Goal: Task Accomplishment & Management: Use online tool/utility

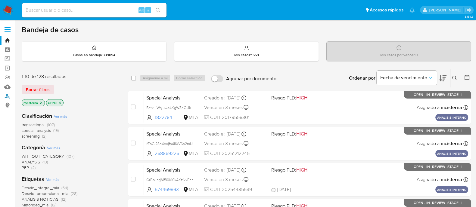
drag, startPoint x: 10, startPoint y: 95, endPoint x: 20, endPoint y: 94, distance: 9.7
click at [10, 95] on link "Buscador de personas" at bounding box center [36, 95] width 72 height 9
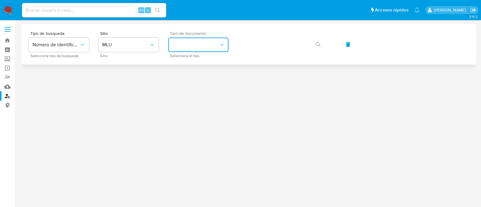
click at [183, 38] on button "identificationType" at bounding box center [198, 45] width 60 height 14
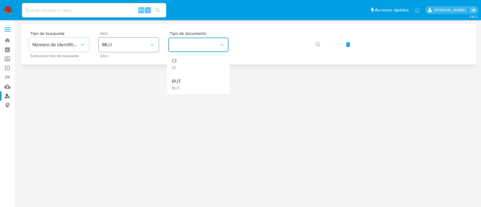
click at [139, 47] on span "MLU" at bounding box center [125, 45] width 47 height 6
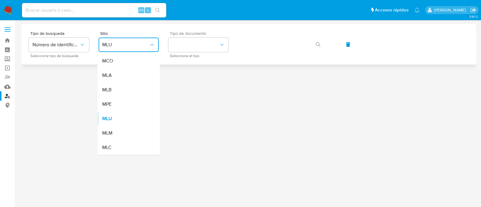
drag, startPoint x: 125, startPoint y: 75, endPoint x: 178, endPoint y: 53, distance: 56.8
click at [126, 75] on div "MLA" at bounding box center [126, 75] width 49 height 14
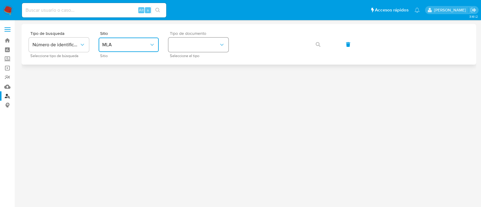
click at [195, 40] on button "identificationType" at bounding box center [198, 45] width 60 height 14
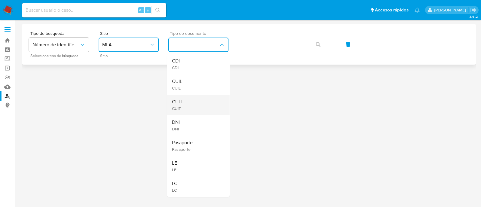
click at [191, 97] on div "CUIT CUIT" at bounding box center [196, 105] width 49 height 20
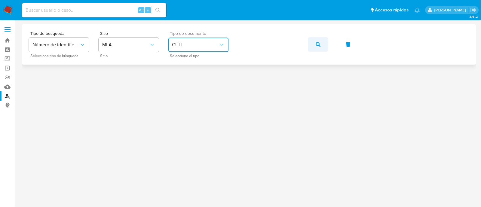
click at [313, 46] on button "button" at bounding box center [318, 44] width 20 height 14
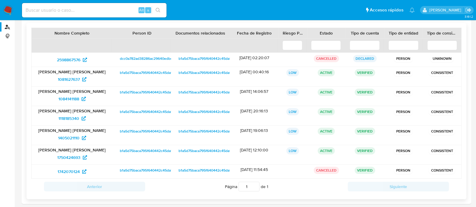
scroll to position [75, 0]
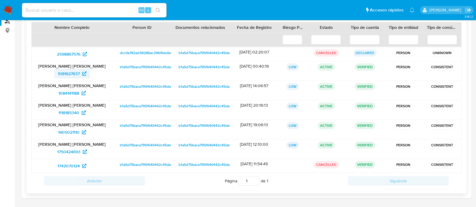
click at [75, 72] on span "1081627637" at bounding box center [69, 74] width 22 height 10
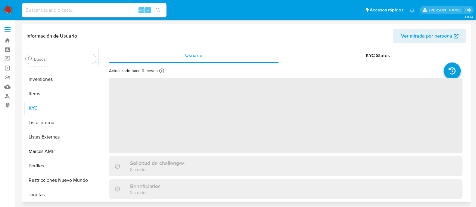
scroll to position [180, 0]
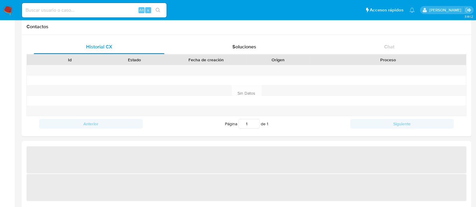
select select "10"
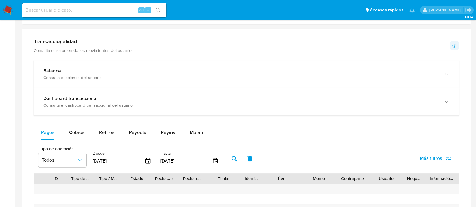
scroll to position [322, 0]
click at [201, 134] on span "Mulan" at bounding box center [195, 132] width 13 height 7
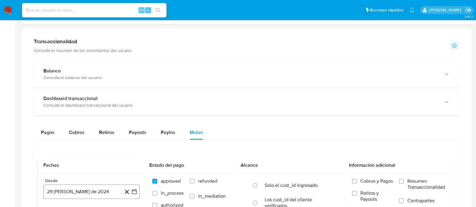
click at [113, 186] on button "29 de agosto de 2024" at bounding box center [91, 192] width 96 height 14
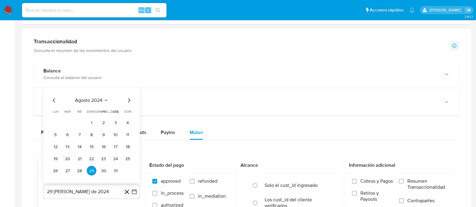
scroll to position [338, 0]
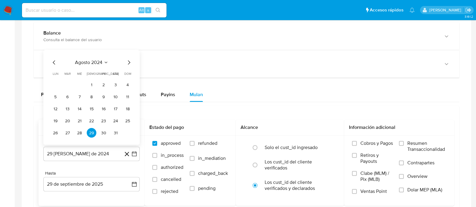
click at [131, 62] on icon "Mes siguiente" at bounding box center [128, 62] width 7 height 7
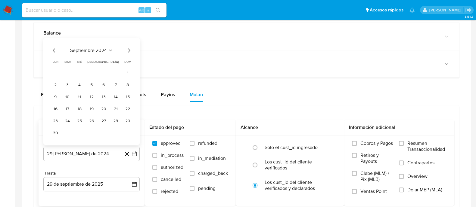
scroll to position [324, 0]
click at [125, 49] on icon "Mes siguiente" at bounding box center [128, 50] width 7 height 7
click at [70, 82] on button "1" at bounding box center [68, 85] width 10 height 10
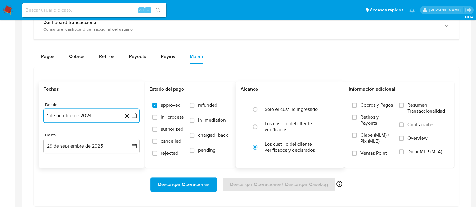
scroll to position [414, 0]
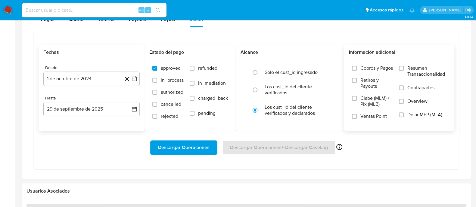
click at [409, 116] on span "Dolar MEP (MLA)" at bounding box center [424, 115] width 35 height 6
click at [403, 116] on input "Dolar MEP (MLA)" at bounding box center [401, 114] width 5 height 5
click at [173, 153] on span "Descargar Operaciones" at bounding box center [183, 147] width 51 height 13
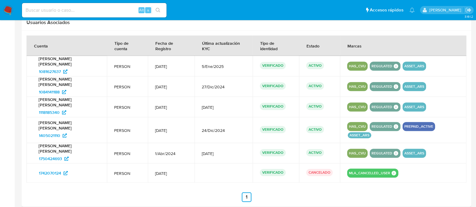
scroll to position [607, 0]
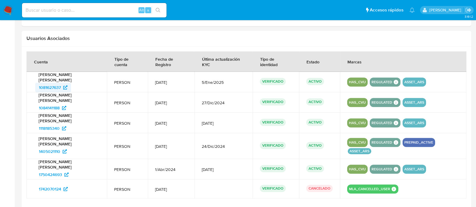
click at [63, 84] on span "1081627637" at bounding box center [53, 88] width 29 height 10
click at [57, 103] on span "1084141188" at bounding box center [49, 108] width 21 height 10
click at [59, 124] on span "1118185340" at bounding box center [49, 129] width 21 height 10
click at [60, 147] on span "1405021110" at bounding box center [53, 152] width 28 height 10
click at [60, 170] on span "1750424693" at bounding box center [50, 175] width 23 height 10
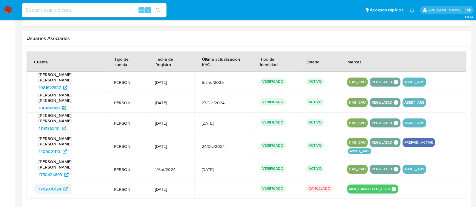
click at [60, 184] on span "1742070124" at bounding box center [50, 189] width 22 height 10
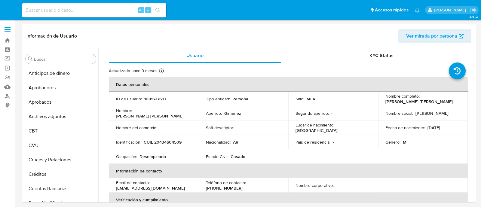
select select "10"
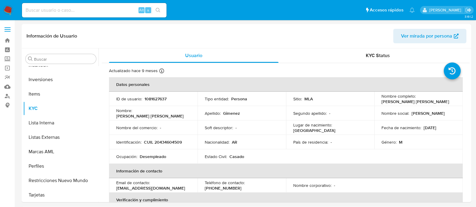
scroll to position [312, 0]
click at [208, 128] on p "Soft descriptor :" at bounding box center [219, 127] width 28 height 5
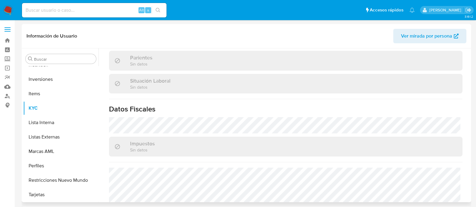
scroll to position [324, 0]
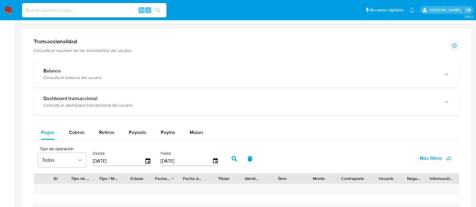
click at [183, 121] on div "Balance Consulta el balance del usuario Dashboard transaccional Consulta el das…" at bounding box center [246, 181] width 425 height 242
click at [199, 130] on span "Mulan" at bounding box center [195, 132] width 13 height 7
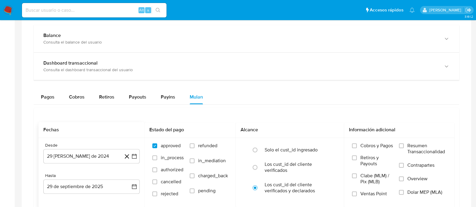
scroll to position [376, 0]
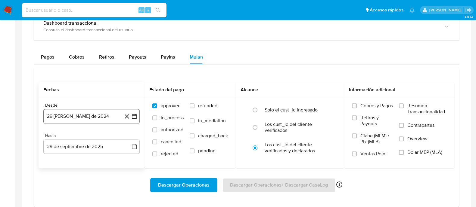
click at [86, 121] on button "29 de agosto de 2024" at bounding box center [91, 116] width 96 height 14
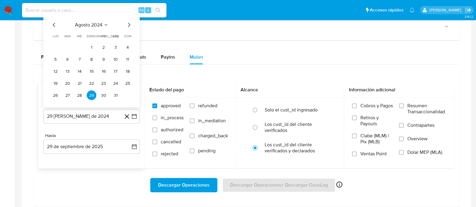
click at [87, 23] on span "agosto 2024" at bounding box center [88, 25] width 27 height 6
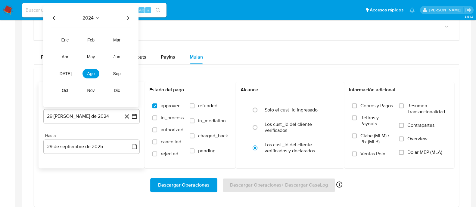
click at [128, 20] on icon "Año siguiente" at bounding box center [127, 17] width 7 height 7
click at [51, 17] on icon "Año anterior" at bounding box center [54, 17] width 7 height 7
click at [67, 86] on button "oct" at bounding box center [65, 91] width 17 height 10
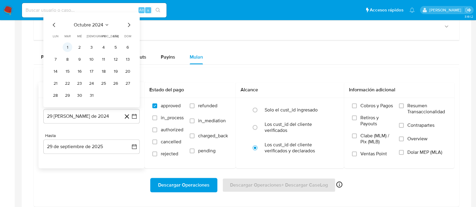
click at [65, 48] on button "1" at bounding box center [68, 47] width 10 height 10
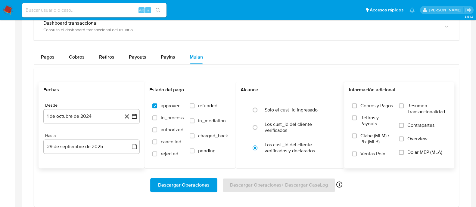
click at [410, 150] on span "Dolar MEP (MLA)" at bounding box center [424, 152] width 35 height 6
click at [403, 150] on input "Dolar MEP (MLA)" at bounding box center [401, 152] width 5 height 5
click at [196, 185] on span "Descargar Operaciones" at bounding box center [183, 185] width 51 height 13
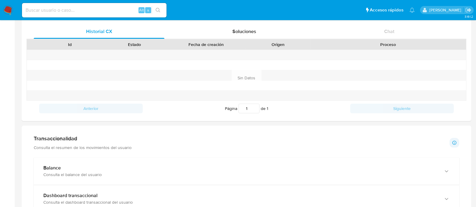
scroll to position [150, 0]
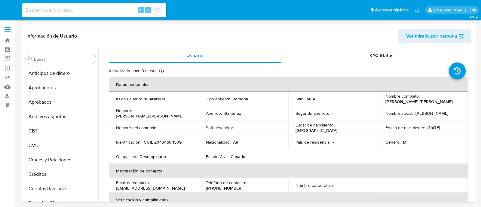
select select "10"
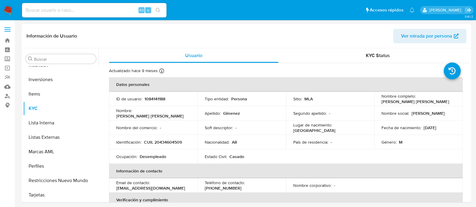
scroll to position [312, 0]
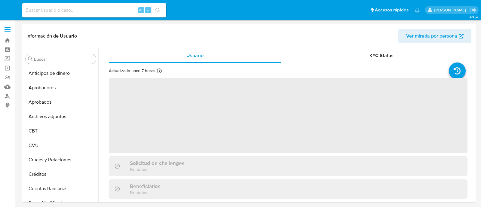
select select "10"
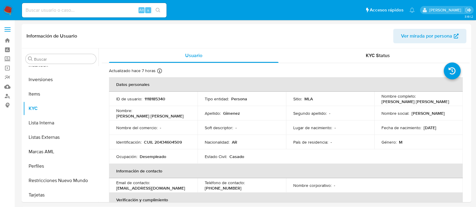
scroll to position [312, 0]
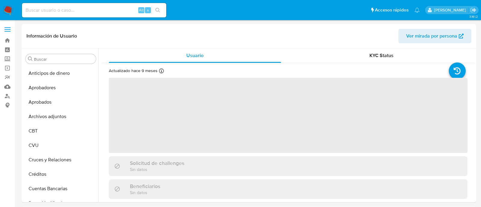
select select "10"
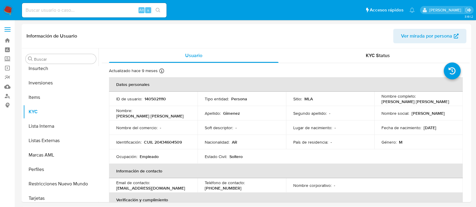
scroll to position [312, 0]
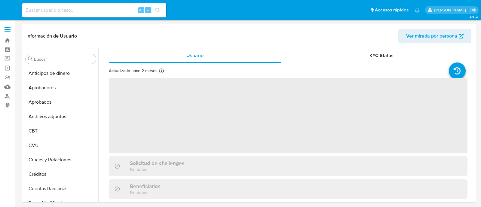
select select "10"
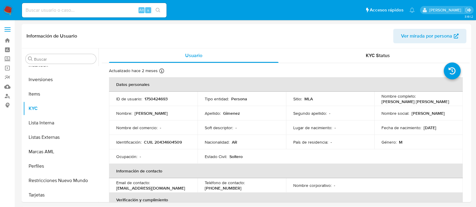
scroll to position [312, 0]
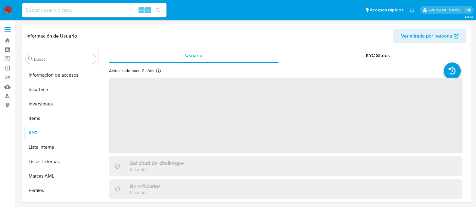
scroll to position [312, 0]
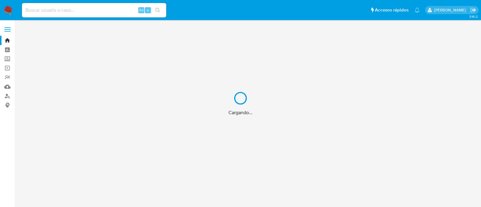
click at [4, 98] on div "Cargando..." at bounding box center [240, 103] width 481 height 207
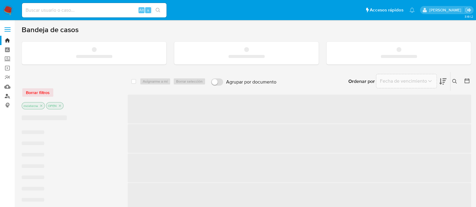
click at [7, 96] on link "Buscador de personas" at bounding box center [36, 95] width 72 height 9
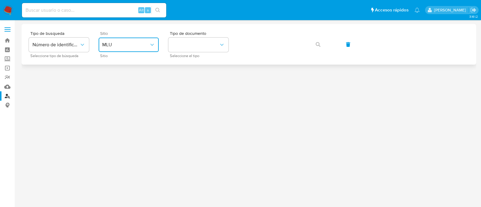
click at [125, 50] on button "MLU" at bounding box center [129, 45] width 60 height 14
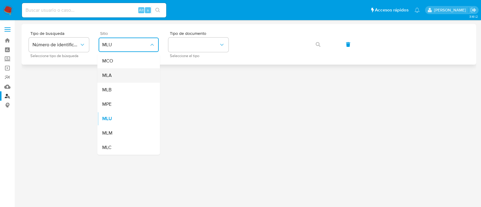
click at [125, 77] on div "MLA" at bounding box center [126, 75] width 49 height 14
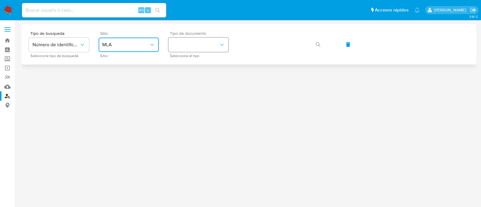
click at [184, 44] on button "identificationType" at bounding box center [198, 45] width 60 height 14
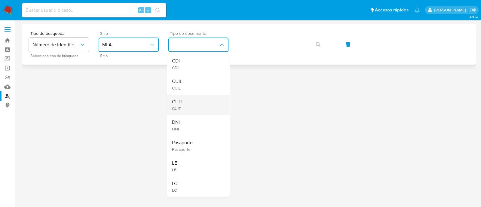
click at [188, 97] on div "CUIT CUIT" at bounding box center [196, 105] width 49 height 20
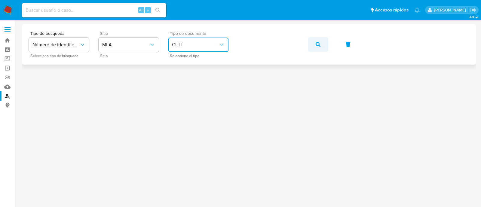
click at [313, 47] on button "button" at bounding box center [318, 44] width 20 height 14
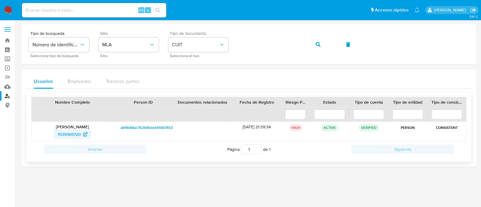
click at [76, 136] on span "1539365720" at bounding box center [69, 135] width 23 height 10
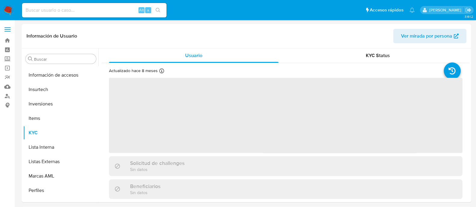
scroll to position [312, 0]
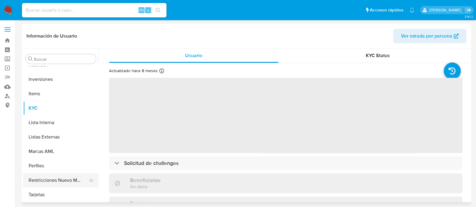
click at [72, 184] on button "Restricciones Nuevo Mundo" at bounding box center [58, 180] width 70 height 14
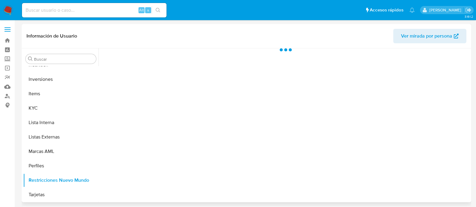
select select "10"
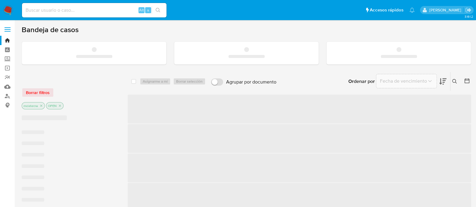
click at [38, 9] on input at bounding box center [94, 10] width 144 height 8
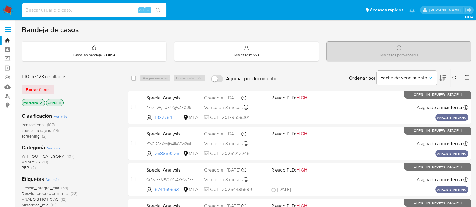
paste input "778110144"
type input "778110144"
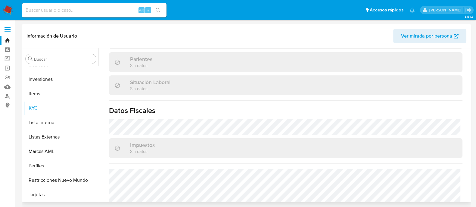
scroll to position [192, 0]
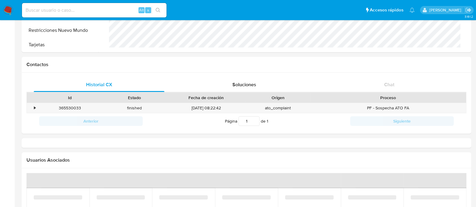
select select "10"
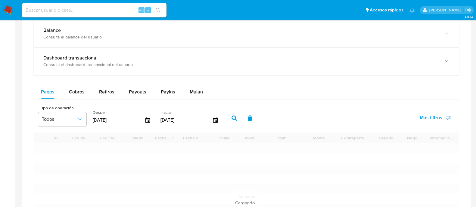
scroll to position [334, 0]
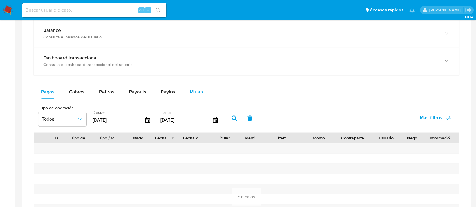
click at [186, 93] on button "Mulan" at bounding box center [196, 92] width 28 height 14
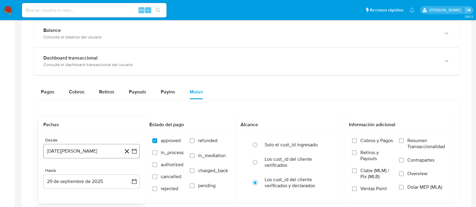
click at [100, 149] on button "29 de agosto de 2024" at bounding box center [91, 151] width 96 height 14
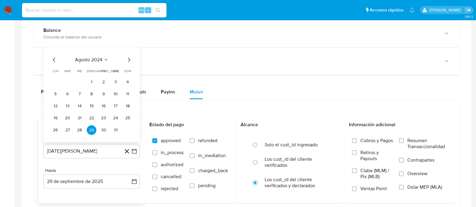
click at [128, 63] on div "agosto 2024 agosto 2024 lun lunes mar martes mié miércoles jue jueves vie viern…" at bounding box center [92, 95] width 82 height 79
click at [128, 60] on icon "Mes siguiente" at bounding box center [128, 59] width 7 height 7
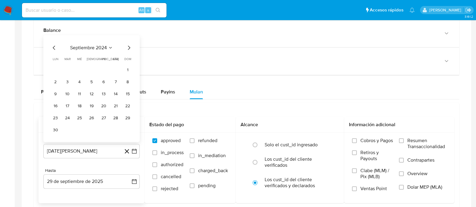
click at [128, 48] on icon "Mes siguiente" at bounding box center [129, 48] width 2 height 4
click at [68, 78] on button "1" at bounding box center [68, 82] width 10 height 10
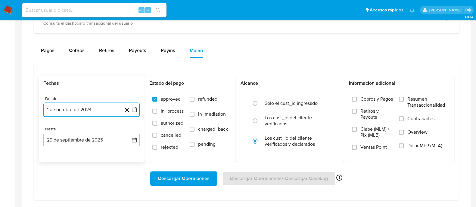
scroll to position [376, 0]
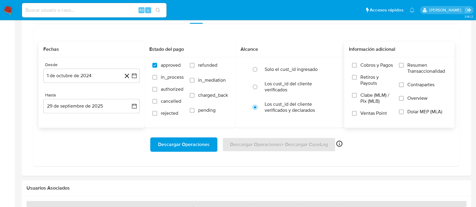
click at [432, 112] on span "Dolar MEP (MLA)" at bounding box center [424, 112] width 35 height 6
click at [403, 112] on input "Dolar MEP (MLA)" at bounding box center [401, 111] width 5 height 5
click at [181, 143] on span "Descargar Operaciones" at bounding box center [183, 144] width 51 height 13
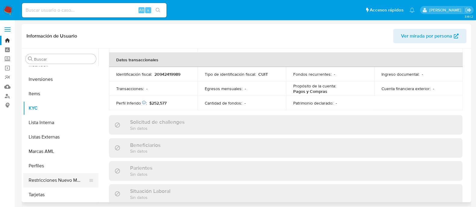
scroll to position [311, 0]
click at [78, 181] on button "Restricciones Nuevo Mundo" at bounding box center [58, 181] width 70 height 14
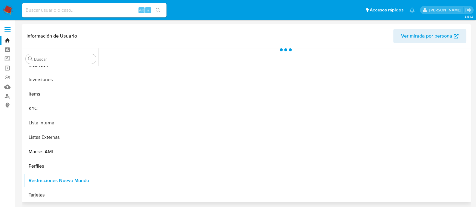
scroll to position [0, 0]
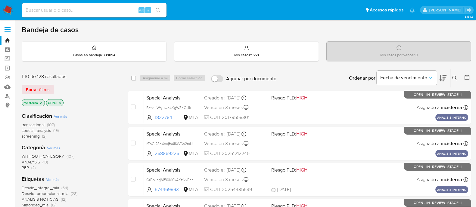
click at [107, 5] on div "Alt s" at bounding box center [94, 10] width 144 height 14
click at [107, 7] on input at bounding box center [94, 10] width 144 height 8
paste input "304466524"
type input "304466524"
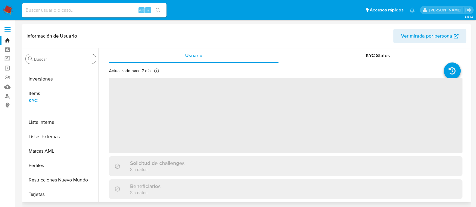
select select "10"
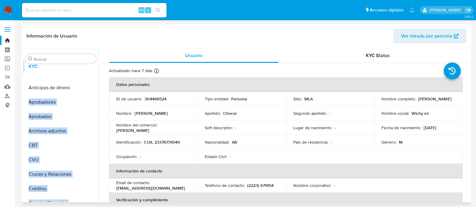
drag, startPoint x: 91, startPoint y: 109, endPoint x: 90, endPoint y: 68, distance: 41.5
click at [90, 68] on ul "Anticipos de dinero Aprobadores Aprobados Archivos adjuntos CBT CVU Cruces y Re…" at bounding box center [60, 134] width 75 height 136
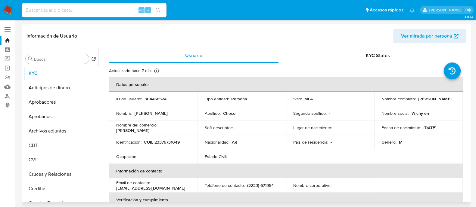
click at [123, 138] on td "Identificación : CUIL 23376731049" at bounding box center [153, 142] width 88 height 14
click at [89, 130] on icon at bounding box center [91, 131] width 5 height 5
drag, startPoint x: 89, startPoint y: 130, endPoint x: 78, endPoint y: 82, distance: 49.7
click at [78, 82] on ul "KYC Anticipos de dinero Aprobadores Aprobados Archivos adjuntos CBT CVU Cruces …" at bounding box center [60, 134] width 75 height 136
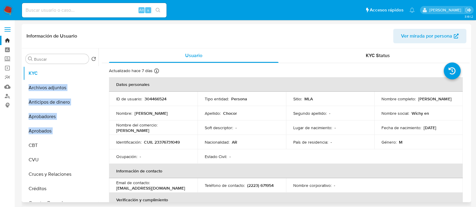
click at [137, 123] on p "Nombre del comercio :" at bounding box center [136, 124] width 41 height 5
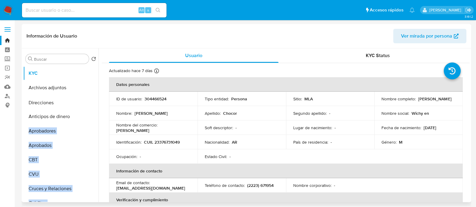
drag, startPoint x: 88, startPoint y: 171, endPoint x: 89, endPoint y: 102, distance: 68.6
click at [89, 102] on ul "KYC Archivos adjuntos Anticipos de dinero Aprobadores Aprobados CBT CVU Cruces …" at bounding box center [60, 134] width 75 height 136
click at [126, 121] on td "Nombre del comercio : [PERSON_NAME]" at bounding box center [153, 128] width 88 height 14
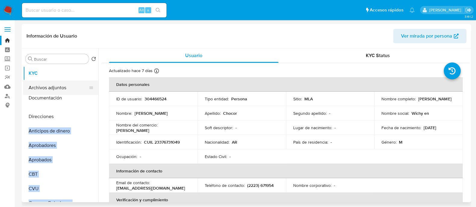
drag, startPoint x: 88, startPoint y: 164, endPoint x: 93, endPoint y: 99, distance: 64.8
click at [93, 99] on ul "KYC Archivos adjuntos Direcciones Anticipos de dinero Aprobadores Aprobados CBT…" at bounding box center [60, 134] width 75 height 136
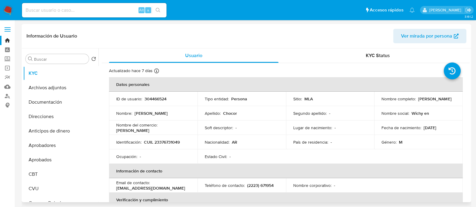
click at [144, 128] on p "[PERSON_NAME]" at bounding box center [132, 130] width 33 height 5
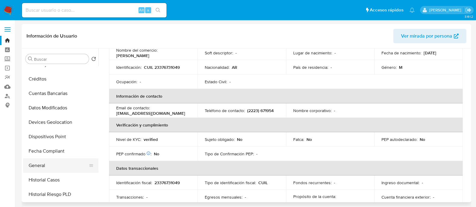
scroll to position [150, 0]
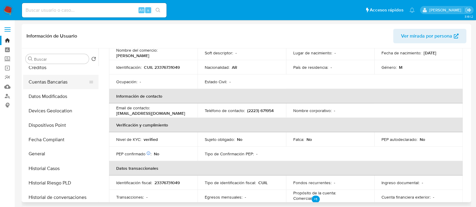
drag, startPoint x: 88, startPoint y: 154, endPoint x: 81, endPoint y: 77, distance: 76.7
click at [0, 0] on icon at bounding box center [0, 0] width 0 height 0
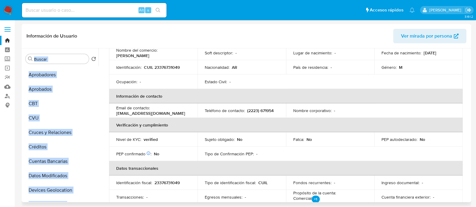
scroll to position [0, 0]
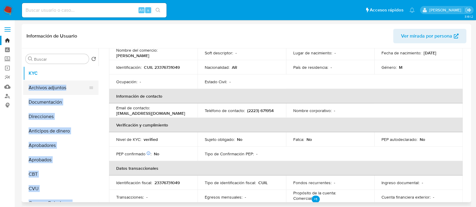
drag, startPoint x: 81, startPoint y: 77, endPoint x: 83, endPoint y: 81, distance: 3.6
click at [83, 81] on ul "KYC Archivos adjuntos Documentación Direcciones Anticipos de dinero Aprobadores…" at bounding box center [60, 134] width 75 height 136
click at [140, 157] on td "PEP confirmado Obtenido de listas internas : No" at bounding box center [153, 154] width 88 height 14
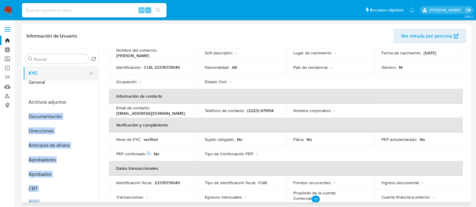
drag, startPoint x: 90, startPoint y: 193, endPoint x: 85, endPoint y: 83, distance: 109.3
click at [85, 83] on ul "KYC Archivos adjuntos Documentación Direcciones Anticipos de dinero Aprobadores…" at bounding box center [60, 134] width 75 height 136
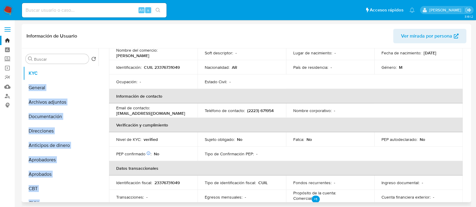
click at [169, 171] on th "Datos transaccionales" at bounding box center [285, 168] width 353 height 14
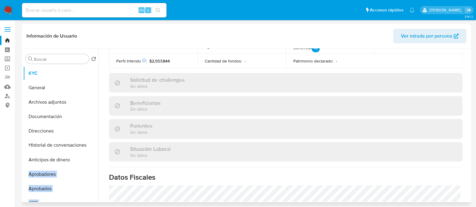
drag, startPoint x: 91, startPoint y: 107, endPoint x: 102, endPoint y: 139, distance: 34.2
click at [80, 145] on ul "KYC General Archivos adjuntos Documentación Direcciones Anticipos de dinero Apr…" at bounding box center [60, 134] width 75 height 136
click at [100, 147] on div "Usuario KYC Status Actualizado [DATE] Creado: [DATE] 15:38:21 Actualizado: [DAT…" at bounding box center [283, 125] width 371 height 154
drag, startPoint x: 88, startPoint y: 109, endPoint x: 93, endPoint y: 140, distance: 31.9
click at [93, 140] on ul "KYC General Archivos adjuntos Documentación Direcciones Historial de conversaci…" at bounding box center [60, 134] width 75 height 136
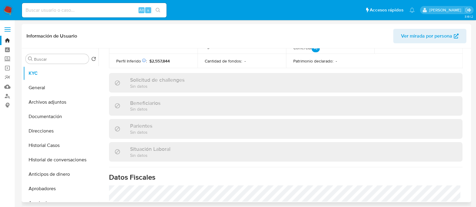
drag, startPoint x: 105, startPoint y: 147, endPoint x: 83, endPoint y: 141, distance: 23.4
click at [105, 147] on div "Actualizado [DATE] Creado: [DATE] 15:38:21 Actualizado: [DATE] 21:56:03 Datos p…" at bounding box center [286, 68] width 368 height 461
drag, startPoint x: 88, startPoint y: 172, endPoint x: 80, endPoint y: 173, distance: 8.2
click at [80, 173] on ul "KYC General Archivos adjuntos Documentación Direcciones Historial Casos Histori…" at bounding box center [60, 134] width 75 height 136
click at [103, 167] on div "Actualizado [DATE] Creado: [DATE] 15:38:21 Actualizado: [DATE] 21:56:03 Datos p…" at bounding box center [286, 68] width 368 height 461
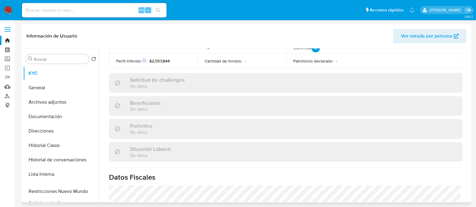
drag, startPoint x: 89, startPoint y: 179, endPoint x: 82, endPoint y: 190, distance: 13.5
click at [82, 190] on ul "KYC General Archivos adjuntos Documentación Direcciones Historial Casos Histori…" at bounding box center [60, 134] width 75 height 136
click at [186, 178] on h1 "Datos Fiscales" at bounding box center [285, 177] width 353 height 9
click at [46, 144] on button "Historial Casos" at bounding box center [58, 145] width 70 height 14
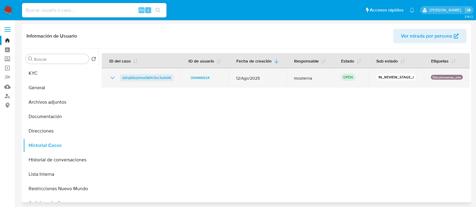
click at [168, 80] on span "GDqS0Up1mxi56Yc5rc7uttGN" at bounding box center [146, 77] width 49 height 7
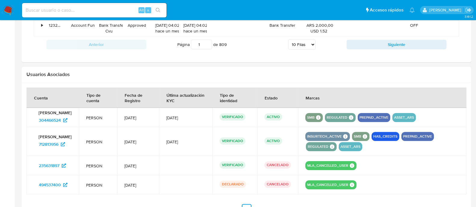
scroll to position [618, 0]
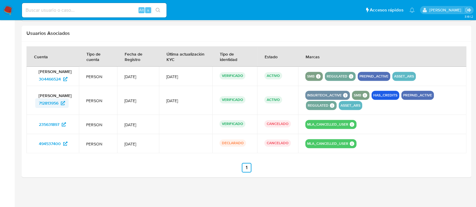
click at [54, 103] on span "712813956" at bounding box center [49, 103] width 20 height 10
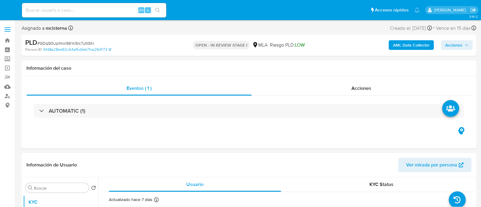
select select "10"
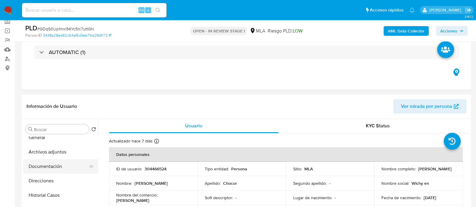
scroll to position [37, 0]
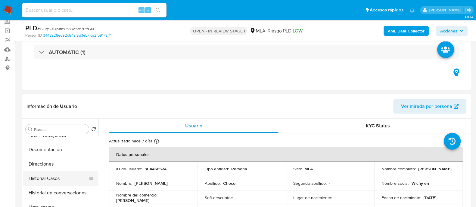
click at [74, 171] on ul "KYC General Archivos adjuntos Documentación Direcciones Historial Casos Histori…" at bounding box center [60, 205] width 75 height 136
click at [73, 179] on button "Historial Casos" at bounding box center [58, 178] width 70 height 14
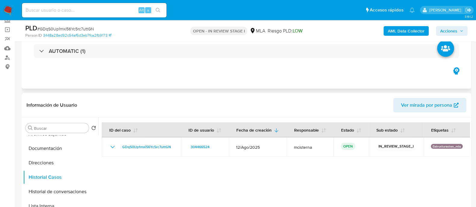
scroll to position [0, 0]
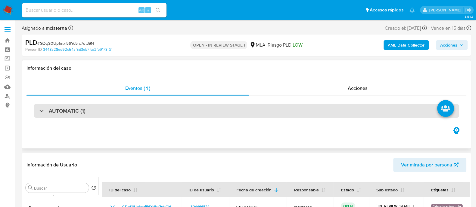
click at [94, 111] on div "AUTOMATIC (1)" at bounding box center [246, 111] width 425 height 14
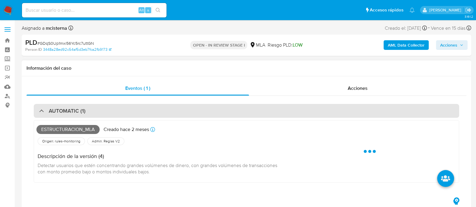
click at [94, 111] on div "AUTOMATIC (1)" at bounding box center [246, 111] width 425 height 14
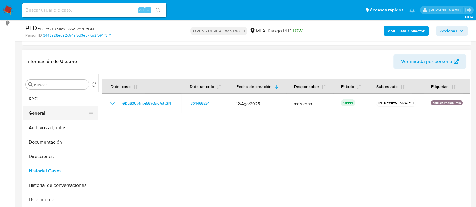
scroll to position [75, 0]
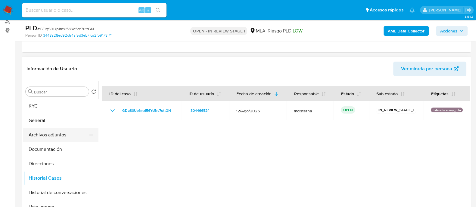
click at [69, 137] on button "Archivos adjuntos" at bounding box center [58, 135] width 70 height 14
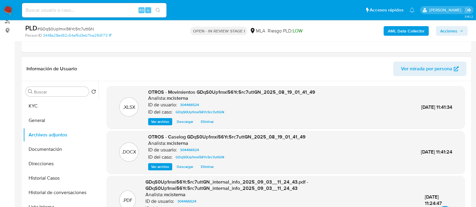
click at [204, 122] on span "Eliminar" at bounding box center [207, 122] width 13 height 6
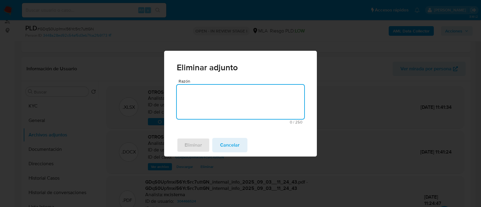
click at [223, 104] on textarea "Razón" at bounding box center [241, 102] width 128 height 34
type textarea "v2"
click at [189, 152] on span "Eliminar" at bounding box center [193, 145] width 17 height 13
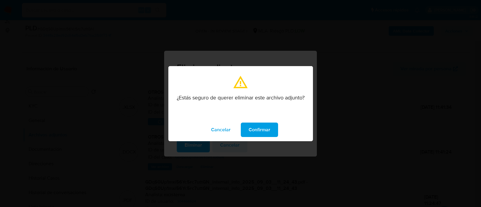
click at [273, 131] on button "Confirmar" at bounding box center [259, 130] width 37 height 14
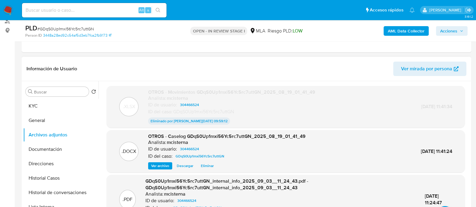
click at [206, 168] on span "Eliminar" at bounding box center [207, 166] width 13 height 6
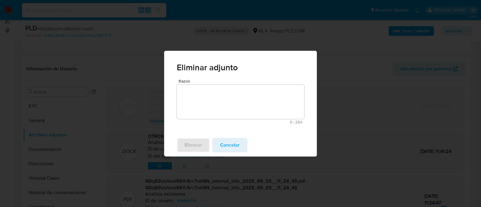
click at [227, 97] on textarea "Razón" at bounding box center [241, 102] width 128 height 34
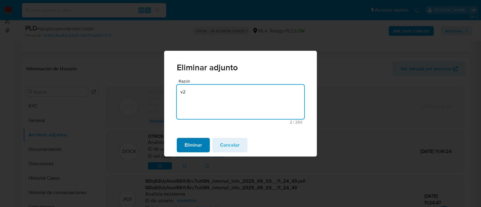
type textarea "v2"
click at [202, 146] on span "Eliminar" at bounding box center [193, 145] width 17 height 13
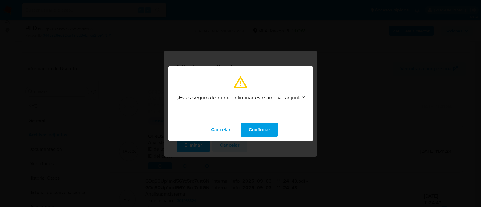
click at [251, 130] on span "Confirmar" at bounding box center [260, 129] width 22 height 13
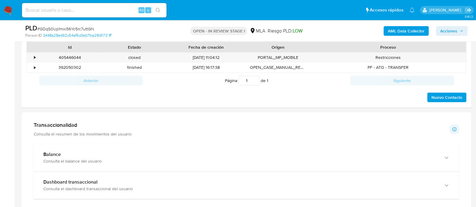
scroll to position [226, 0]
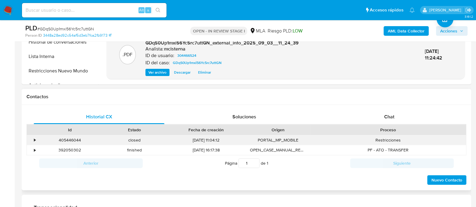
click at [34, 139] on div "•" at bounding box center [35, 140] width 2 height 6
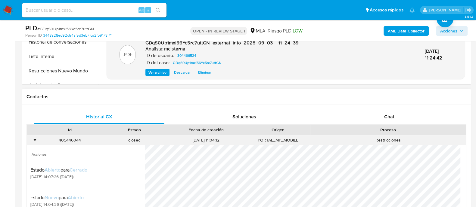
click at [35, 139] on div "•" at bounding box center [35, 140] width 2 height 6
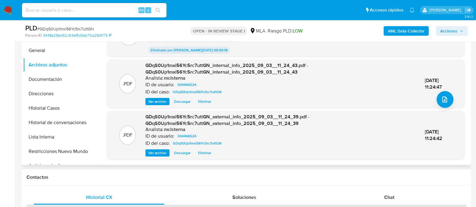
scroll to position [113, 0]
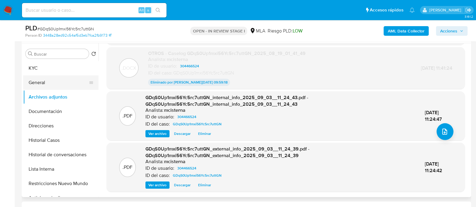
click at [75, 82] on button "General" at bounding box center [58, 82] width 70 height 14
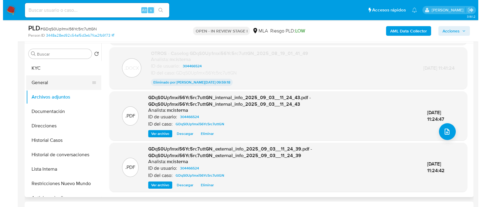
scroll to position [0, 0]
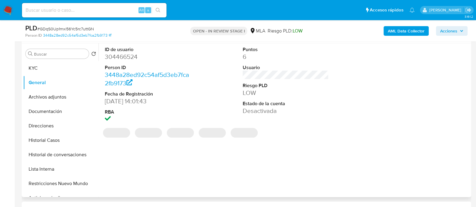
click at [129, 58] on dd "304466524" at bounding box center [148, 57] width 86 height 8
copy dd "304466524"
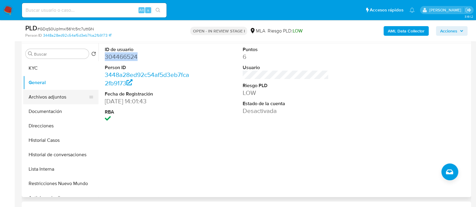
click at [54, 95] on button "Archivos adjuntos" at bounding box center [58, 97] width 70 height 14
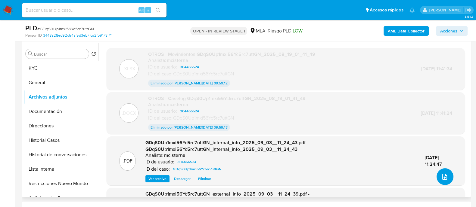
click at [441, 177] on icon "upload-file" at bounding box center [444, 176] width 7 height 7
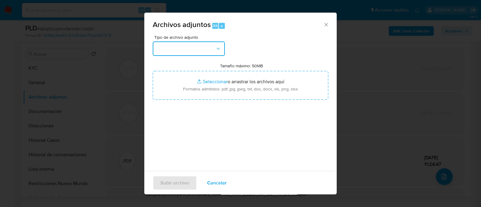
click at [190, 49] on button "button" at bounding box center [189, 49] width 72 height 14
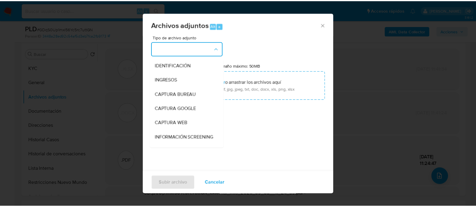
scroll to position [75, 0]
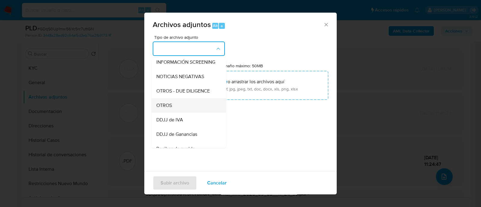
click at [175, 111] on div "OTROS" at bounding box center [186, 105] width 61 height 14
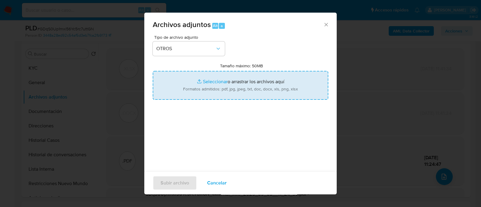
type input "C:\fakepath\Movimientos Mca0ipUIlihFpzWKWYjF7uli_2025_09_17_21_07_28.xlsx"
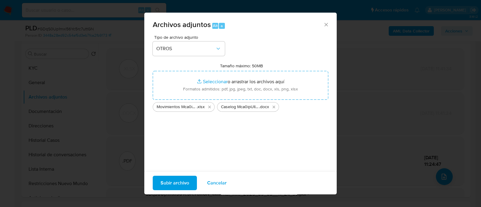
click at [182, 183] on span "Subir archivo" at bounding box center [175, 183] width 29 height 13
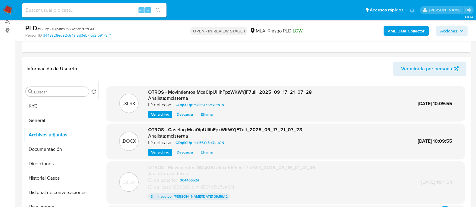
click at [447, 32] on span "Acciones" at bounding box center [448, 31] width 17 height 10
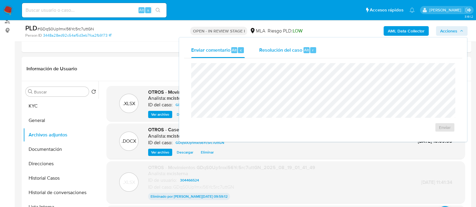
click at [273, 51] on span "Resolución del caso" at bounding box center [280, 49] width 43 height 7
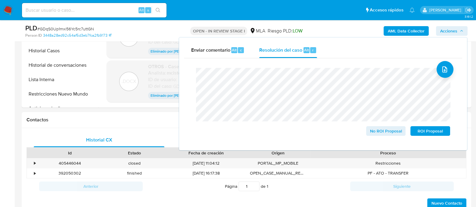
scroll to position [263, 0]
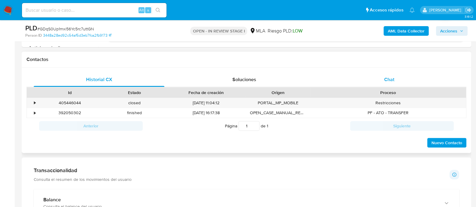
click at [378, 86] on div "Chat" at bounding box center [389, 79] width 131 height 14
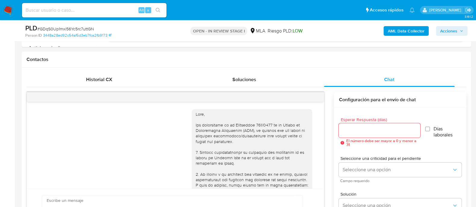
scroll to position [386, 0]
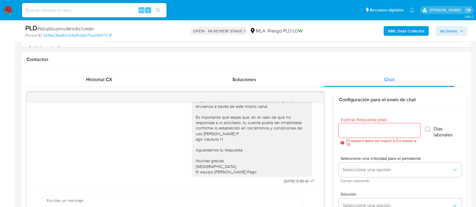
click at [445, 31] on span "Acciones" at bounding box center [448, 31] width 17 height 10
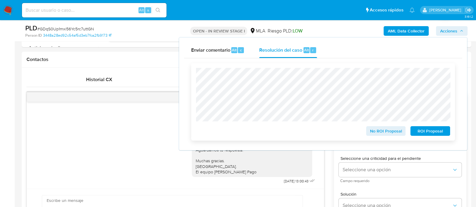
click at [423, 135] on span "ROI Proposal" at bounding box center [429, 131] width 31 height 8
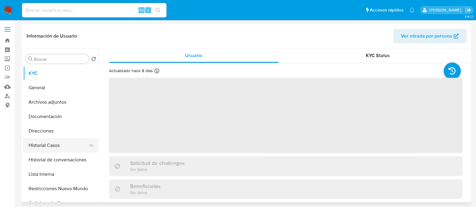
click at [71, 143] on button "Historial Casos" at bounding box center [58, 145] width 70 height 14
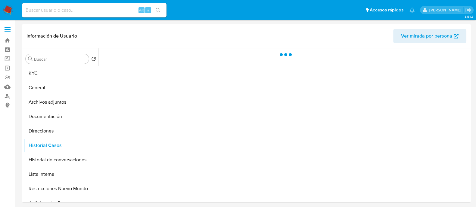
select select "10"
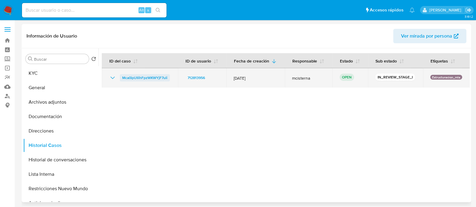
click at [151, 77] on span "Mca0ipUIlihFpzWKWYjF7uli" at bounding box center [144, 77] width 45 height 7
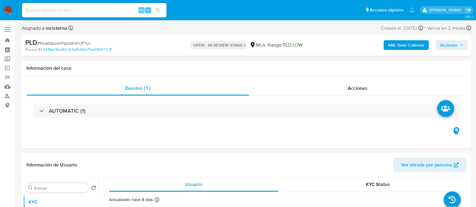
select select "10"
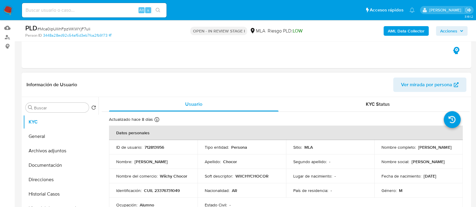
scroll to position [113, 0]
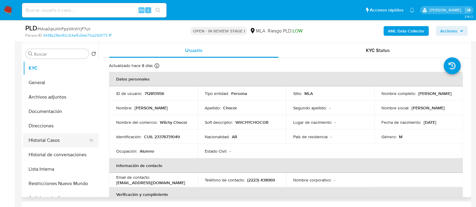
click at [60, 138] on button "Historial Casos" at bounding box center [58, 140] width 70 height 14
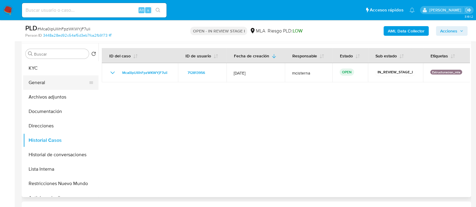
click at [48, 80] on button "General" at bounding box center [58, 82] width 70 height 14
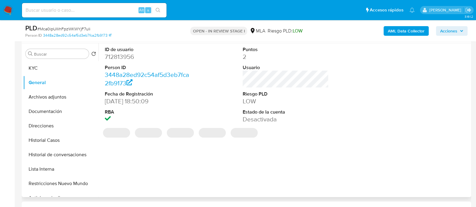
click at [124, 54] on dd "712813956" at bounding box center [148, 57] width 86 height 8
copy dd "712813956"
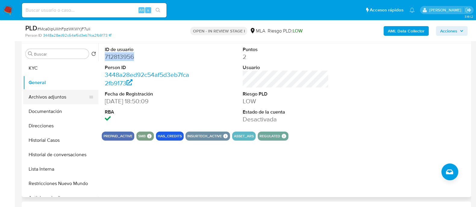
click at [69, 96] on button "Archivos adjuntos" at bounding box center [58, 97] width 70 height 14
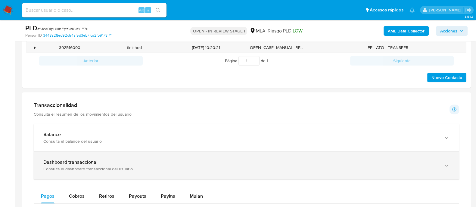
scroll to position [263, 0]
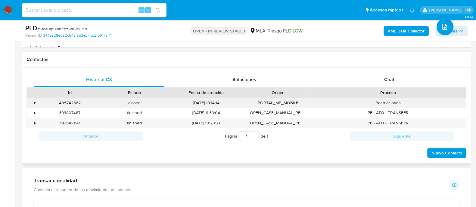
click at [33, 101] on div "•" at bounding box center [32, 103] width 11 height 10
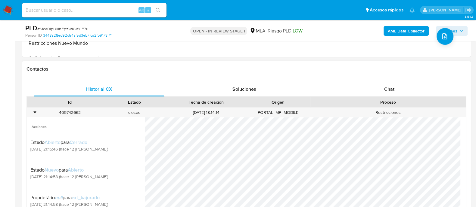
scroll to position [113, 0]
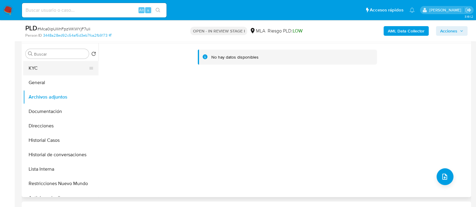
click at [65, 73] on button "KYC" at bounding box center [58, 68] width 70 height 14
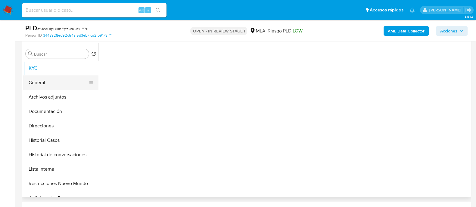
click at [68, 83] on button "General" at bounding box center [58, 82] width 70 height 14
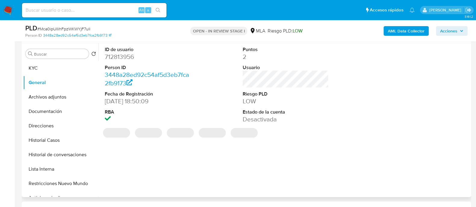
click at [122, 57] on dd "712813956" at bounding box center [148, 57] width 86 height 8
copy dd "712813956"
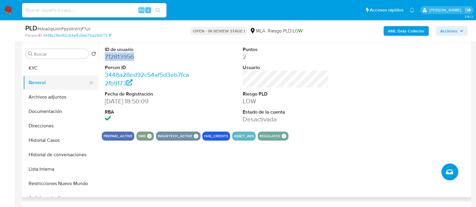
click at [58, 70] on button "KYC" at bounding box center [60, 68] width 75 height 14
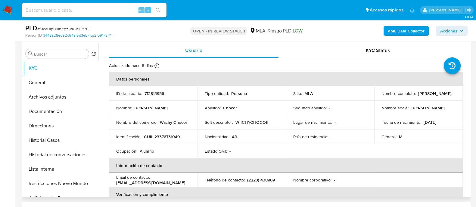
click at [169, 140] on td "Identificación : CUIL 23376731049" at bounding box center [153, 137] width 88 height 14
click at [169, 137] on p "CUIL 23376731049" at bounding box center [162, 136] width 36 height 5
copy p "23376731049"
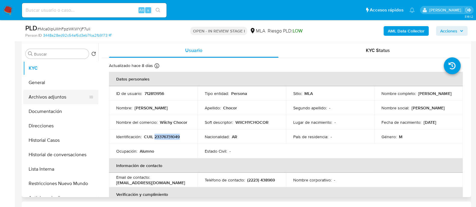
click at [68, 95] on button "Archivos adjuntos" at bounding box center [58, 97] width 70 height 14
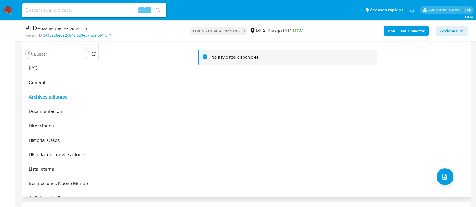
scroll to position [37, 0]
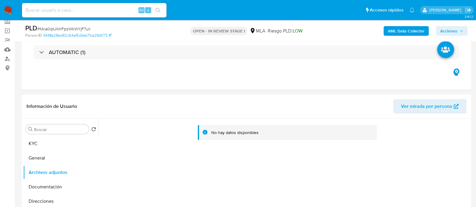
click at [401, 31] on b "AML Data Collector" at bounding box center [405, 31] width 37 height 10
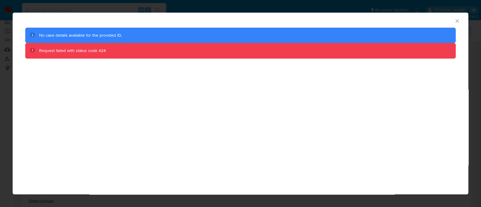
click at [456, 20] on icon "Cerrar ventana" at bounding box center [457, 21] width 6 height 6
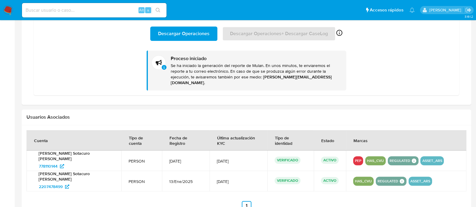
scroll to position [398, 0]
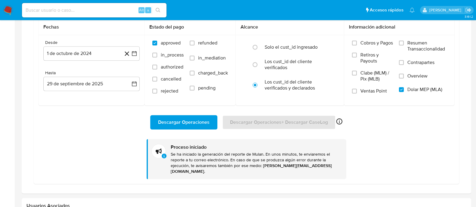
click at [183, 120] on span "Descargar Operaciones" at bounding box center [183, 122] width 51 height 13
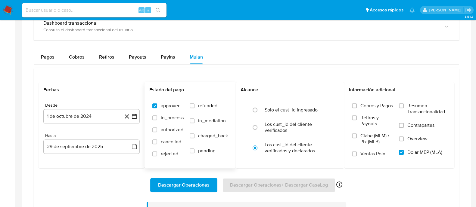
scroll to position [324, 0]
click at [199, 187] on span "Descargar Operaciones" at bounding box center [183, 185] width 51 height 13
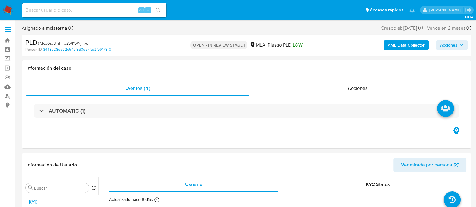
select select "10"
click at [451, 48] on span "Acciones" at bounding box center [448, 45] width 17 height 10
click at [450, 44] on span "Acciones" at bounding box center [448, 45] width 17 height 10
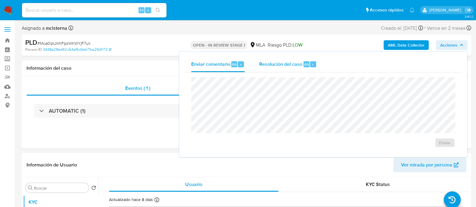
click at [291, 62] on span "Resolución del caso" at bounding box center [280, 64] width 43 height 7
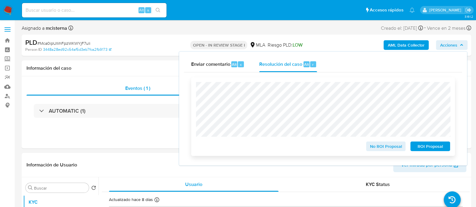
click at [417, 145] on span "ROI Proposal" at bounding box center [429, 146] width 31 height 8
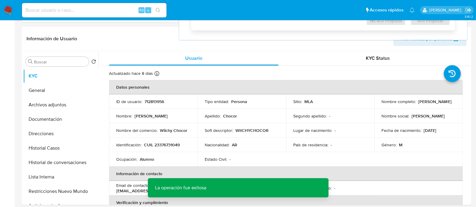
scroll to position [150, 0]
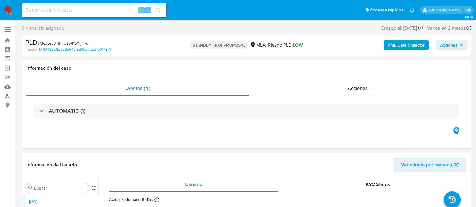
select select "10"
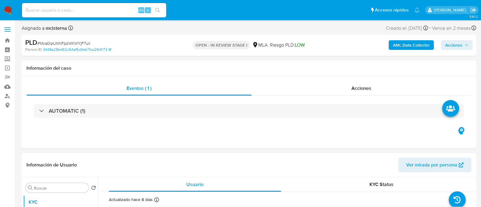
select select "10"
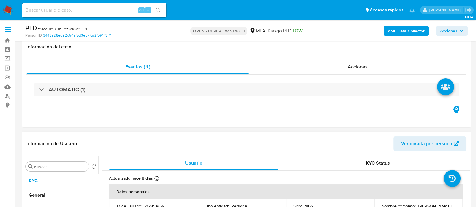
scroll to position [150, 0]
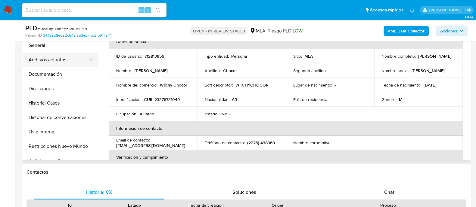
click at [57, 57] on button "Archivos adjuntos" at bounding box center [58, 60] width 70 height 14
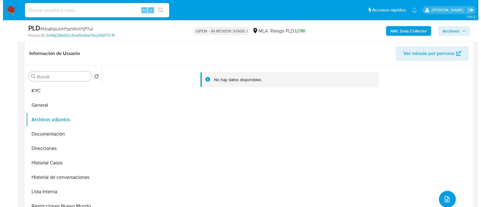
scroll to position [37, 0]
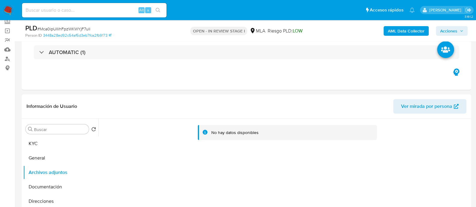
click at [392, 37] on div "AML Data Collector Acciones" at bounding box center [395, 31] width 146 height 14
click at [393, 29] on b "AML Data Collector" at bounding box center [405, 31] width 37 height 10
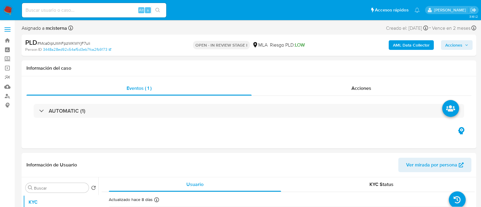
select select "10"
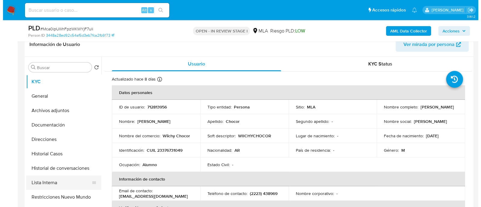
scroll to position [113, 0]
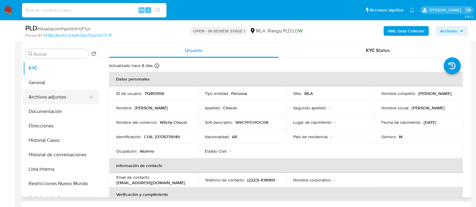
click at [54, 93] on button "Archivos adjuntos" at bounding box center [58, 97] width 70 height 14
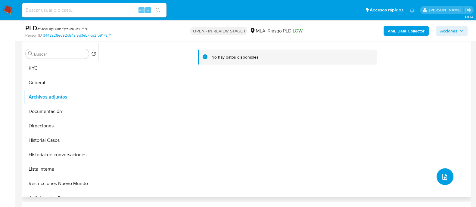
click at [441, 173] on span "upload-file" at bounding box center [444, 176] width 7 height 7
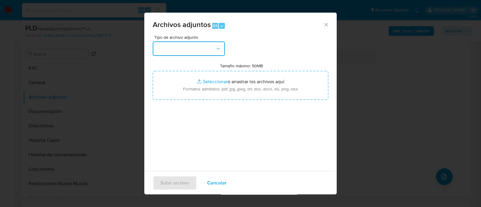
click at [186, 50] on button "button" at bounding box center [189, 49] width 72 height 14
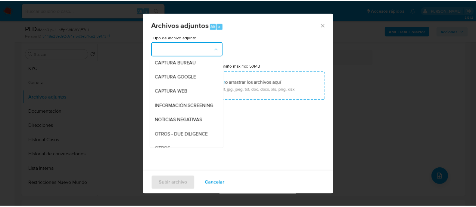
scroll to position [75, 0]
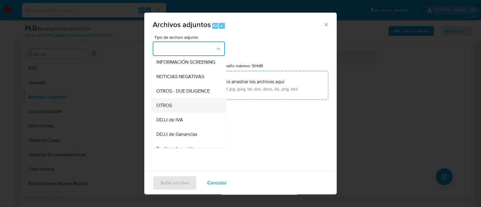
click at [184, 113] on div "OTROS" at bounding box center [186, 105] width 61 height 14
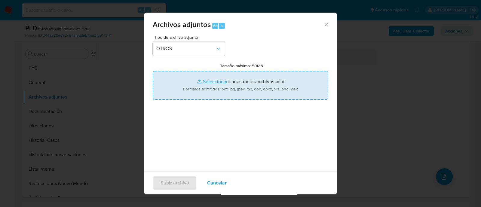
click at [307, 42] on div "Tipo de archivo adjunto OTROS Tamaño máximo: 50MB Seleccionar archivos Seleccio…" at bounding box center [241, 106] width 176 height 142
type input "C:\fakepath\Movimientos Mca0ipUIlihFpzWKWYjF7uli_2025_09_17_21_07_28.xlsx"
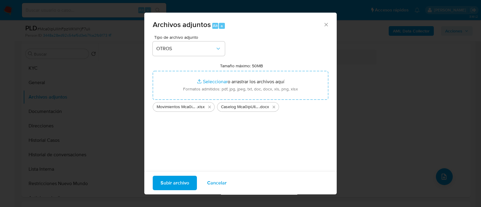
click at [177, 175] on div "Subir archivo Cancelar" at bounding box center [240, 182] width 193 height 23
click at [177, 177] on span "Subir archivo" at bounding box center [175, 183] width 29 height 13
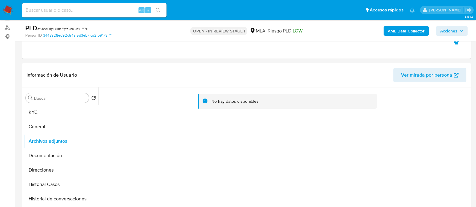
scroll to position [37, 0]
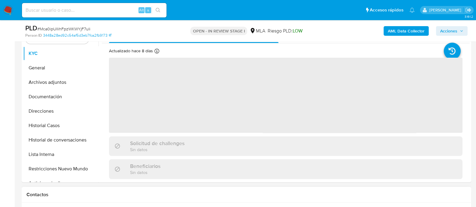
scroll to position [188, 0]
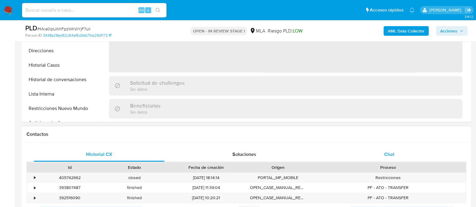
select select "10"
click at [388, 149] on div "Chat" at bounding box center [389, 154] width 131 height 14
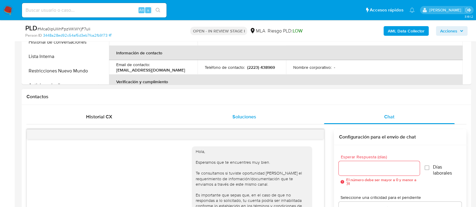
scroll to position [46, 0]
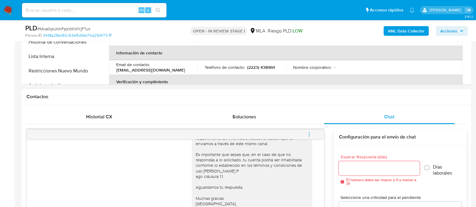
click at [311, 130] on span "menu-action" at bounding box center [308, 134] width 5 height 14
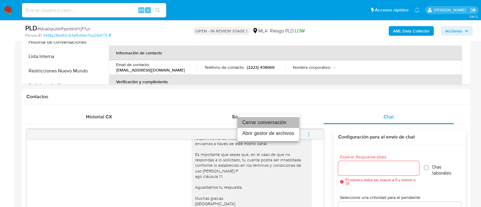
click at [283, 117] on li "Cerrar conversación" at bounding box center [269, 122] width 62 height 11
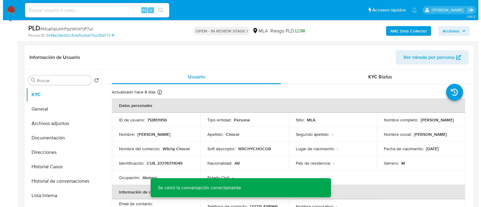
scroll to position [75, 0]
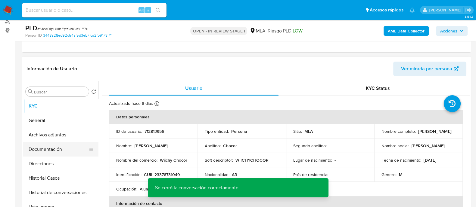
click at [73, 143] on button "Documentación" at bounding box center [58, 149] width 70 height 14
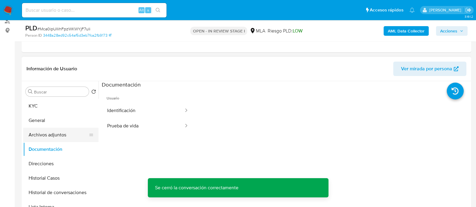
click at [67, 133] on button "Archivos adjuntos" at bounding box center [58, 135] width 70 height 14
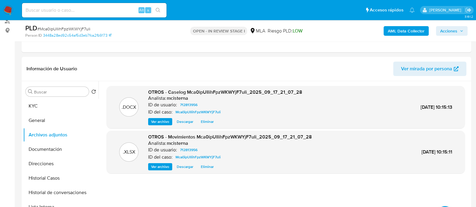
click at [404, 33] on b "AML Data Collector" at bounding box center [405, 31] width 37 height 10
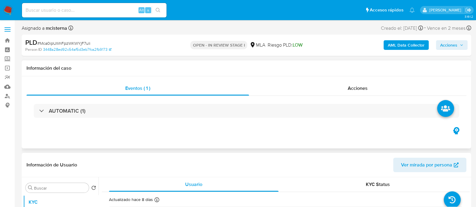
select select "10"
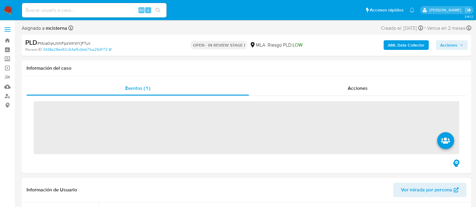
click at [398, 48] on b "AML Data Collector" at bounding box center [405, 45] width 37 height 10
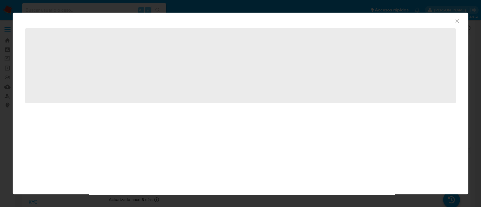
select select "10"
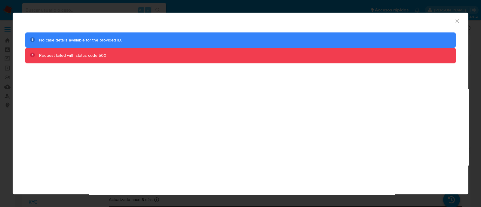
click at [457, 22] on icon "Cerrar ventana" at bounding box center [457, 21] width 6 height 6
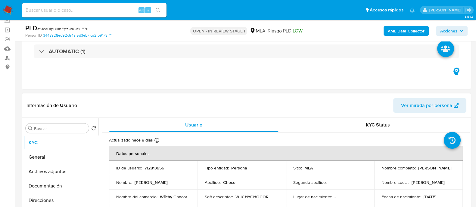
scroll to position [75, 0]
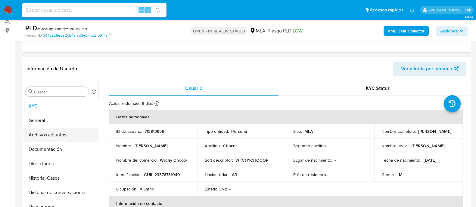
click at [68, 134] on button "Archivos adjuntos" at bounding box center [58, 135] width 70 height 14
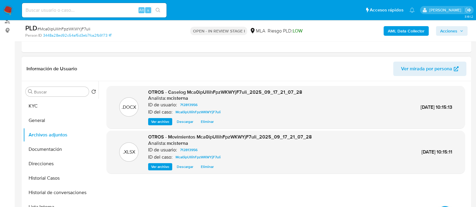
click at [287, 66] on header "Información de Usuario Ver mirada por persona" at bounding box center [245, 69] width 439 height 14
click at [129, 14] on input at bounding box center [94, 10] width 144 height 8
paste input "793119843"
type input "793119843"
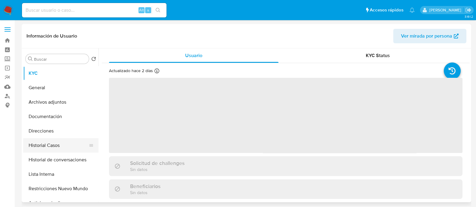
click at [46, 144] on button "Historial Casos" at bounding box center [58, 145] width 70 height 14
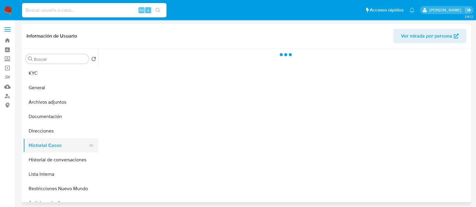
select select "10"
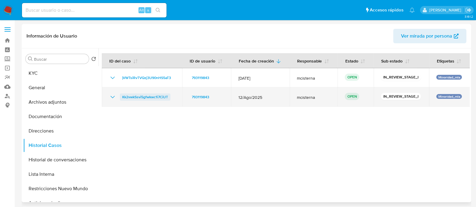
click at [126, 96] on span "Kk2vwkSsvi5gfwkwc1i7CiUT" at bounding box center [145, 97] width 46 height 7
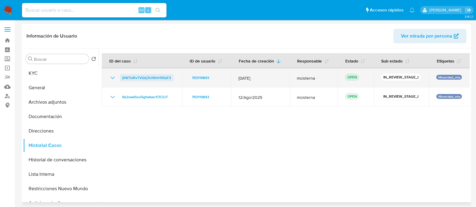
click at [147, 76] on span "jVWTsiRvTVQzj3U90nHS5aT3" at bounding box center [146, 77] width 49 height 7
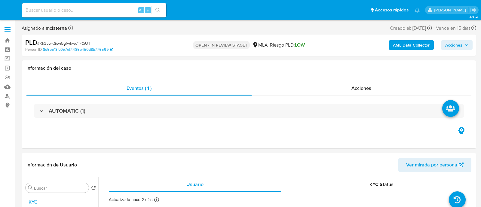
select select "10"
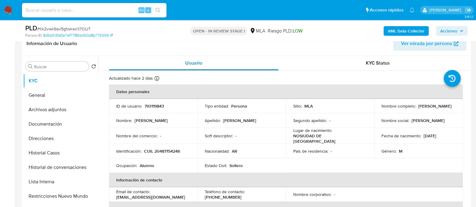
scroll to position [113, 0]
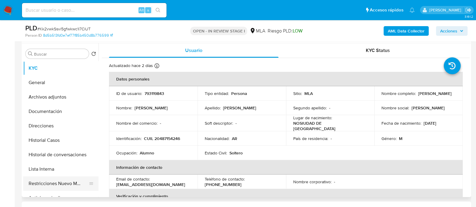
click at [80, 183] on button "Restricciones Nuevo Mundo" at bounding box center [58, 184] width 70 height 14
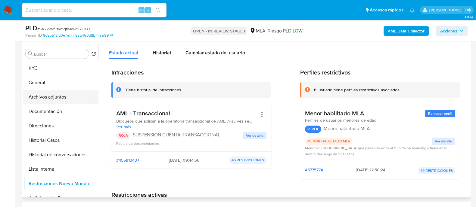
click at [66, 99] on button "Archivos adjuntos" at bounding box center [58, 97] width 70 height 14
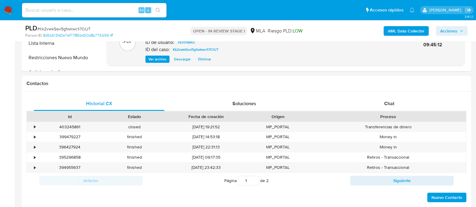
scroll to position [263, 0]
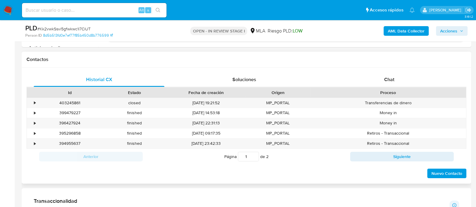
click at [381, 68] on div "Historial CX Soluciones Chat Id Estado Fecha de creación Origen Proceso • 40324…" at bounding box center [246, 126] width 449 height 116
drag, startPoint x: 380, startPoint y: 77, endPoint x: 241, endPoint y: 90, distance: 139.9
click at [380, 77] on div "Chat" at bounding box center [389, 79] width 131 height 14
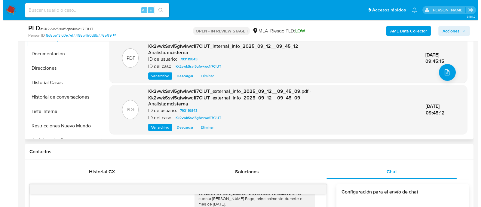
scroll to position [113, 0]
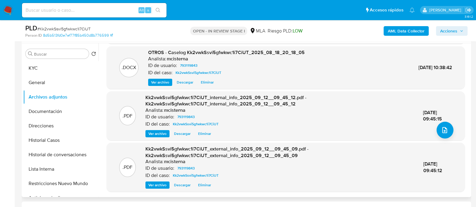
click at [208, 77] on div "OTROS - Caselog Kk2vwkSsvi5gfwkwc1i7CiUT_2025_08_18_20_18_05 Analista: mcistern…" at bounding box center [226, 67] width 156 height 37
click at [207, 80] on span "Eliminar" at bounding box center [207, 82] width 13 height 6
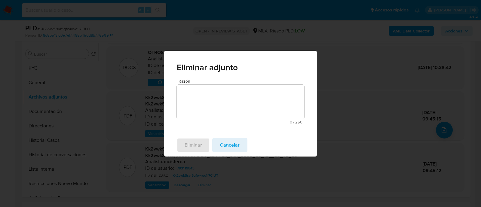
click at [224, 104] on textarea "Razón" at bounding box center [241, 102] width 128 height 34
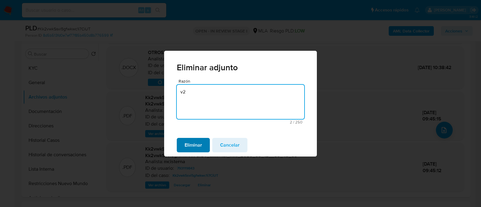
type textarea "v2"
click at [196, 148] on span "Eliminar" at bounding box center [193, 145] width 17 height 13
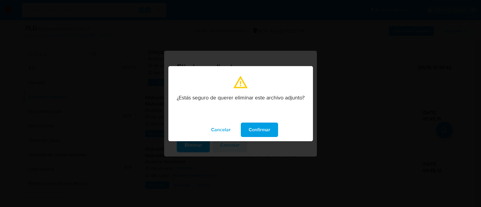
click at [249, 124] on span "Confirmar" at bounding box center [260, 129] width 22 height 13
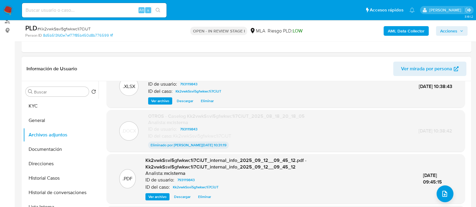
scroll to position [0, 0]
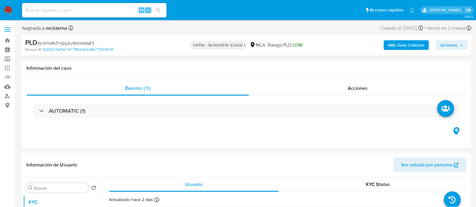
select select "10"
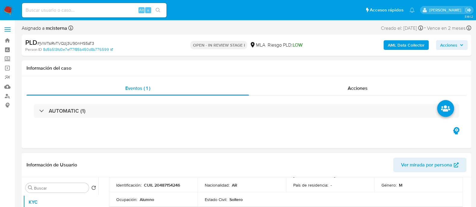
scroll to position [150, 0]
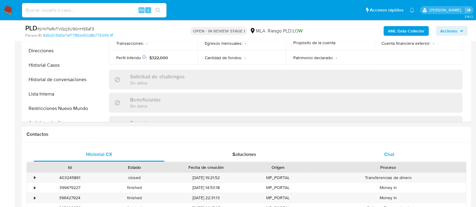
click at [374, 161] on div "Chat" at bounding box center [389, 154] width 131 height 14
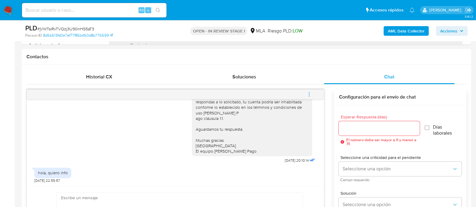
scroll to position [263, 0]
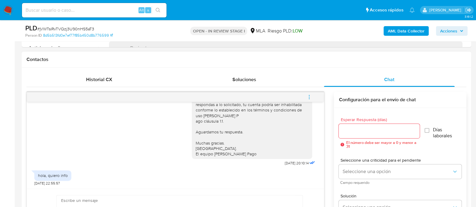
click at [310, 95] on icon "menu-action" at bounding box center [308, 96] width 5 height 5
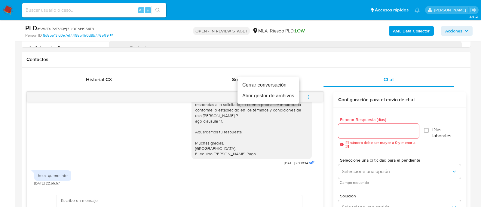
click at [268, 87] on li "Cerrar conversación" at bounding box center [269, 85] width 62 height 11
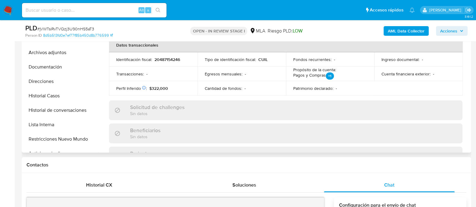
scroll to position [113, 0]
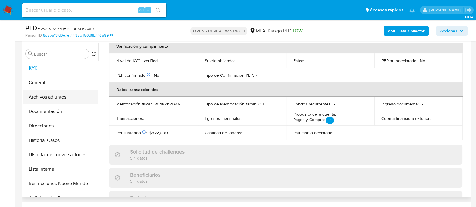
click at [74, 92] on button "Archivos adjuntos" at bounding box center [58, 97] width 70 height 14
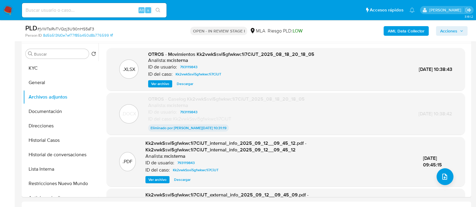
click at [391, 29] on b "AML Data Collector" at bounding box center [405, 31] width 37 height 10
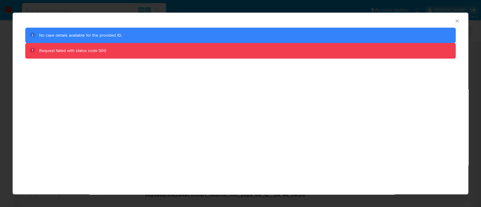
click at [458, 21] on icon "Cerrar ventana" at bounding box center [457, 21] width 6 height 6
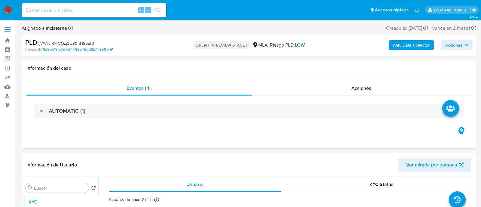
select select "10"
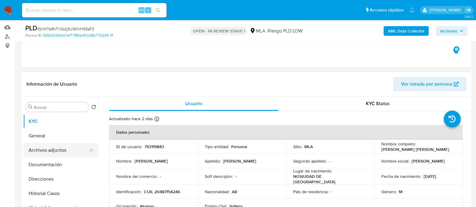
scroll to position [75, 0]
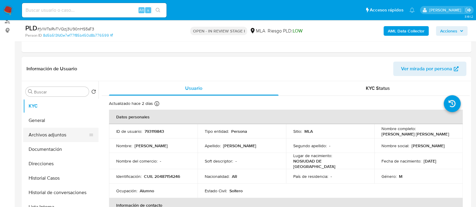
click at [69, 138] on button "Archivos adjuntos" at bounding box center [58, 135] width 70 height 14
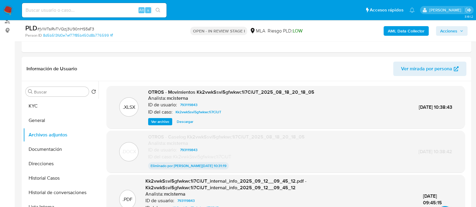
scroll to position [0, 0]
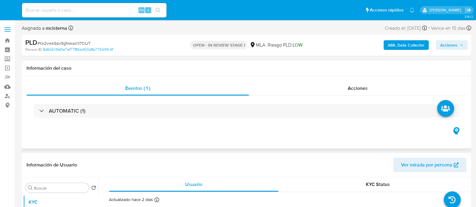
select select "10"
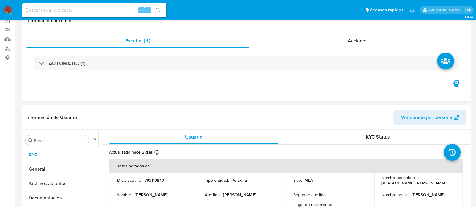
scroll to position [75, 0]
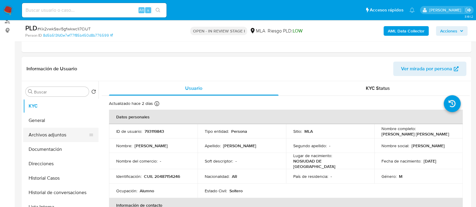
click at [78, 128] on button "Archivos adjuntos" at bounding box center [58, 135] width 70 height 14
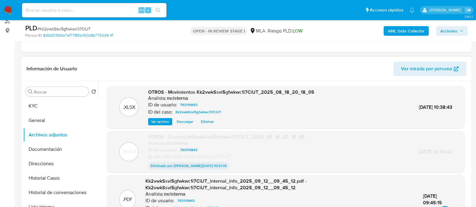
click at [206, 122] on span "Eliminar" at bounding box center [207, 122] width 13 height 6
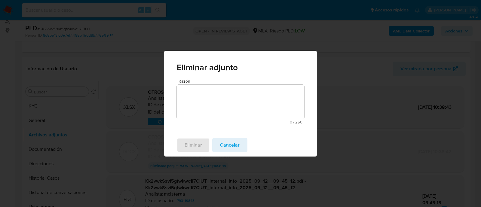
click at [221, 100] on textarea "Razón" at bounding box center [241, 102] width 128 height 34
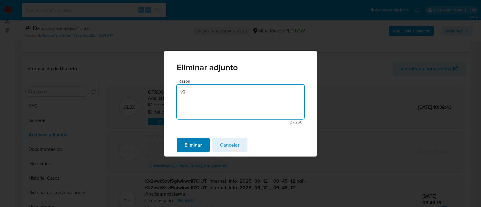
type textarea "v2"
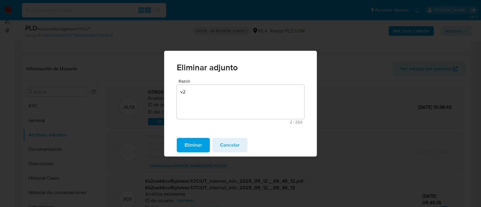
click at [194, 150] on span "Eliminar" at bounding box center [193, 145] width 17 height 13
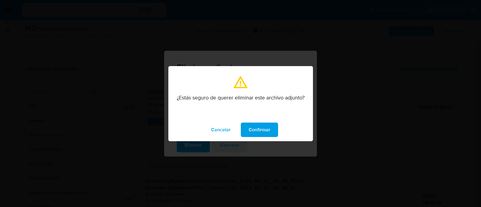
drag, startPoint x: 267, startPoint y: 128, endPoint x: 266, endPoint y: 74, distance: 54.2
click at [267, 128] on span "Confirmar" at bounding box center [260, 129] width 22 height 13
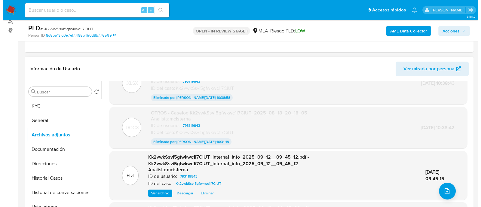
scroll to position [45, 0]
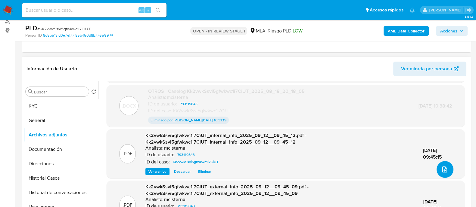
click at [445, 170] on span "upload-file" at bounding box center [444, 169] width 7 height 7
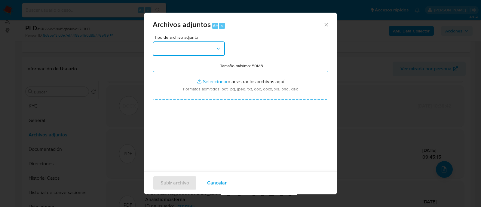
click at [188, 51] on button "button" at bounding box center [189, 49] width 72 height 14
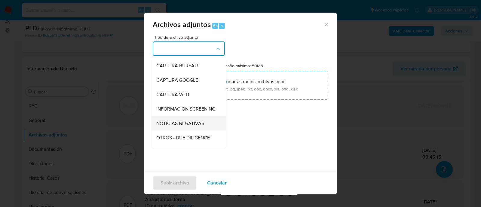
scroll to position [75, 0]
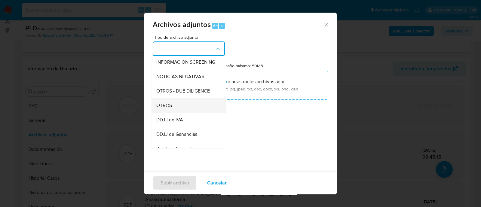
click at [177, 111] on div "OTROS" at bounding box center [186, 105] width 61 height 14
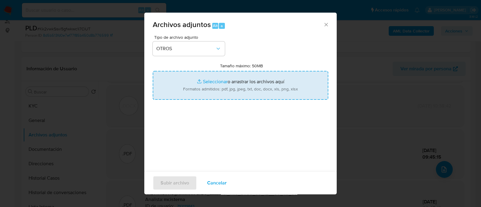
type input "C:\fakepath\Caselog jVWTsiRvTVQzj3U90nHS5aT3_2025_09_17_21_49_30.docx"
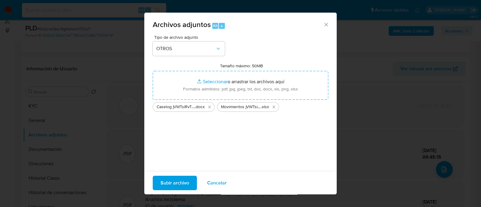
click at [178, 184] on span "Subir archivo" at bounding box center [175, 183] width 29 height 13
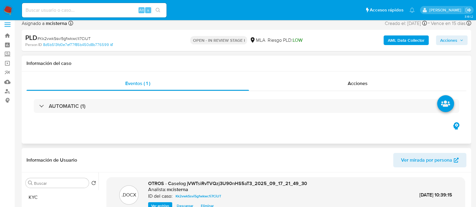
scroll to position [0, 0]
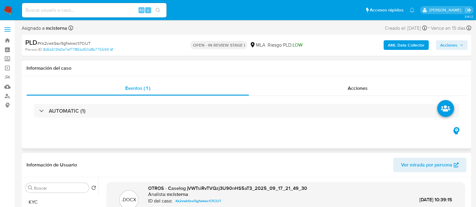
click at [126, 96] on div "AUTOMATIC (1)" at bounding box center [245, 111] width 439 height 30
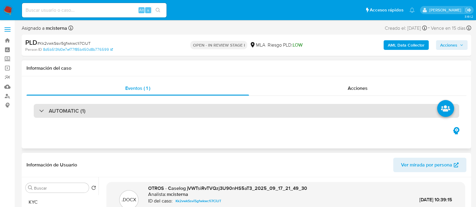
click at [119, 106] on div "AUTOMATIC (1)" at bounding box center [246, 111] width 425 height 14
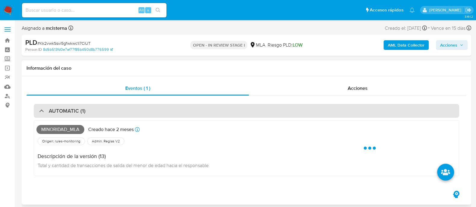
click at [119, 106] on div "AUTOMATIC (1)" at bounding box center [246, 111] width 425 height 14
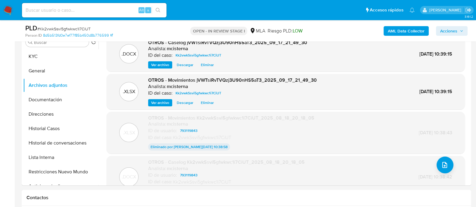
scroll to position [113, 0]
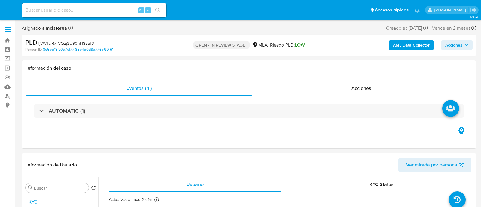
select select "10"
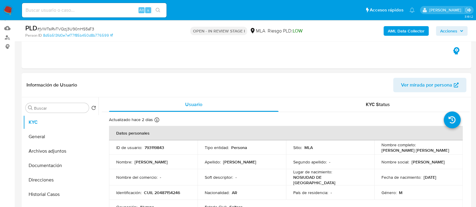
scroll to position [75, 0]
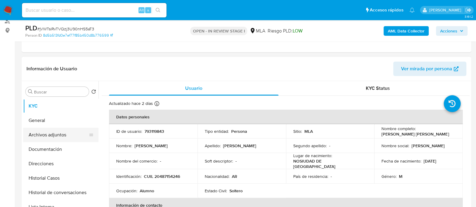
click at [68, 136] on button "Archivos adjuntos" at bounding box center [58, 135] width 70 height 14
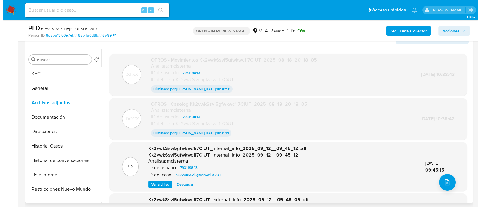
scroll to position [150, 0]
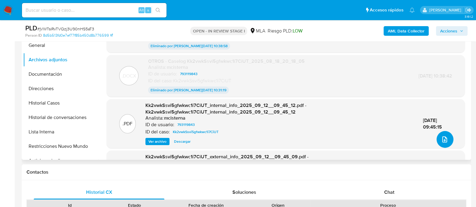
click at [442, 141] on icon "upload-file" at bounding box center [444, 139] width 7 height 7
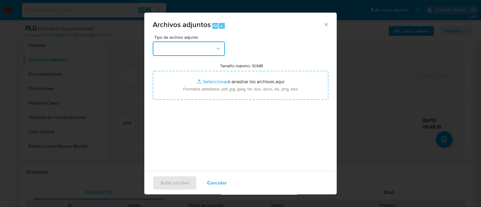
click at [214, 46] on button "button" at bounding box center [189, 49] width 72 height 14
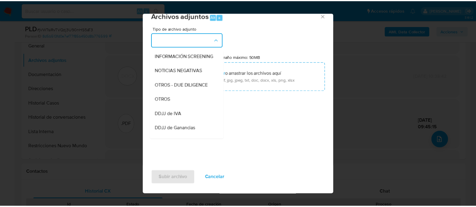
scroll to position [75, 0]
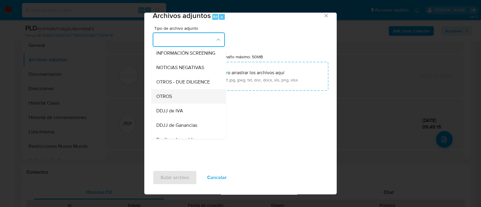
click at [189, 102] on div "OTROS" at bounding box center [186, 96] width 61 height 14
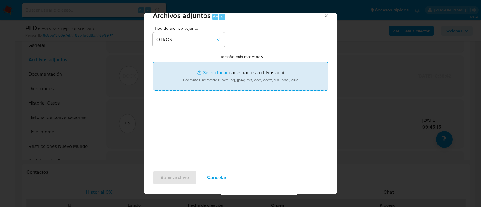
type input "C:\fakepath\Caselog jVWTsiRvTVQzj3U90nHS5aT3_2025_09_17_21_49_30.docx"
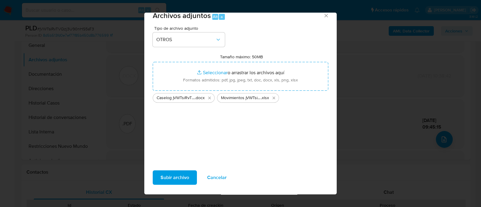
click at [175, 182] on span "Subir archivo" at bounding box center [175, 177] width 29 height 13
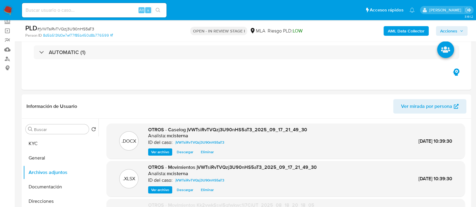
scroll to position [0, 0]
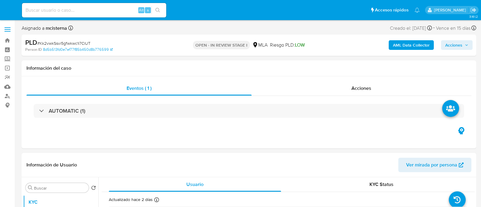
select select "10"
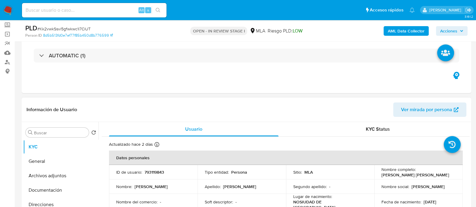
scroll to position [37, 0]
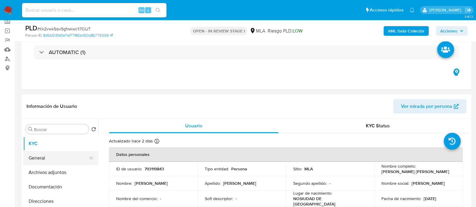
click at [83, 165] on button "General" at bounding box center [58, 158] width 70 height 14
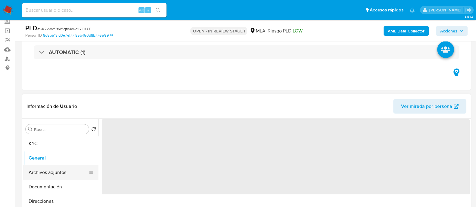
click at [72, 169] on button "Archivos adjuntos" at bounding box center [58, 172] width 70 height 14
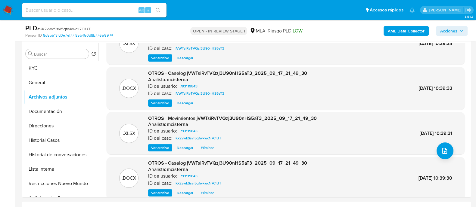
scroll to position [51, 0]
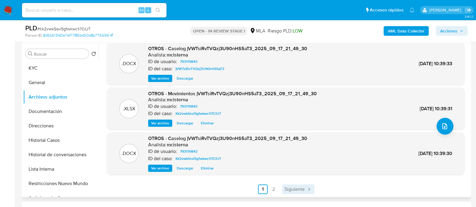
click at [285, 190] on span "Siguiente" at bounding box center [294, 189] width 20 height 5
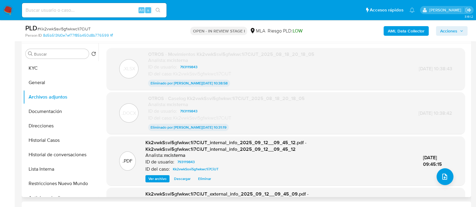
scroll to position [62, 0]
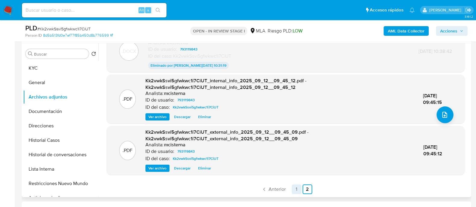
click at [293, 188] on link "1" at bounding box center [296, 190] width 10 height 10
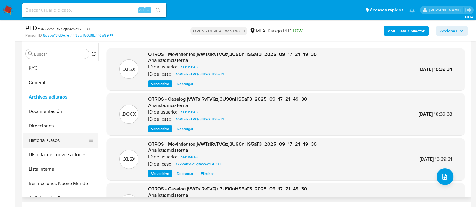
click at [60, 142] on button "Historial Casos" at bounding box center [58, 140] width 70 height 14
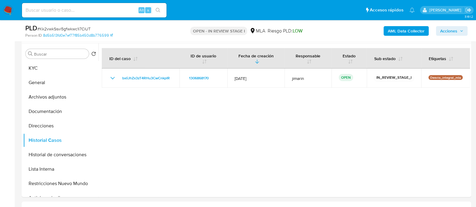
drag, startPoint x: 317, startPoint y: 145, endPoint x: 228, endPoint y: 124, distance: 91.1
click at [317, 145] on div at bounding box center [283, 120] width 371 height 154
drag, startPoint x: 322, startPoint y: 122, endPoint x: 398, endPoint y: 55, distance: 100.6
click at [322, 122] on div at bounding box center [283, 120] width 371 height 154
click at [445, 32] on span "Acciones" at bounding box center [448, 31] width 17 height 10
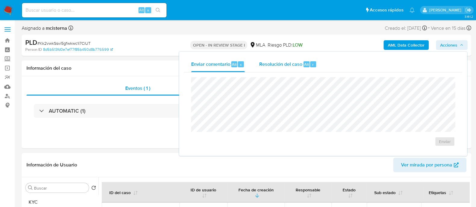
click at [274, 58] on div "Resolución del caso Alt r" at bounding box center [287, 65] width 57 height 16
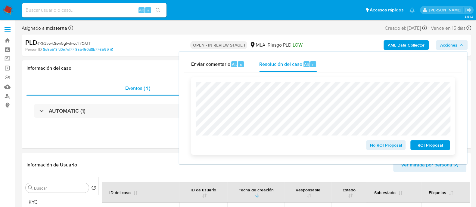
click at [424, 149] on span "ROI Proposal" at bounding box center [429, 145] width 31 height 8
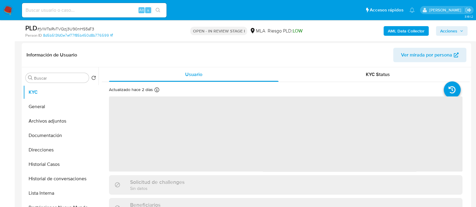
scroll to position [113, 0]
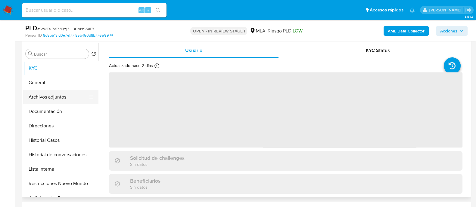
select select "10"
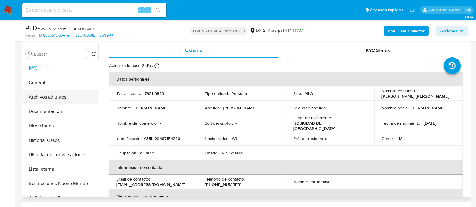
click at [65, 94] on button "Archivos adjuntos" at bounding box center [58, 97] width 70 height 14
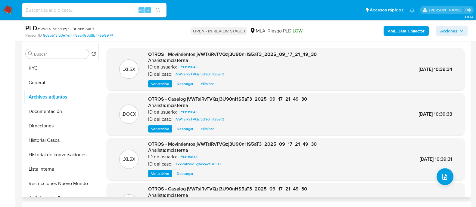
scroll to position [51, 0]
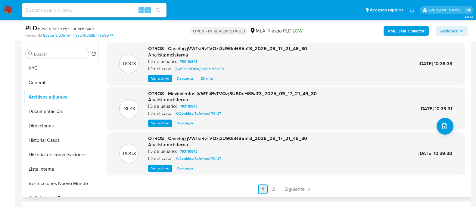
click at [294, 191] on span "Siguiente" at bounding box center [294, 189] width 20 height 5
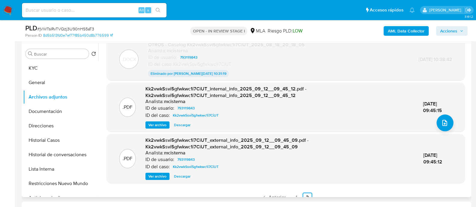
scroll to position [62, 0]
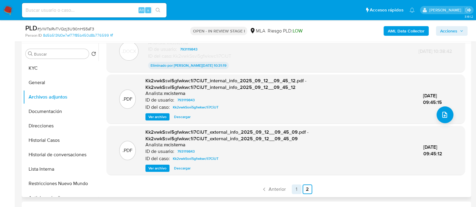
click at [292, 192] on link "1" at bounding box center [296, 190] width 10 height 10
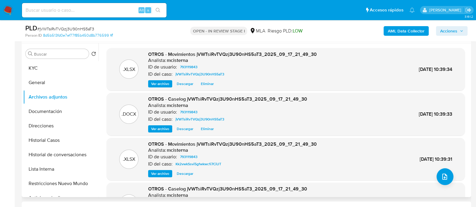
scroll to position [37, 0]
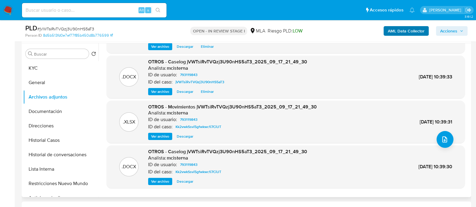
drag, startPoint x: 442, startPoint y: 30, endPoint x: 400, endPoint y: 32, distance: 42.2
click at [442, 30] on span "Acciones" at bounding box center [448, 31] width 17 height 10
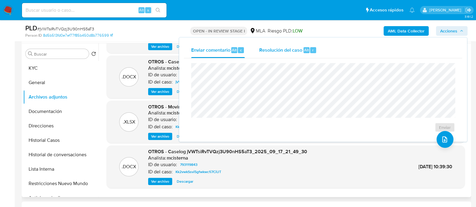
click at [265, 47] on span "Resolución del caso" at bounding box center [280, 49] width 43 height 7
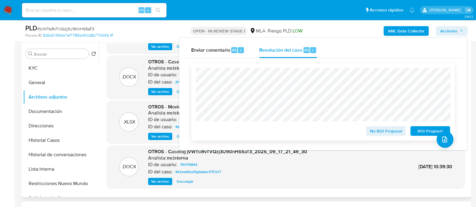
click at [419, 130] on span "ROI Proposal" at bounding box center [429, 131] width 31 height 8
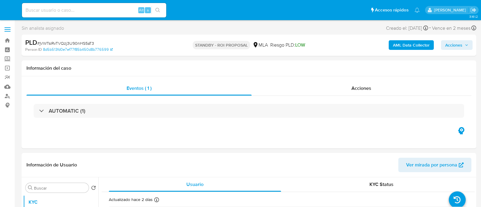
select select "10"
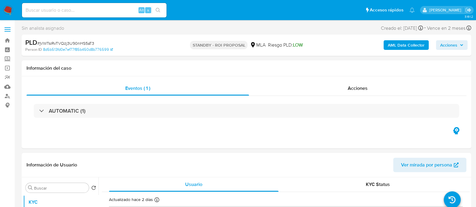
click at [86, 14] on div "Alt s" at bounding box center [94, 10] width 144 height 14
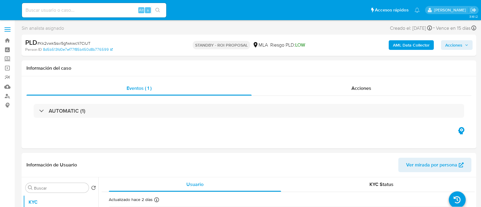
select select "10"
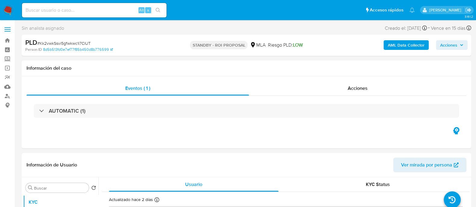
click at [113, 10] on input at bounding box center [94, 10] width 144 height 8
paste input "131476353"
type input "131476353"
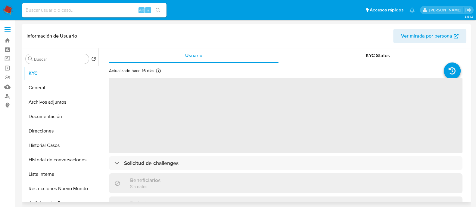
select select "10"
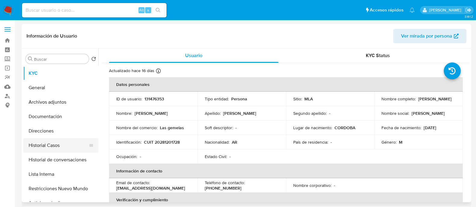
click at [80, 148] on button "Historial Casos" at bounding box center [58, 145] width 70 height 14
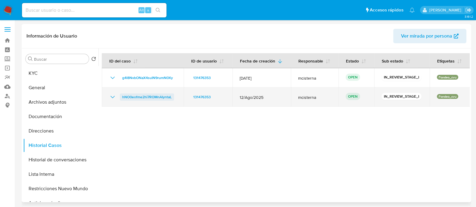
click at [165, 97] on span "hNO0eofme2hi7ROMnAIyntaL" at bounding box center [146, 97] width 49 height 7
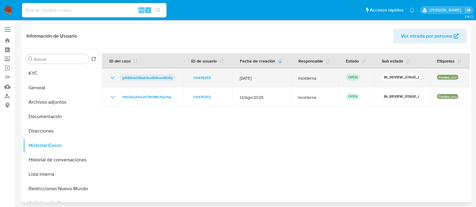
click at [159, 76] on span "g4l8NvbONaX4suIN9rumN0Xy" at bounding box center [147, 77] width 51 height 7
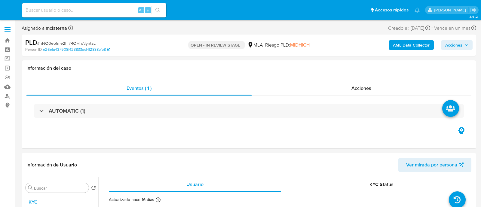
select select "10"
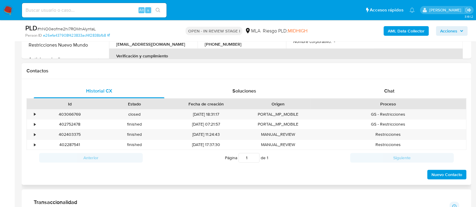
scroll to position [263, 0]
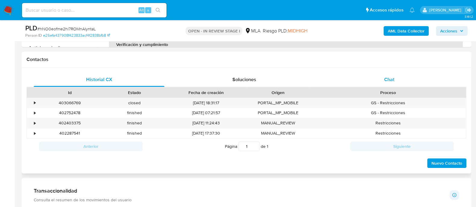
click at [390, 80] on span "Chat" at bounding box center [389, 79] width 10 height 7
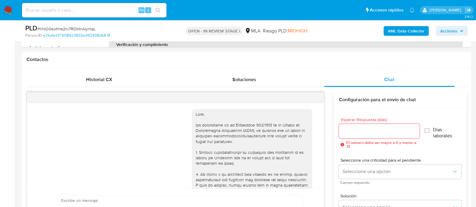
scroll to position [432, 0]
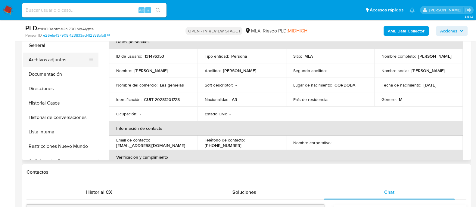
click at [67, 58] on button "Archivos adjuntos" at bounding box center [58, 60] width 70 height 14
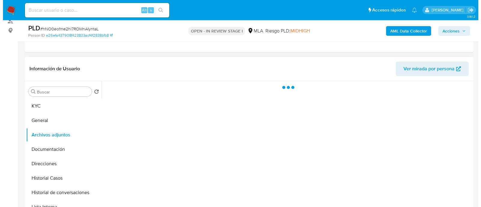
scroll to position [113, 0]
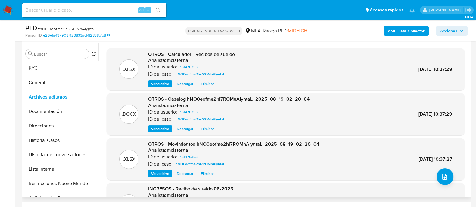
click at [208, 85] on span "Eliminar" at bounding box center [207, 84] width 13 height 6
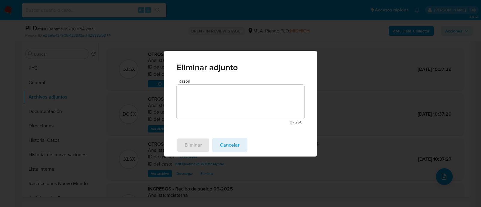
click at [229, 151] on span "Cancelar" at bounding box center [230, 145] width 20 height 13
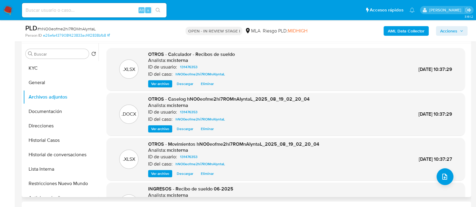
click at [204, 129] on span "Eliminar" at bounding box center [207, 129] width 13 height 6
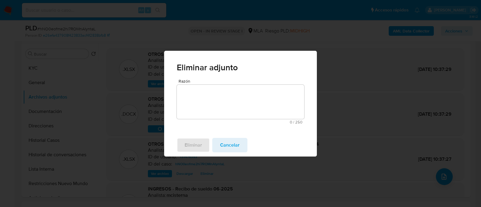
click at [229, 95] on textarea "Razón" at bounding box center [241, 102] width 128 height 34
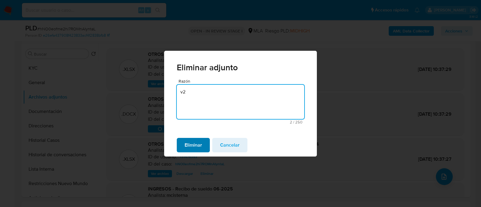
type textarea "v2"
click at [196, 142] on span "Eliminar" at bounding box center [193, 145] width 17 height 13
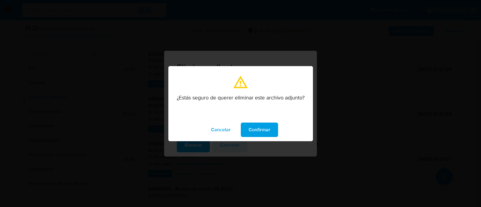
click at [259, 128] on span "Confirmar" at bounding box center [260, 129] width 22 height 13
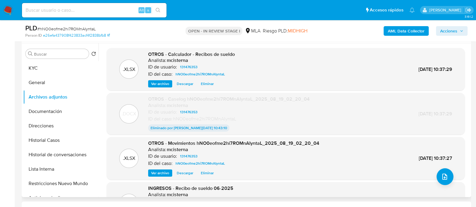
click at [207, 173] on span "Eliminar" at bounding box center [207, 173] width 13 height 6
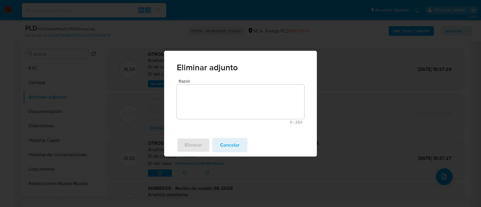
click at [247, 108] on textarea "Razón" at bounding box center [241, 102] width 128 height 34
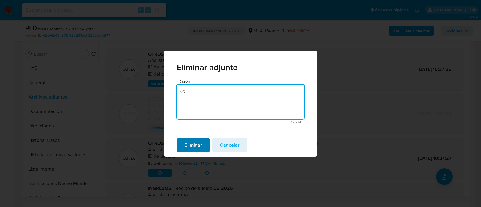
type textarea "v2"
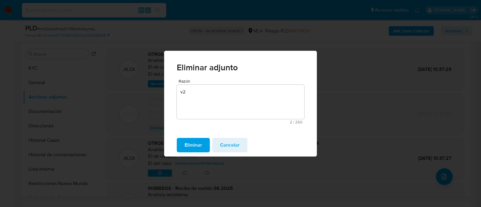
click at [202, 139] on span "Eliminar" at bounding box center [193, 145] width 17 height 13
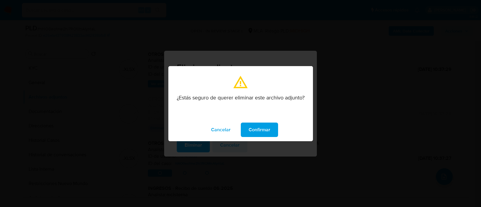
click at [260, 129] on span "Confirmar" at bounding box center [260, 129] width 22 height 13
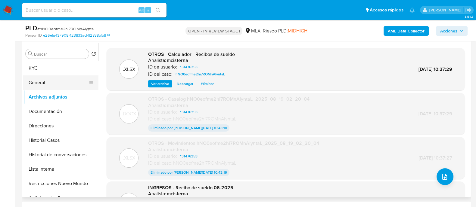
click at [57, 80] on button "General" at bounding box center [58, 82] width 70 height 14
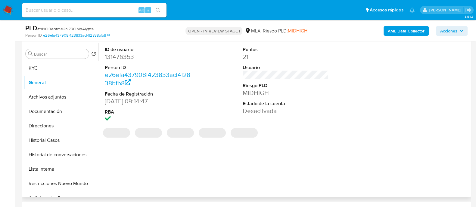
click at [120, 57] on dd "131476353" at bounding box center [148, 57] width 86 height 8
copy dd "131476353"
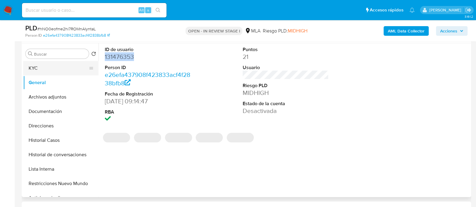
click at [48, 65] on button "KYC" at bounding box center [58, 68] width 70 height 14
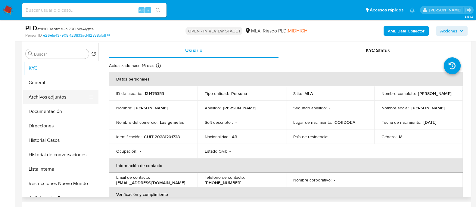
click at [63, 95] on button "Archivos adjuntos" at bounding box center [58, 97] width 70 height 14
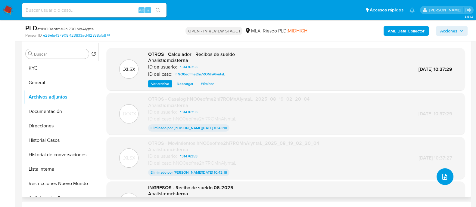
click at [447, 176] on button "upload-file" at bounding box center [444, 176] width 17 height 17
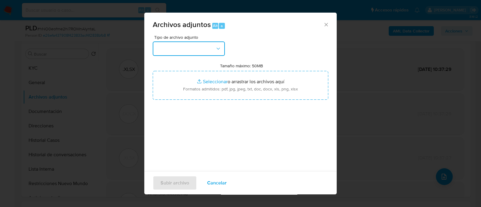
click at [194, 46] on button "button" at bounding box center [189, 49] width 72 height 14
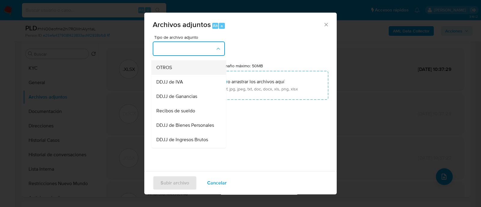
click at [189, 75] on div "OTROS" at bounding box center [186, 67] width 61 height 14
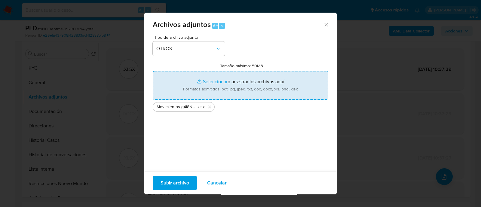
type input "C:\fakepath\Caselog g4l8NvbONaX4suIN9rumN0Xy_2025_09_18_04_57_18.docx"
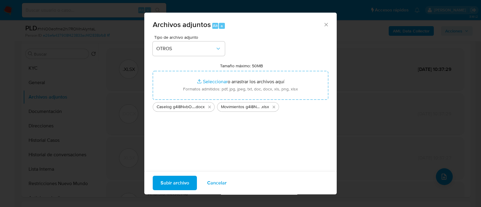
click at [170, 183] on span "Subir archivo" at bounding box center [175, 183] width 29 height 13
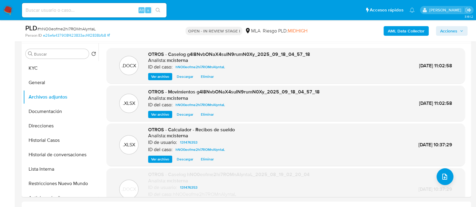
click at [451, 33] on span "Acciones" at bounding box center [448, 31] width 17 height 10
click at [457, 31] on span "Acciones" at bounding box center [448, 31] width 17 height 10
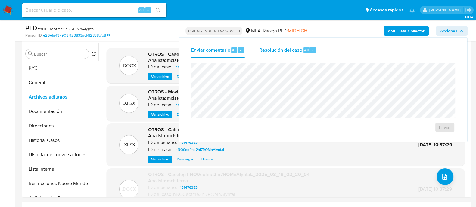
click at [312, 51] on span "r" at bounding box center [313, 50] width 2 height 6
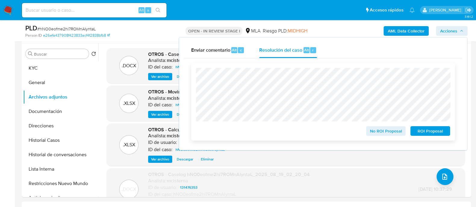
click at [425, 133] on span "ROI Proposal" at bounding box center [429, 131] width 31 height 8
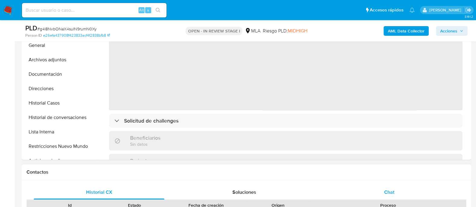
click at [380, 196] on div "Chat" at bounding box center [389, 192] width 131 height 14
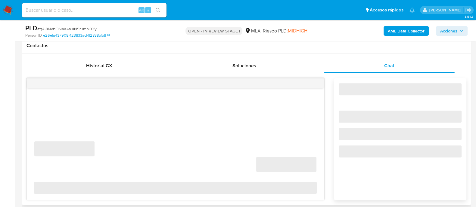
scroll to position [300, 0]
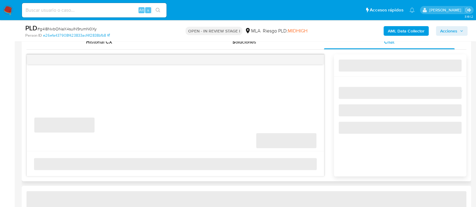
select select "10"
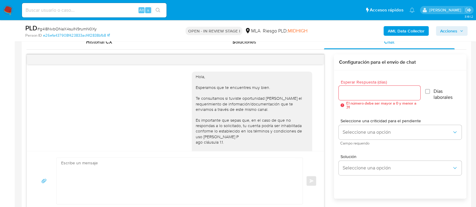
scroll to position [69, 0]
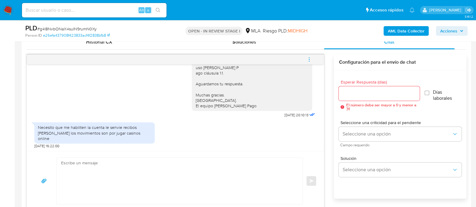
click at [313, 58] on button "menu-action" at bounding box center [309, 59] width 20 height 14
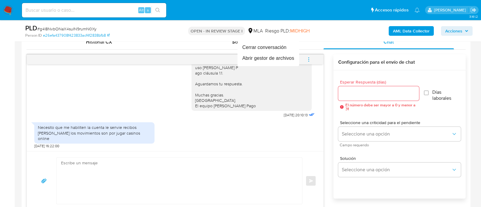
click at [283, 162] on div at bounding box center [240, 103] width 481 height 207
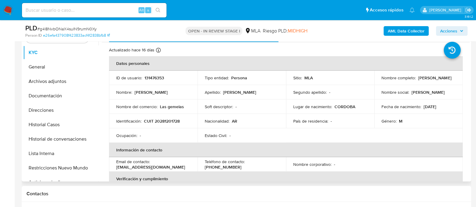
scroll to position [75, 0]
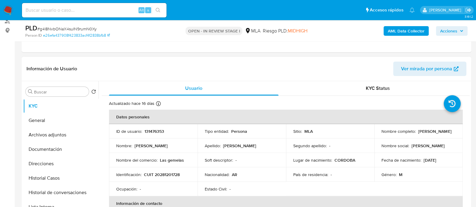
click at [152, 129] on p "131476353" at bounding box center [154, 131] width 20 height 5
copy p "131476353"
click at [11, 8] on img at bounding box center [8, 10] width 10 height 10
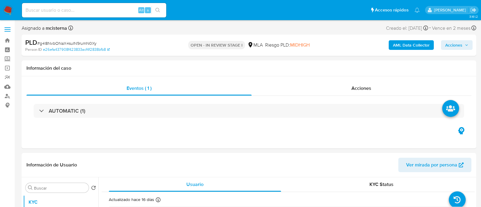
select select "10"
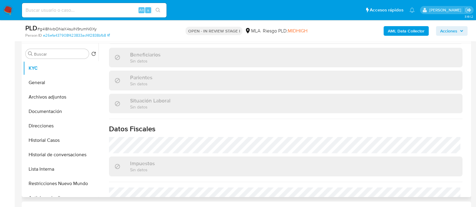
scroll to position [316, 0]
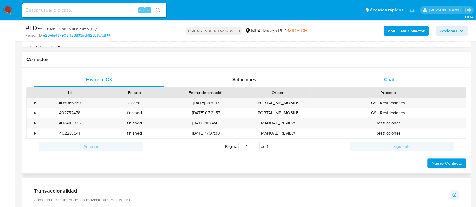
click at [382, 74] on div "Chat" at bounding box center [389, 79] width 131 height 14
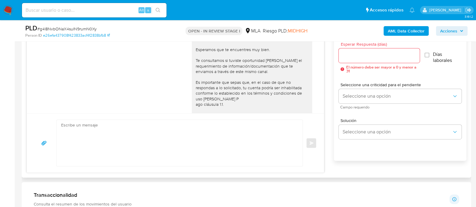
scroll to position [69, 0]
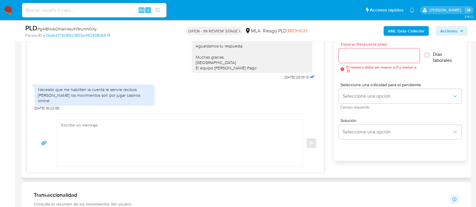
click at [169, 140] on textarea at bounding box center [178, 143] width 234 height 46
paste textarea "Hola, Muchas gracias por la respuesta. Analizamos tu caso y notamos que la info…"
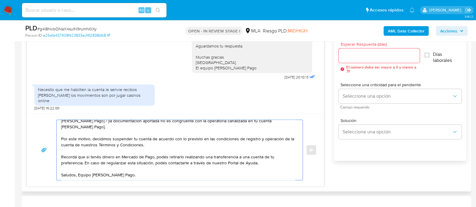
scroll to position [52, 0]
click at [134, 159] on textarea "Hola, Muchas gracias por la respuesta. Analizamos tu caso y notamos que la info…" at bounding box center [178, 150] width 234 height 60
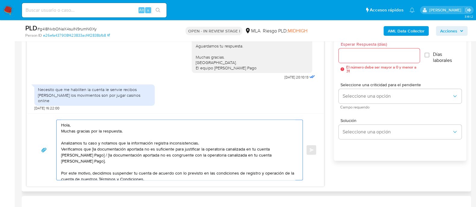
click at [208, 140] on textarea "Hola, Muchas gracias por la respuesta. Analizamos tu caso y notamos que la info…" at bounding box center [178, 150] width 234 height 60
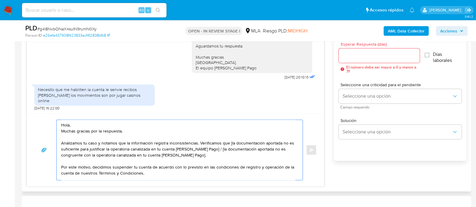
drag, startPoint x: 215, startPoint y: 155, endPoint x: 212, endPoint y: 148, distance: 7.6
click at [212, 148] on textarea "Hola, Muchas gracias por la respuesta. Analizamos tu caso y notamos que la info…" at bounding box center [178, 150] width 234 height 60
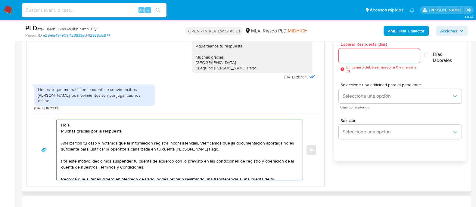
click at [229, 141] on textarea "Hola, Muchas gracias por la respuesta. Analizamos tu caso y notamos que la info…" at bounding box center [178, 150] width 234 height 60
click at [229, 121] on textarea "Hola, Muchas gracias por la respuesta. Analizamos tu caso y notamos que la info…" at bounding box center [178, 150] width 234 height 60
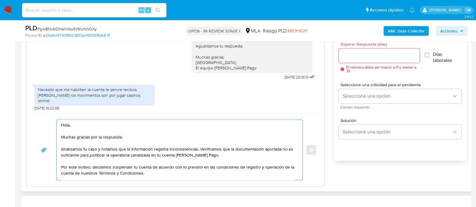
type textarea "Hola, Muchas gracias por la respuesta. Analizamos tu caso y notamos que la info…"
click at [377, 57] on input "Esperar Respuesta (días)" at bounding box center [378, 56] width 81 height 8
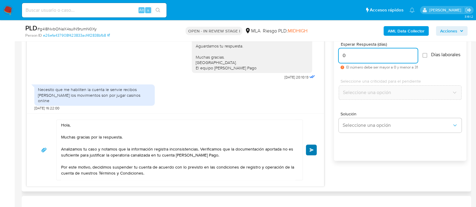
type input "0"
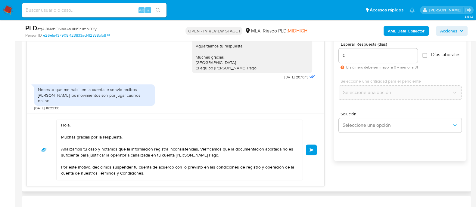
click at [308, 149] on button "Enviar" at bounding box center [311, 150] width 11 height 11
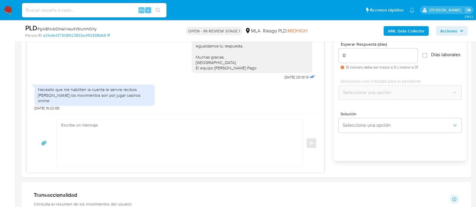
scroll to position [191, 0]
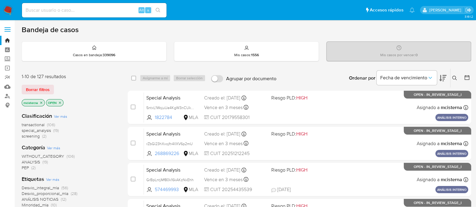
click at [453, 78] on icon at bounding box center [454, 78] width 5 height 5
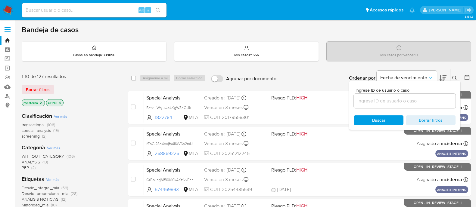
click at [410, 102] on input at bounding box center [404, 101] width 102 height 8
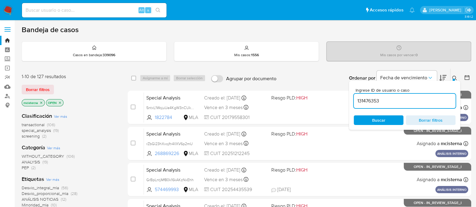
type input "131476353"
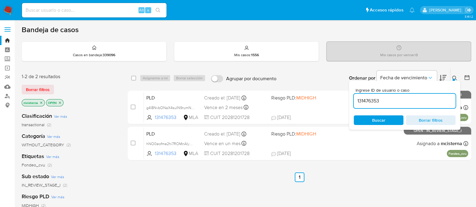
click at [111, 110] on div "Clasificación Ver más transactional (2) Categoría Ver más WITHOUT_CATEGORY (2) …" at bounding box center [70, 210] width 96 height 205
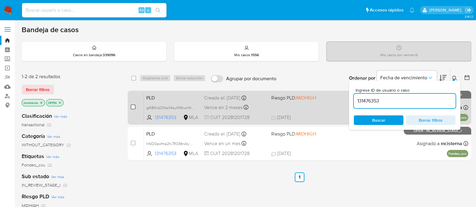
click at [133, 106] on input "checkbox" at bounding box center [133, 107] width 5 height 5
checkbox input "true"
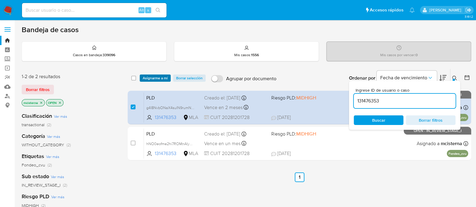
click at [156, 79] on span "Asignarme a mí" at bounding box center [155, 78] width 25 height 6
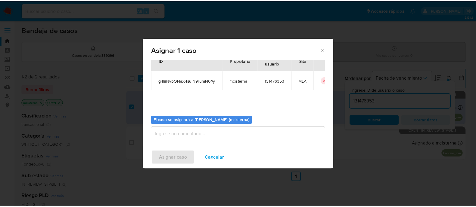
scroll to position [31, 0]
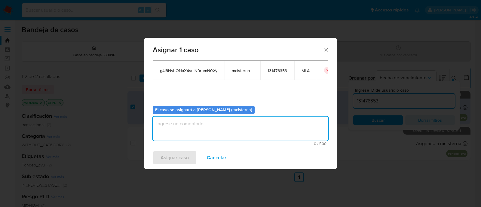
click at [226, 128] on textarea "assign-modal" at bounding box center [241, 129] width 176 height 24
type textarea "mcisterna"
click at [162, 163] on span "Asignar caso" at bounding box center [175, 157] width 28 height 13
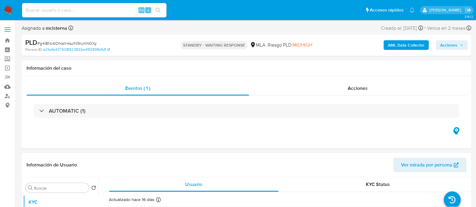
select select "10"
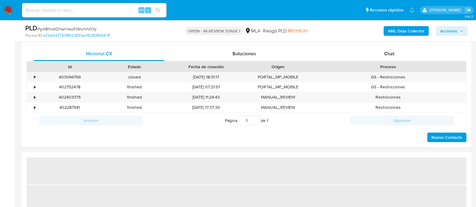
select select "10"
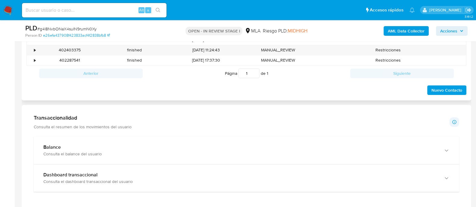
scroll to position [263, 0]
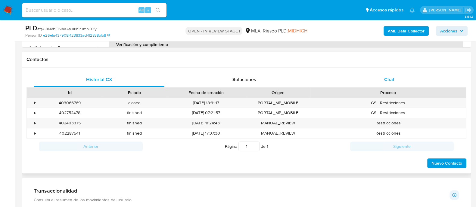
click at [384, 78] on span "Chat" at bounding box center [389, 79] width 10 height 7
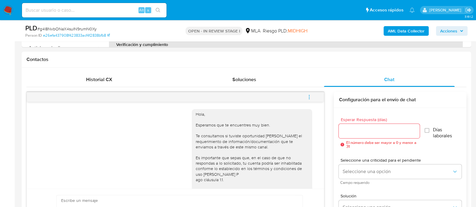
scroll to position [191, 0]
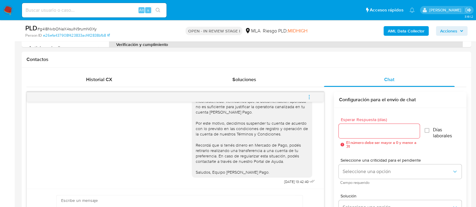
click at [312, 98] on button "menu-action" at bounding box center [309, 97] width 20 height 14
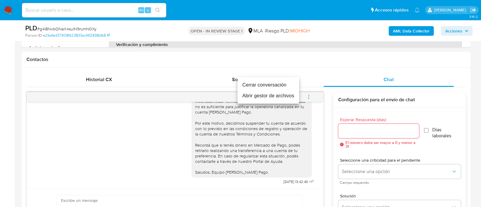
click at [263, 87] on li "Cerrar conversación" at bounding box center [269, 85] width 62 height 11
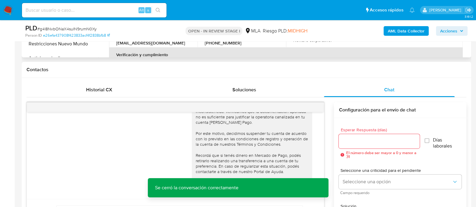
scroll to position [113, 0]
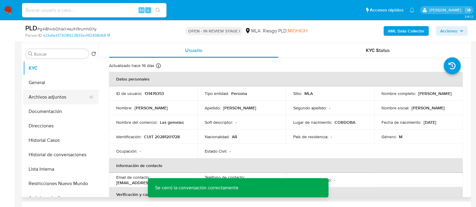
click at [66, 98] on button "Archivos adjuntos" at bounding box center [58, 97] width 70 height 14
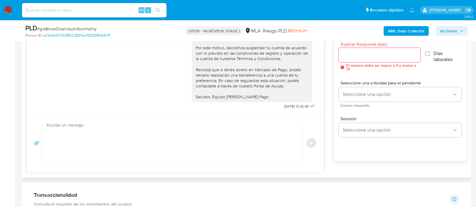
scroll to position [78, 0]
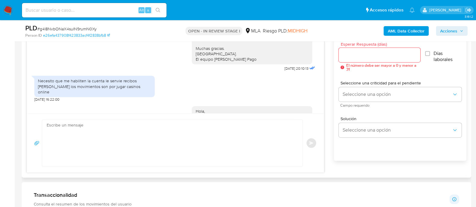
click at [99, 92] on div "Necesito que me habiliten la cuenta le senvie recibos de sueldo los movimientos…" at bounding box center [94, 86] width 113 height 17
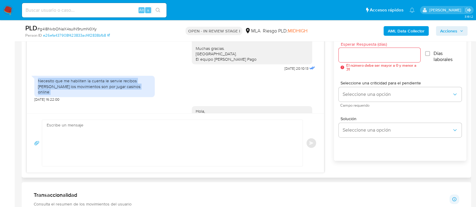
click at [99, 92] on div "Necesito que me habiliten la cuenta le senvie recibos de sueldo los movimientos…" at bounding box center [94, 86] width 113 height 17
copy div "Necesito que me habiliten la cuenta le senvie recibos de sueldo los movimientos…"
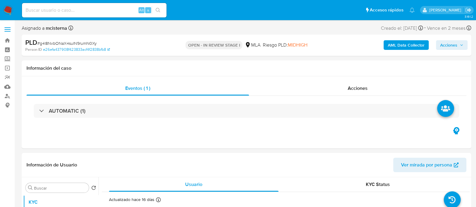
select select "10"
click at [439, 48] on button "Acciones" at bounding box center [452, 45] width 32 height 10
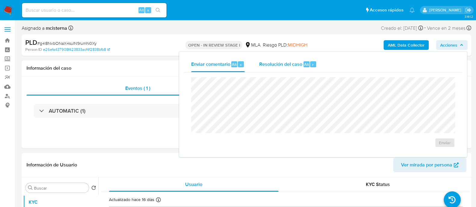
click at [295, 69] on div "Resolución del caso Alt r" at bounding box center [287, 65] width 57 height 16
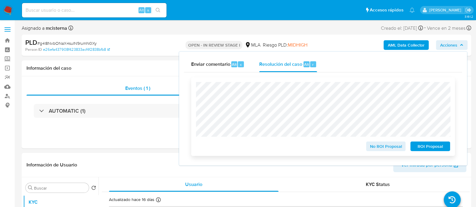
click at [425, 151] on span "ROI Proposal" at bounding box center [429, 146] width 31 height 8
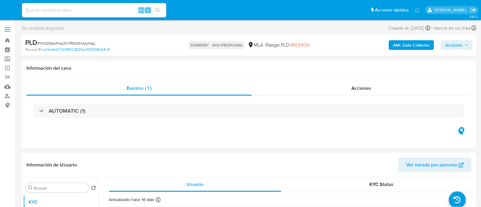
select select "10"
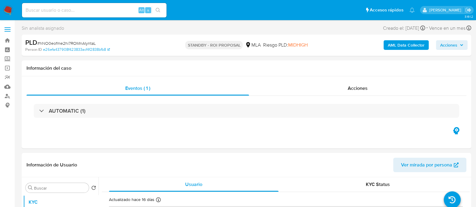
click at [109, 8] on input at bounding box center [94, 10] width 144 height 8
paste input "LdqLrwOSloLLnYay85VyLTMp"
type input "LdqLrwOSloLLnYay85VyLTMp"
click at [158, 10] on icon "search-icon" at bounding box center [158, 10] width 5 height 5
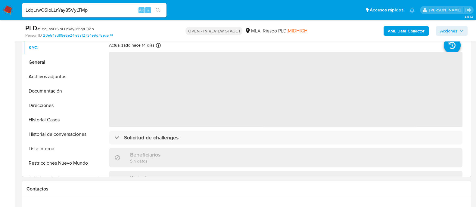
scroll to position [226, 0]
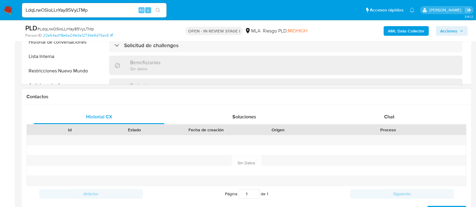
click at [370, 125] on div "Id Estado Fecha de creación Origen Proceso" at bounding box center [245, 130] width 439 height 11
select select "10"
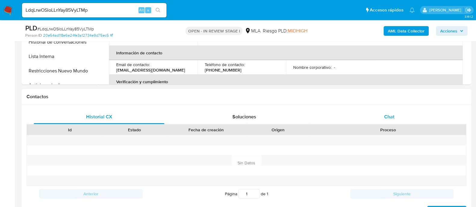
click at [433, 116] on div "Chat" at bounding box center [389, 117] width 131 height 14
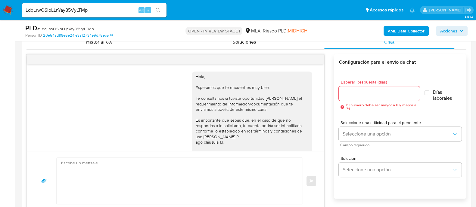
scroll to position [708, 0]
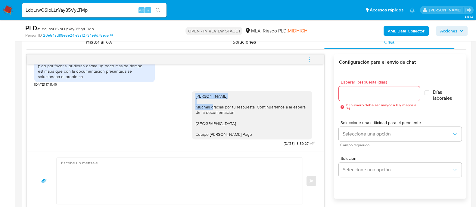
drag, startPoint x: 189, startPoint y: 95, endPoint x: 239, endPoint y: 97, distance: 49.7
click at [239, 97] on div "[PERSON_NAME] Muchas gracias por tu respuesta. Continuaremos a la espera de la …" at bounding box center [251, 116] width 113 height 44
copy div "[PERSON_NAME]"
click at [223, 173] on textarea at bounding box center [178, 181] width 234 height 46
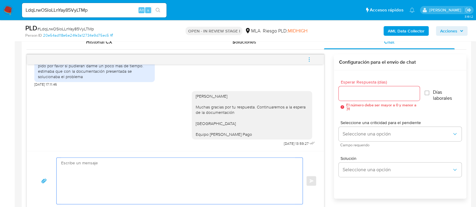
paste textarea "[PERSON_NAME]"
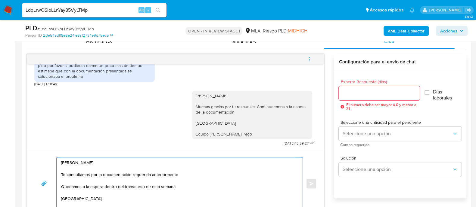
scroll to position [307, 0]
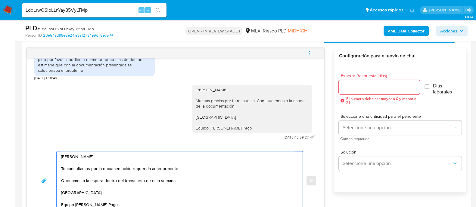
type textarea "[PERSON_NAME] Te consultamos por la documentación requerida anteriormente Queda…"
click at [353, 85] on input "Esperar Respuesta (días)" at bounding box center [378, 87] width 81 height 8
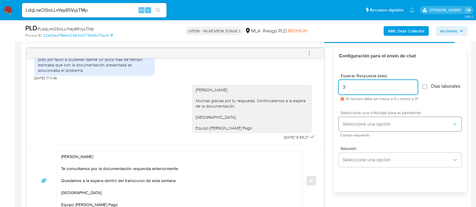
type input "3"
click at [357, 125] on span "Seleccione una opción" at bounding box center [396, 124] width 109 height 6
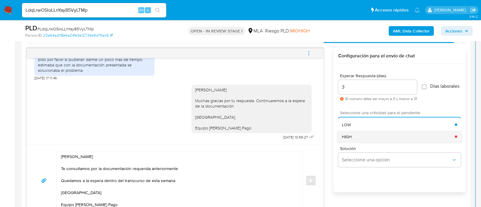
click at [358, 142] on div "HIGH" at bounding box center [398, 137] width 113 height 12
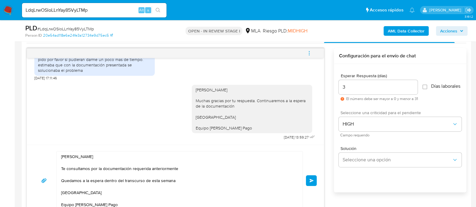
click at [310, 183] on button "Enviar" at bounding box center [311, 180] width 11 height 11
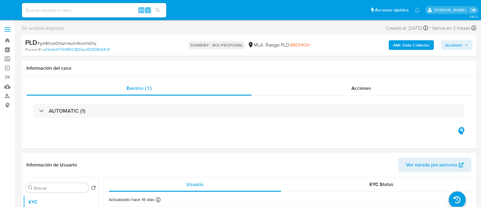
select select "10"
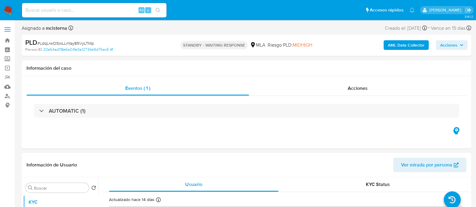
click at [108, 7] on input at bounding box center [94, 10] width 144 height 8
paste input "poH9FfFCKu1vjEqd6xuPt4gt"
type input "poH9FfFCKu1vjEqd6xuPt4gt"
click at [155, 9] on button "search-icon" at bounding box center [158, 10] width 12 height 8
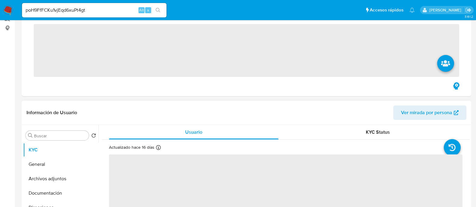
scroll to position [113, 0]
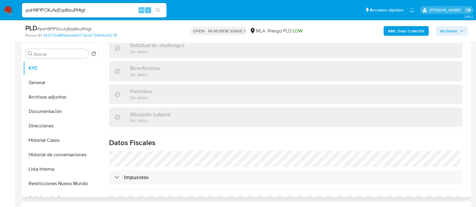
select select "10"
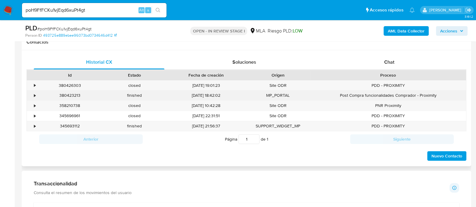
scroll to position [300, 0]
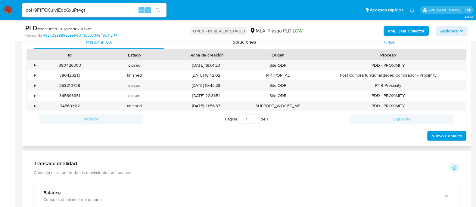
click at [382, 48] on div "Chat" at bounding box center [389, 42] width 131 height 14
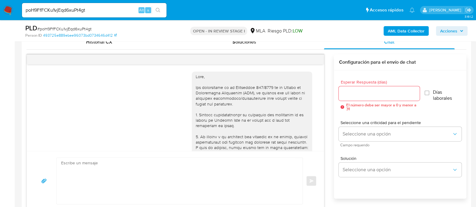
scroll to position [895, 0]
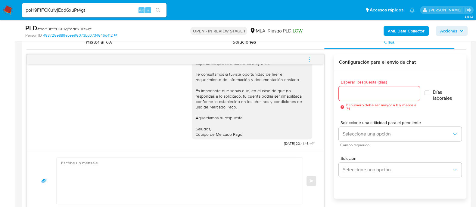
click at [309, 59] on icon "menu-action" at bounding box center [309, 59] width 1 height 1
click at [309, 59] on div at bounding box center [238, 103] width 476 height 207
click at [316, 57] on button "menu-action" at bounding box center [309, 59] width 20 height 14
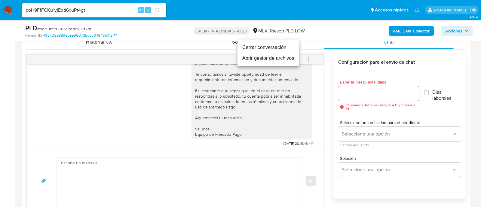
click at [278, 52] on li "Cerrar conversación" at bounding box center [269, 47] width 62 height 11
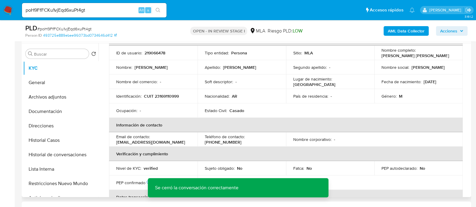
scroll to position [0, 0]
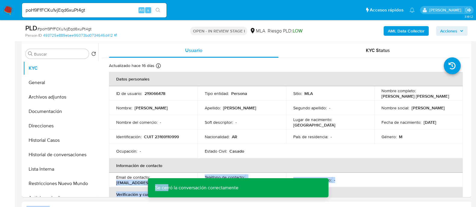
drag, startPoint x: 116, startPoint y: 184, endPoint x: 168, endPoint y: 184, distance: 52.6
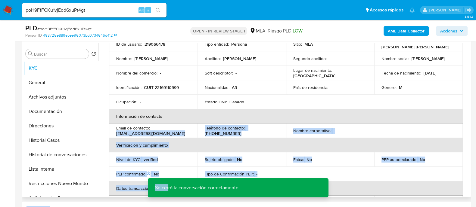
scroll to position [75, 0]
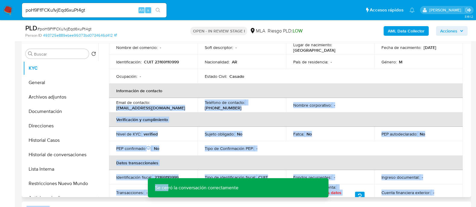
click at [169, 113] on th "Verificación y cumplimiento" at bounding box center [285, 119] width 353 height 14
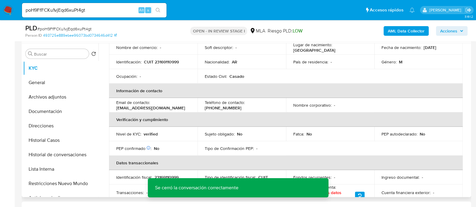
click at [156, 106] on p "cgonzalezcm@icloud.com" at bounding box center [150, 107] width 69 height 5
click at [151, 112] on td "Email de contacto : cgonzalezcm@icloud.com" at bounding box center [153, 105] width 88 height 14
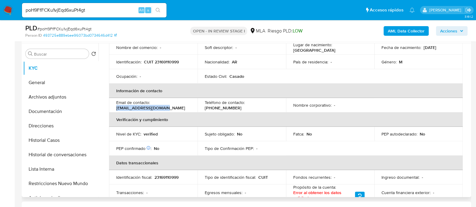
drag, startPoint x: 111, startPoint y: 108, endPoint x: 173, endPoint y: 108, distance: 61.7
click at [173, 108] on td "Email de contacto : cgonzalezcm@icloud.com" at bounding box center [153, 105] width 88 height 14
copy p "cgonzalezcm@icloud.com"
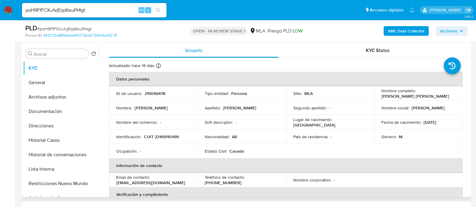
click at [152, 94] on p "219066478" at bounding box center [154, 93] width 21 height 5
copy p "219066478"
click at [163, 132] on td "Identificación : CUIT 23169110999" at bounding box center [153, 137] width 88 height 14
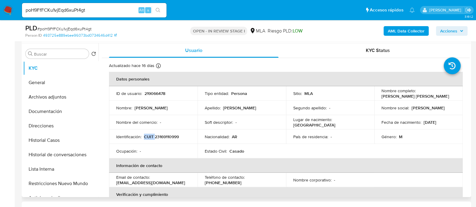
click at [163, 132] on td "Identificación : CUIT 23169110999" at bounding box center [153, 137] width 88 height 14
click at [164, 137] on p "CUIT 23169110999" at bounding box center [161, 136] width 35 height 5
copy p "23169110999"
click at [55, 101] on button "Archivos adjuntos" at bounding box center [58, 97] width 70 height 14
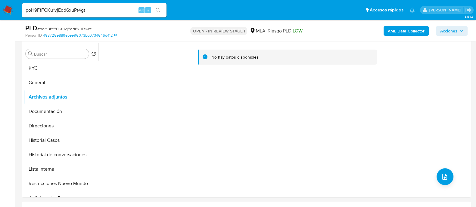
click at [390, 35] on b "AML Data Collector" at bounding box center [405, 31] width 37 height 10
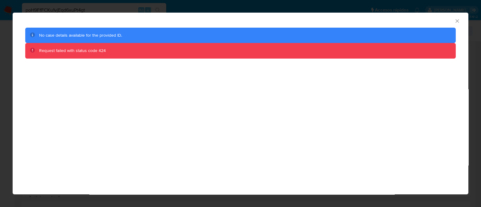
click at [457, 22] on icon "Cerrar ventana" at bounding box center [457, 21] width 6 height 6
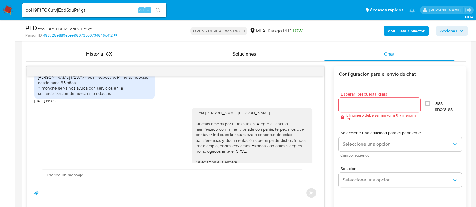
scroll to position [376, 0]
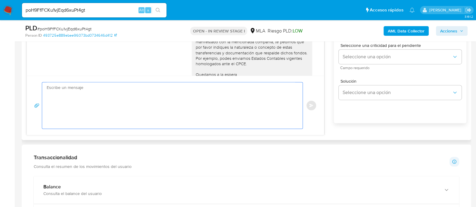
click at [236, 108] on textarea at bounding box center [171, 105] width 248 height 46
paste textarea "Hola XXX, ¡Gracias por tu respuesta! Queremos informarte que el uso de la cuent…"
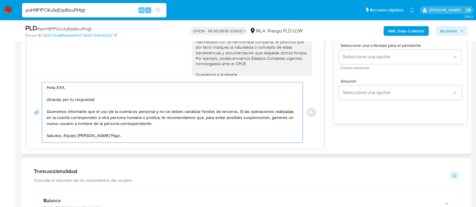
scroll to position [0, 0]
click at [101, 100] on textarea "Hola XXX, ¡Gracias por tu respuesta! Queremos informarte que el uso de la cuent…" at bounding box center [171, 112] width 248 height 60
drag, startPoint x: 101, startPoint y: 100, endPoint x: 47, endPoint y: 97, distance: 54.2
click at [47, 97] on textarea "Hola XXX, ¡Gracias por tu respuesta! Queremos informarte que el uso de la cuent…" at bounding box center [171, 112] width 248 height 60
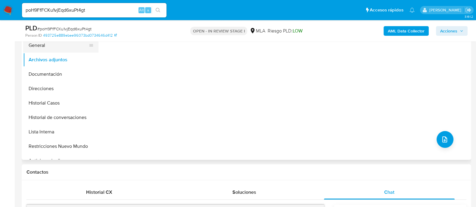
click at [43, 49] on button "General" at bounding box center [58, 45] width 70 height 14
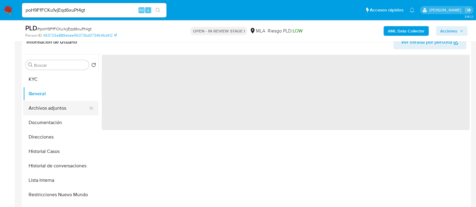
scroll to position [75, 0]
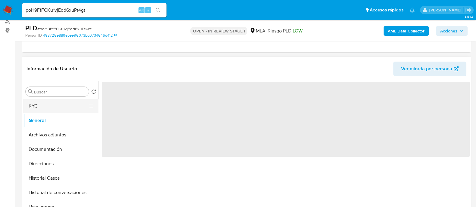
click at [57, 112] on button "KYC" at bounding box center [58, 106] width 70 height 14
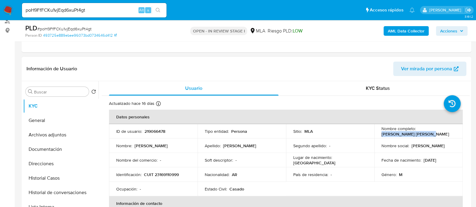
drag, startPoint x: 377, startPoint y: 134, endPoint x: 425, endPoint y: 134, distance: 47.2
click at [425, 134] on td "Nombre completo : Cristian Hugo Gonzalez" at bounding box center [418, 131] width 88 height 14
copy p "Cristian Hugo Gonzalez"
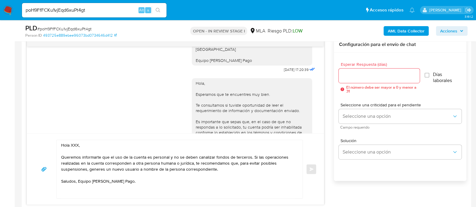
scroll to position [376, 0]
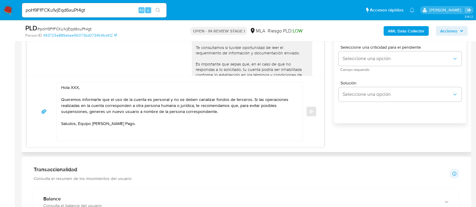
click at [137, 87] on textarea "Hola XXX, Queremos informarte que el uso de la cuenta es personal y no se deben…" at bounding box center [178, 111] width 234 height 58
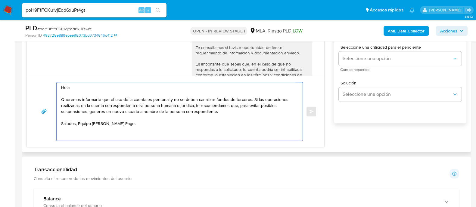
paste textarea "Cristian Hugo Gonzalez"
drag, startPoint x: 159, startPoint y: 106, endPoint x: 178, endPoint y: 106, distance: 18.6
click at [178, 106] on textarea "Hola Cristian Hugo Gonzalez Queremos informarte que el uso de la cuenta es pers…" at bounding box center [178, 111] width 234 height 58
click at [156, 110] on textarea "Hola Cristian Hugo Gonzalez Queremos informarte que el uso de la cuenta es pers…" at bounding box center [178, 111] width 234 height 58
click at [145, 111] on textarea "Hola Cristian Hugo Gonzalez Queremos informarte que el uso de la cuenta es pers…" at bounding box center [178, 111] width 234 height 58
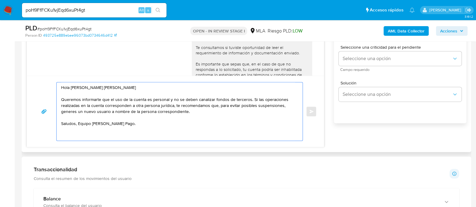
click at [145, 111] on textarea "Hola Cristian Hugo Gonzalez Queremos informarte que el uso de la cuenta es pers…" at bounding box center [178, 111] width 234 height 58
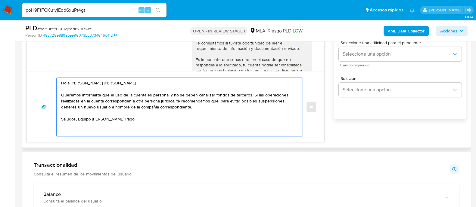
scroll to position [338, 0]
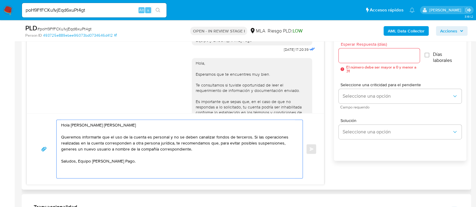
type textarea "Hola Cristian Hugo Gonzalez Queremos informarte que el uso de la cuenta es pers…"
click at [352, 54] on input "Esperar Respuesta (días)" at bounding box center [378, 56] width 81 height 8
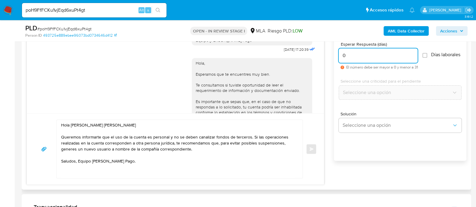
type input "0"
click at [313, 149] on div "Hola Cristian Hugo Gonzalez Queremos informarte que el uso de la cuenta es pers…" at bounding box center [175, 149] width 282 height 59
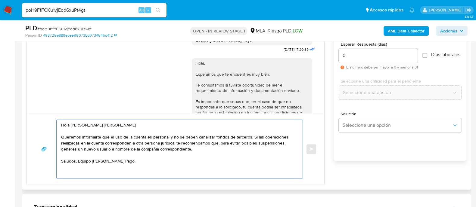
drag, startPoint x: 150, startPoint y: 168, endPoint x: 49, endPoint y: 126, distance: 109.5
click at [49, 126] on div "Hola Cristian Hugo Gonzalez Queremos informarte que el uso de la cuenta es pers…" at bounding box center [175, 149] width 282 height 59
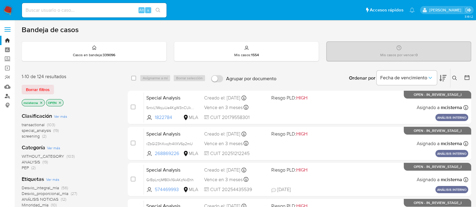
click at [7, 98] on link "Buscador de personas" at bounding box center [36, 95] width 72 height 9
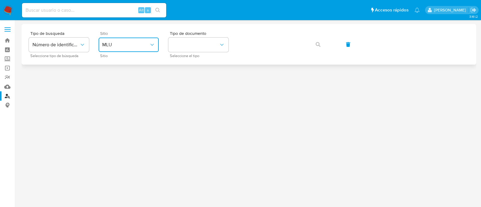
click at [127, 50] on button "MLU" at bounding box center [129, 45] width 60 height 14
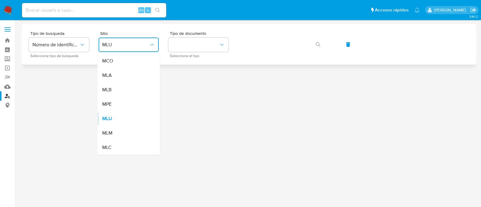
drag, startPoint x: 122, startPoint y: 79, endPoint x: 169, endPoint y: 64, distance: 49.2
click at [123, 79] on div "MLA" at bounding box center [126, 75] width 49 height 14
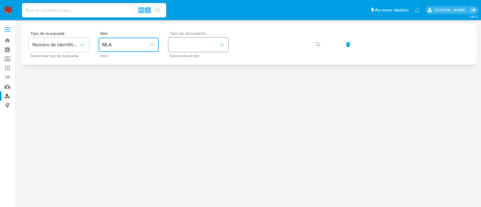
click at [186, 52] on button "identificationType" at bounding box center [198, 45] width 60 height 14
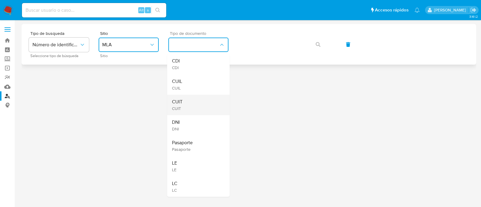
click at [189, 106] on div "CUIT CUIT" at bounding box center [196, 105] width 49 height 20
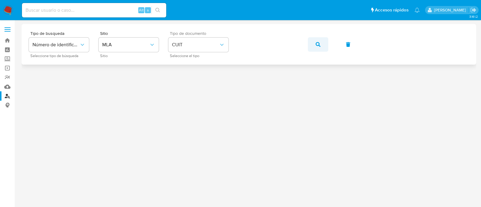
click at [317, 45] on icon "button" at bounding box center [318, 44] width 5 height 5
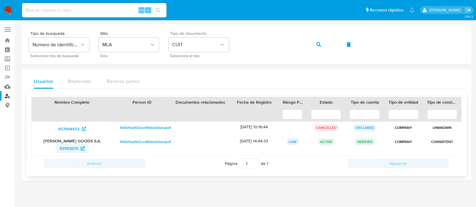
click at [79, 148] on span "1171113675" at bounding box center [72, 149] width 26 height 10
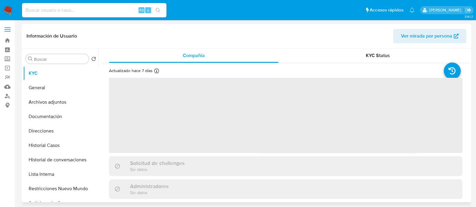
select select "10"
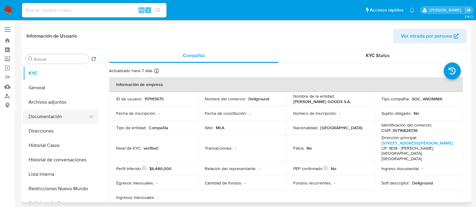
click at [60, 119] on button "Documentación" at bounding box center [58, 116] width 70 height 14
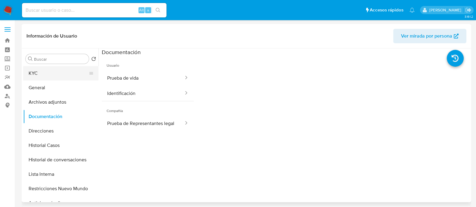
click at [39, 70] on button "KYC" at bounding box center [58, 73] width 70 height 14
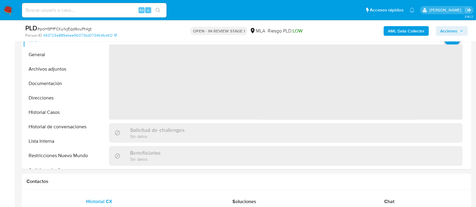
scroll to position [226, 0]
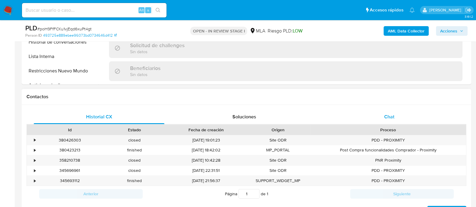
click at [392, 114] on span "Chat" at bounding box center [389, 116] width 10 height 7
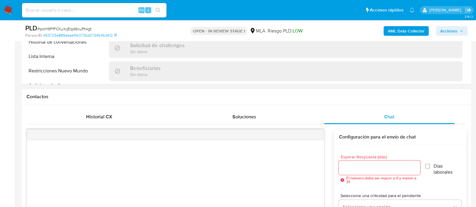
select select "10"
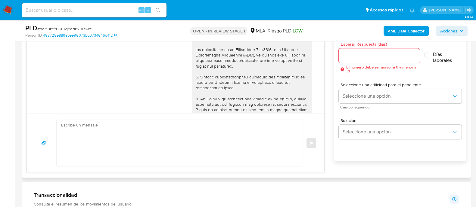
scroll to position [895, 0]
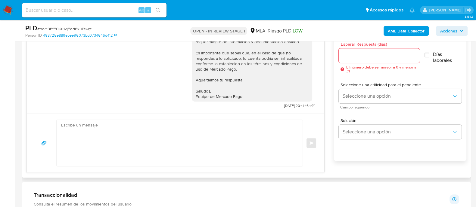
click at [192, 148] on textarea at bounding box center [178, 143] width 234 height 46
paste textarea "Hola Cristian Hugo Gonzalez Queremos informarte que el uso de la cuenta es pers…"
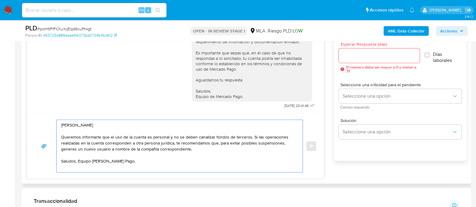
type textarea "Hola Cristian Hugo Gonzalez Queremos informarte que el uso de la cuenta es pers…"
click at [371, 55] on input "Esperar Respuesta (días)" at bounding box center [378, 56] width 81 height 8
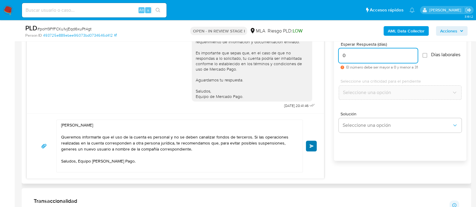
type input "0"
click at [312, 143] on button "Enviar" at bounding box center [311, 146] width 11 height 11
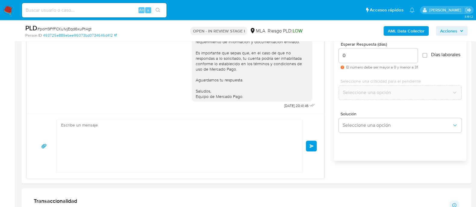
scroll to position [967, 0]
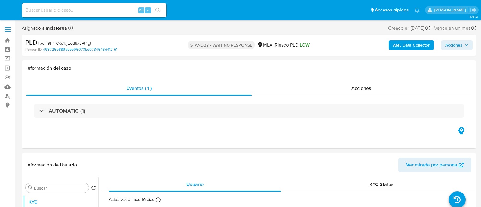
select select "10"
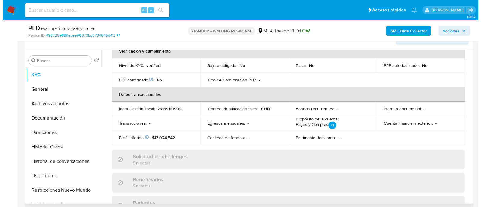
scroll to position [113, 0]
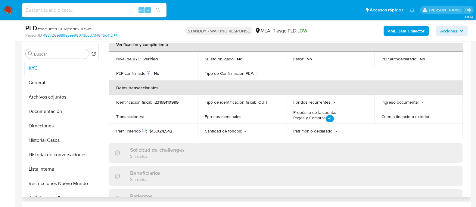
click at [165, 100] on p "23169110999" at bounding box center [166, 102] width 24 height 5
copy p "23169110999"
click at [395, 29] on b "AML Data Collector" at bounding box center [405, 31] width 37 height 10
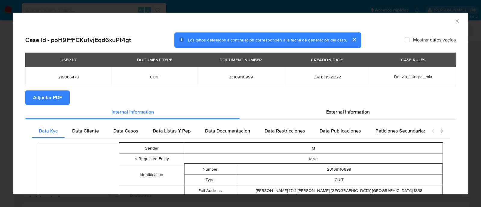
click at [55, 99] on span "Adjuntar PDF" at bounding box center [47, 97] width 29 height 13
click at [68, 82] on td "219066478" at bounding box center [68, 76] width 86 height 19
click at [68, 77] on span "219066478" at bounding box center [68, 76] width 72 height 5
copy span "219066478"
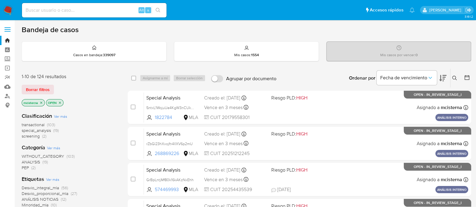
click at [130, 9] on input at bounding box center [94, 10] width 144 height 8
click at [453, 77] on icon at bounding box center [454, 78] width 5 height 5
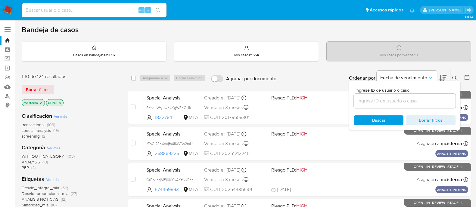
click at [374, 95] on div at bounding box center [404, 101] width 102 height 14
click at [406, 98] on input at bounding box center [404, 101] width 102 height 8
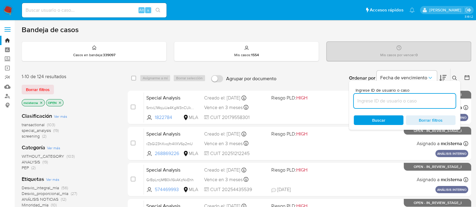
paste input "219066478"
type input "219066478"
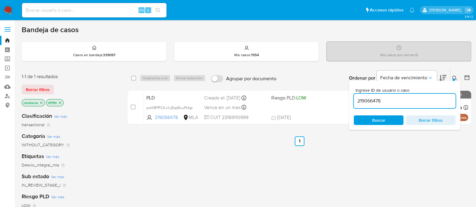
click at [135, 77] on div "select-all-cases-checkbox" at bounding box center [134, 78] width 7 height 7
click at [137, 79] on div "select-all-cases-checkbox" at bounding box center [134, 78] width 7 height 7
click at [136, 79] on div "select-all-cases-checkbox" at bounding box center [134, 78] width 7 height 7
click at [135, 79] on input "checkbox" at bounding box center [133, 78] width 5 height 5
checkbox input "true"
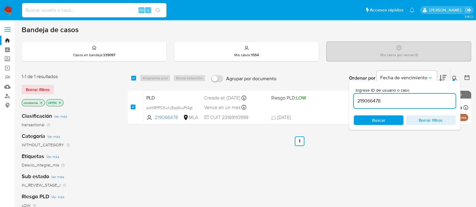
checkbox input "true"
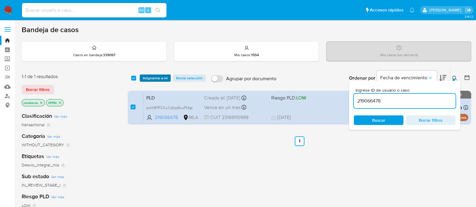
click at [150, 79] on span "Asignarme a mí" at bounding box center [155, 78] width 25 height 6
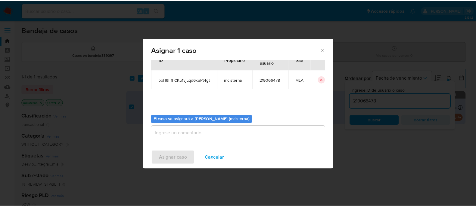
scroll to position [31, 0]
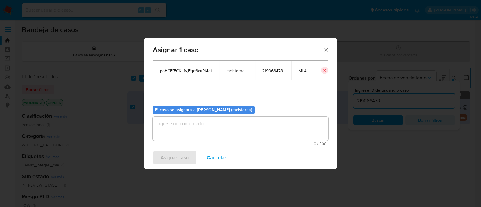
click at [214, 130] on textarea "assign-modal" at bounding box center [241, 129] width 176 height 24
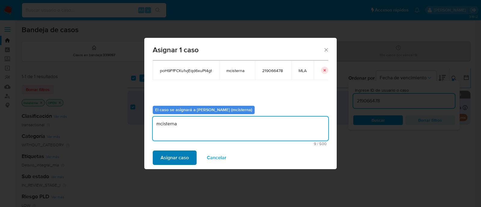
type textarea "mcisterna"
click at [162, 156] on span "Asignar caso" at bounding box center [175, 157] width 28 height 13
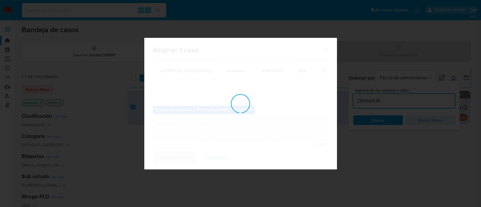
checkbox input "false"
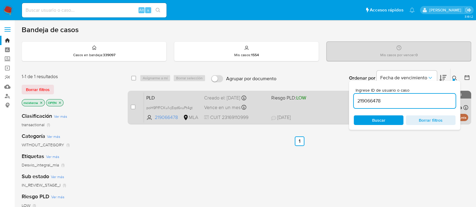
click at [318, 107] on span at bounding box center [302, 107] width 62 height 1
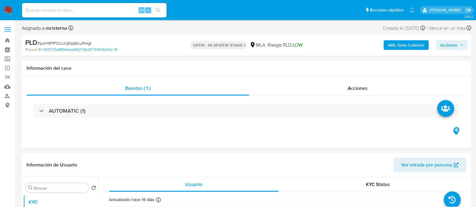
select select "10"
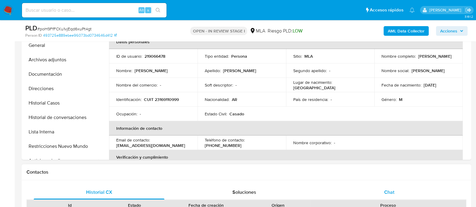
click at [365, 190] on div "Chat" at bounding box center [389, 192] width 131 height 14
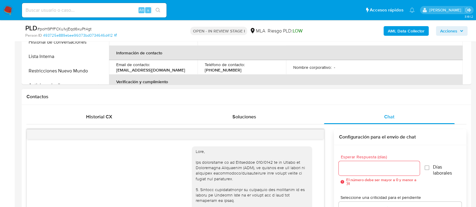
scroll to position [967, 0]
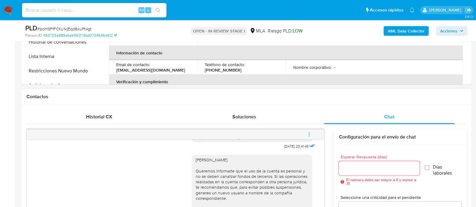
click at [312, 136] on button "menu-action" at bounding box center [309, 134] width 20 height 14
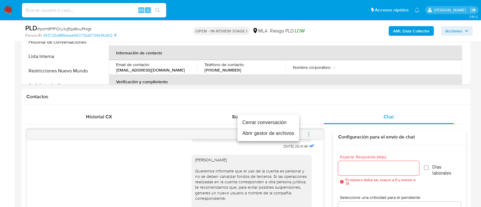
click at [288, 124] on li "Cerrar conversación" at bounding box center [269, 122] width 62 height 11
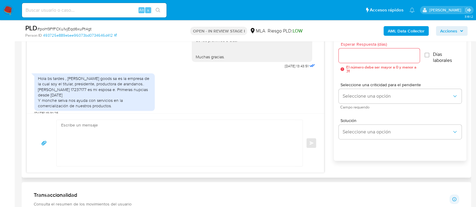
scroll to position [591, 0]
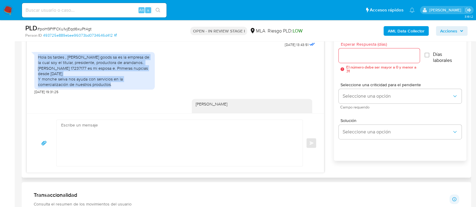
drag, startPoint x: 39, startPoint y: 74, endPoint x: 125, endPoint y: 98, distance: 89.6
click at [125, 87] on div "Hola bs tardes , Berry goods sa es la empresa de la cual soy el titular, presid…" at bounding box center [94, 70] width 113 height 33
copy div "Hola bs tardes , Berry goods sa es la empresa de la cual soy el titular, presid…"
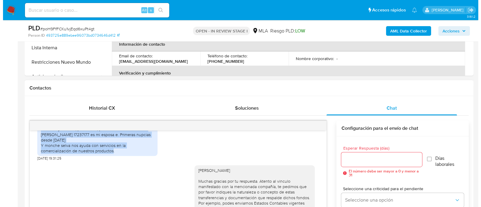
scroll to position [113, 0]
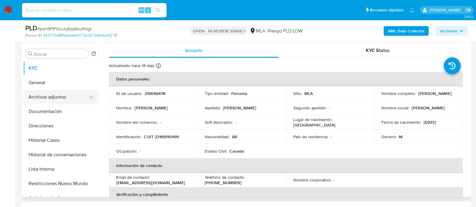
click at [70, 98] on button "Archivos adjuntos" at bounding box center [58, 97] width 70 height 14
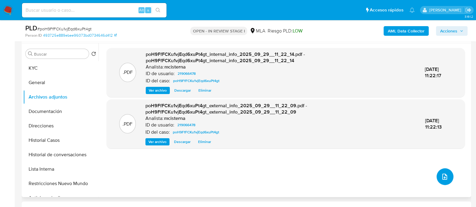
click at [444, 181] on button "upload-file" at bounding box center [444, 176] width 17 height 17
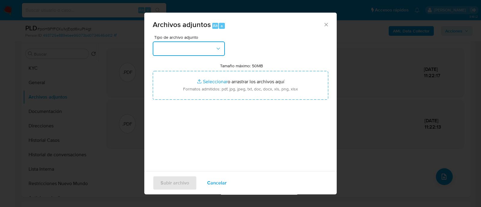
click at [200, 49] on button "button" at bounding box center [189, 49] width 72 height 14
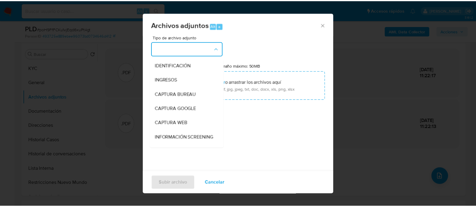
scroll to position [75, 0]
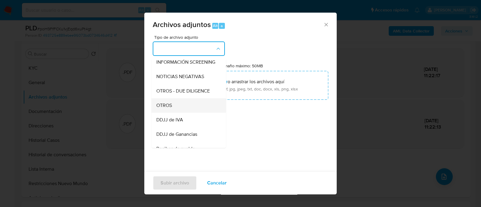
click at [182, 108] on div "OTROS" at bounding box center [186, 105] width 61 height 14
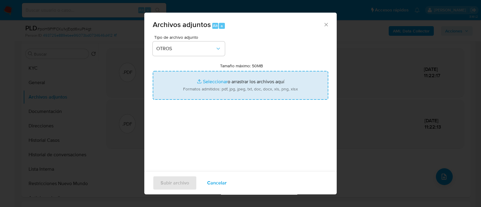
type input "C:\fakepath\Caselog poH9FfFCKu1vjEqd6xuPt4gt_2025_08_18_21_06_37.docx"
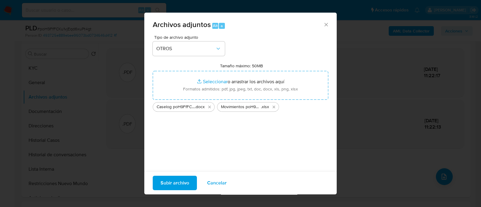
click at [178, 184] on span "Subir archivo" at bounding box center [175, 183] width 29 height 13
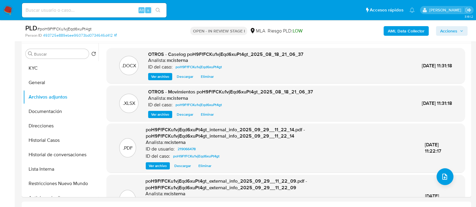
click at [448, 32] on span "Acciones" at bounding box center [448, 31] width 17 height 10
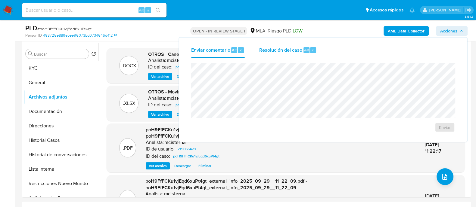
click at [280, 48] on span "Resolución del caso" at bounding box center [280, 49] width 43 height 7
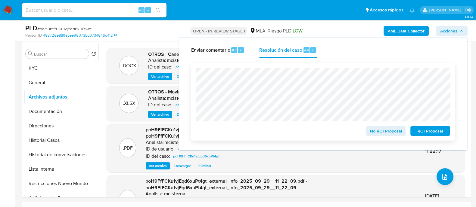
click at [377, 132] on span "No ROI Proposal" at bounding box center [385, 131] width 31 height 8
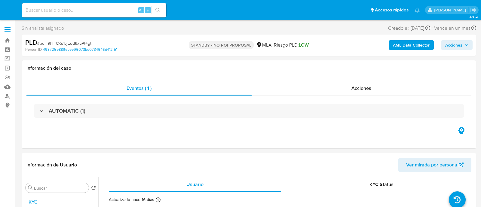
select select "10"
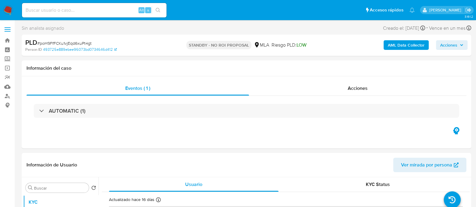
click at [74, 10] on input at bounding box center [94, 10] width 144 height 8
paste input "304466524"
type input "304466524"
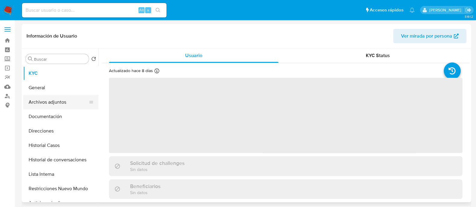
click at [69, 103] on button "Archivos adjuntos" at bounding box center [58, 102] width 70 height 14
select select "10"
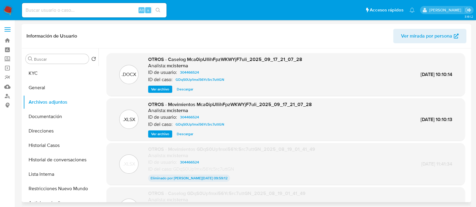
drag, startPoint x: 257, startPoint y: 27, endPoint x: 280, endPoint y: 50, distance: 32.3
click at [257, 27] on div "Información de Usuario Ver mirada por persona" at bounding box center [246, 36] width 449 height 24
click at [68, 150] on button "Historial Casos" at bounding box center [58, 145] width 70 height 14
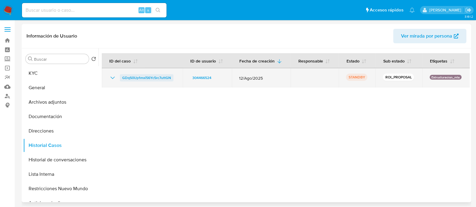
click at [149, 77] on span "GDqS0Up1mxi56Yc5rc7uttGN" at bounding box center [146, 77] width 49 height 7
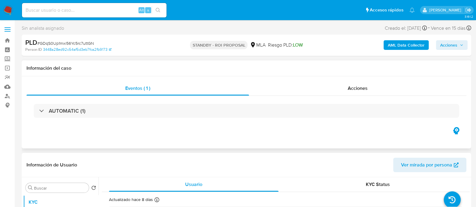
select select "10"
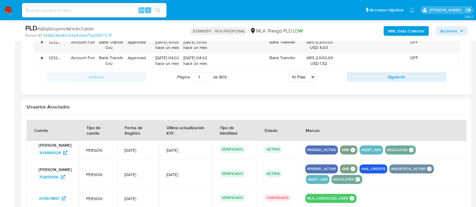
scroll to position [677, 0]
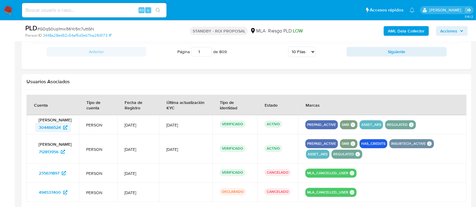
click at [52, 130] on span "304466524" at bounding box center [50, 128] width 22 height 10
click at [45, 154] on span "712813956" at bounding box center [49, 152] width 20 height 10
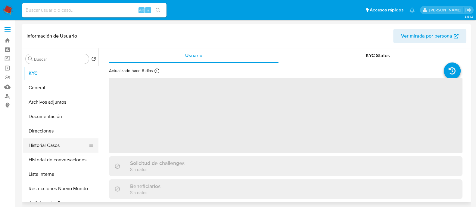
drag, startPoint x: 60, startPoint y: 140, endPoint x: 74, endPoint y: 139, distance: 13.6
click at [60, 140] on button "Historial Casos" at bounding box center [58, 145] width 70 height 14
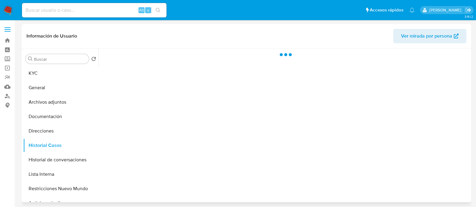
select select "10"
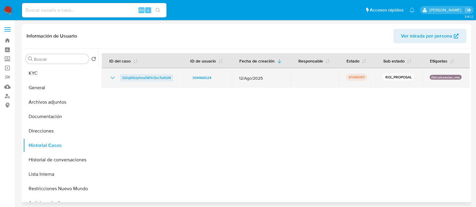
click at [158, 79] on span "GDqS0Up1mxi56Yc5rc7uttGN" at bounding box center [146, 77] width 49 height 7
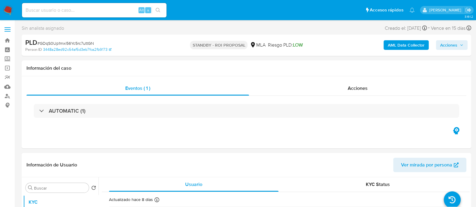
select select "10"
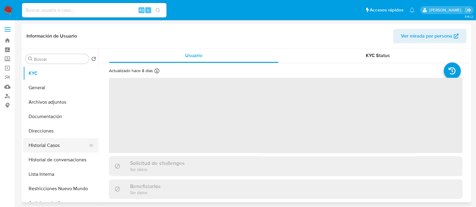
click at [69, 147] on button "Historial Casos" at bounding box center [58, 145] width 70 height 14
select select "10"
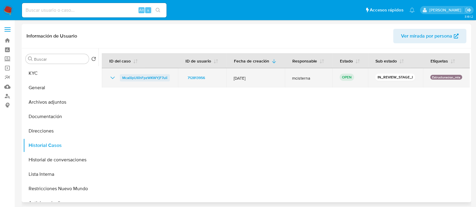
click at [146, 76] on span "Mca0ipUIlihFpzWKWYjF7uli" at bounding box center [144, 77] width 45 height 7
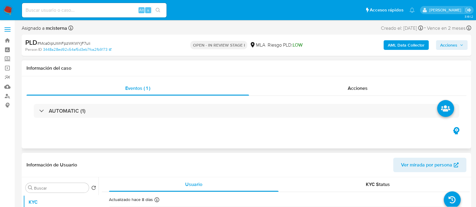
select select "10"
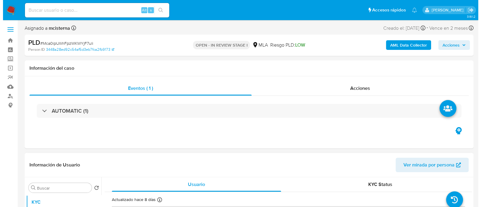
scroll to position [75, 0]
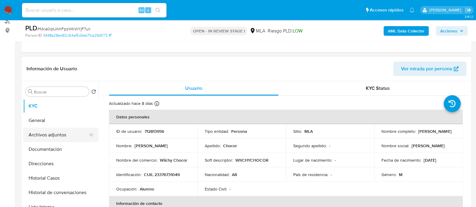
click at [64, 137] on button "Archivos adjuntos" at bounding box center [58, 135] width 70 height 14
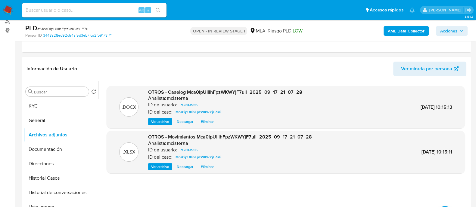
click at [409, 32] on b "AML Data Collector" at bounding box center [405, 31] width 37 height 10
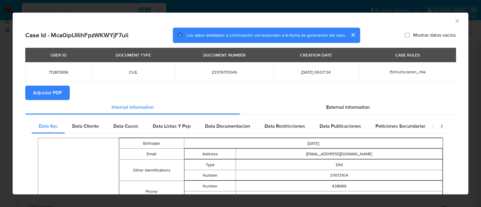
click at [52, 89] on span "Adjuntar PDF" at bounding box center [47, 92] width 29 height 13
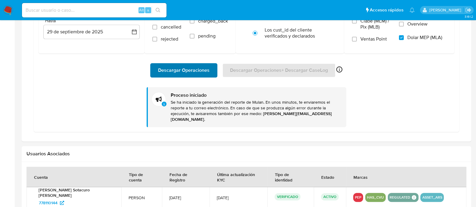
scroll to position [398, 0]
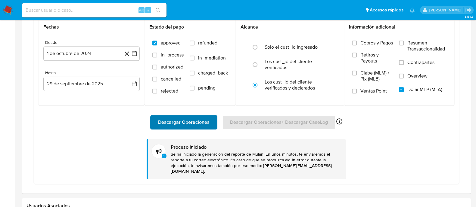
click at [180, 121] on span "Descargar Operaciones" at bounding box center [183, 122] width 51 height 13
click at [175, 119] on span "Descargar Operaciones" at bounding box center [183, 122] width 51 height 13
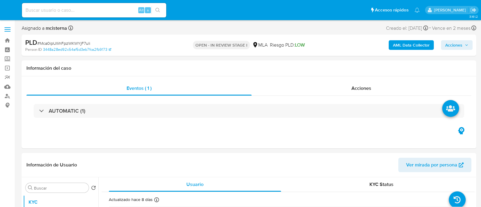
select select "10"
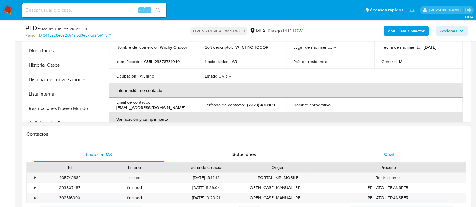
click at [390, 153] on span "Chat" at bounding box center [389, 154] width 10 height 7
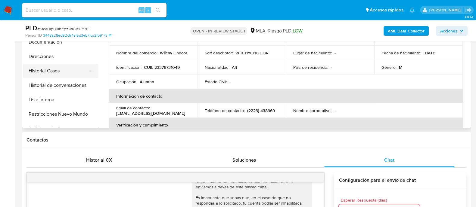
scroll to position [150, 0]
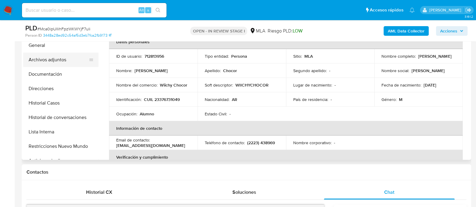
click at [62, 55] on button "Archivos adjuntos" at bounding box center [58, 60] width 70 height 14
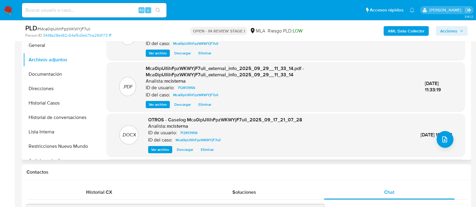
scroll to position [75, 0]
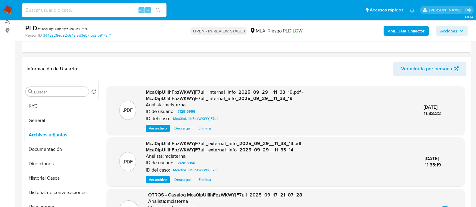
click at [443, 32] on span "Acciones" at bounding box center [448, 31] width 17 height 10
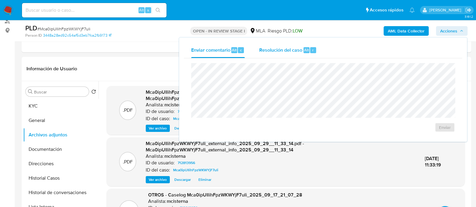
click at [277, 55] on div "Resolución del caso Alt r" at bounding box center [287, 50] width 57 height 16
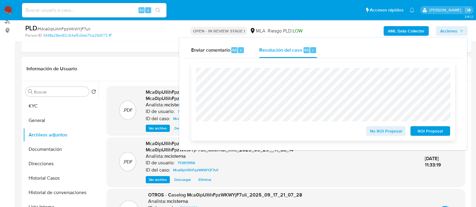
click at [427, 129] on span "ROI Proposal" at bounding box center [429, 131] width 31 height 8
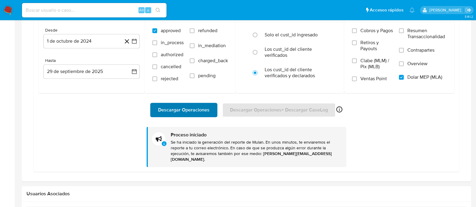
scroll to position [324, 0]
click at [177, 112] on span "Descargar Operaciones" at bounding box center [183, 109] width 51 height 13
click at [167, 110] on span "Descargar Operaciones" at bounding box center [183, 109] width 51 height 13
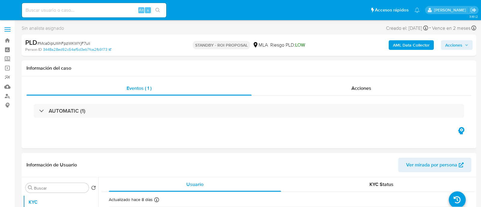
select select "10"
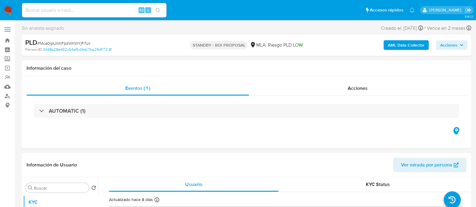
click at [116, 9] on input at bounding box center [94, 10] width 144 height 8
paste input "abX0zJxlbazguzVPYFmajIRt"
type input "abX0zJxlbazguzVPYFmajIRt"
click at [158, 10] on icon "search-icon" at bounding box center [158, 10] width 5 height 5
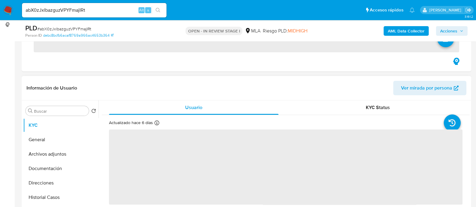
scroll to position [113, 0]
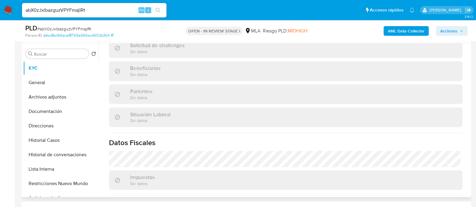
select select "10"
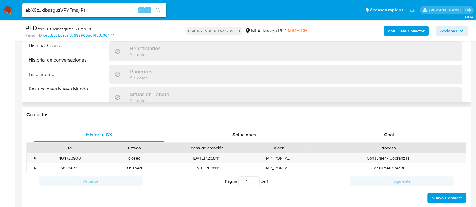
scroll to position [322, 0]
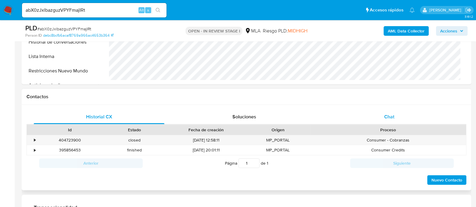
click at [376, 120] on div "Chat" at bounding box center [389, 117] width 131 height 14
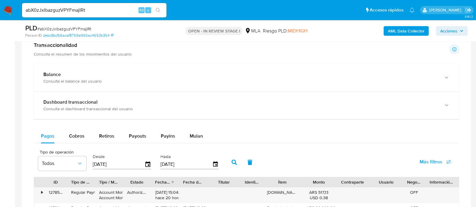
scroll to position [263, 0]
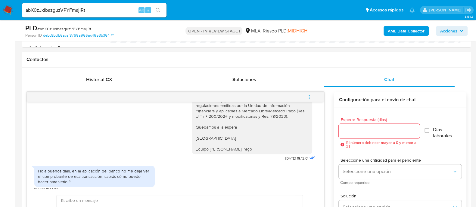
click at [126, 6] on input "abX0zJxlbazguzVPYFmajIRt" at bounding box center [94, 10] width 144 height 8
paste input "g4mrd96IHoFy1U9anb7MvA1y"
type input "g4mrd96IHoFy1U9anb7MvA1y"
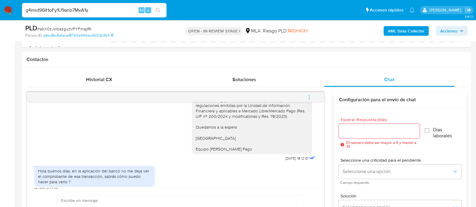
click at [160, 11] on icon "search-icon" at bounding box center [158, 10] width 5 height 5
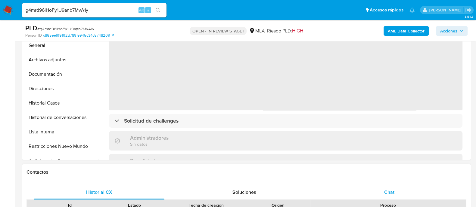
click at [391, 192] on span "Chat" at bounding box center [389, 192] width 10 height 7
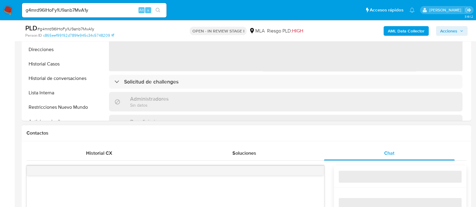
scroll to position [263, 0]
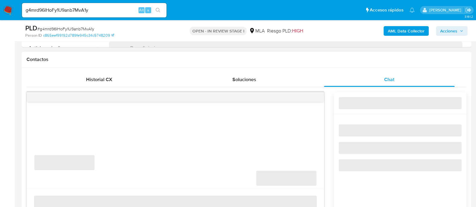
select select "10"
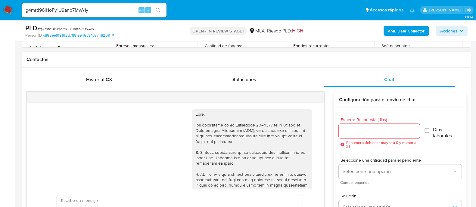
scroll to position [353, 0]
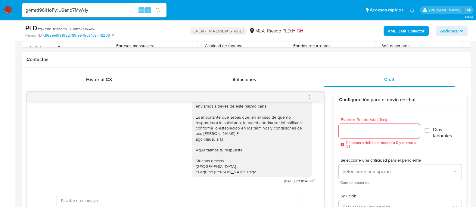
click at [311, 100] on span "menu-action" at bounding box center [308, 97] width 5 height 14
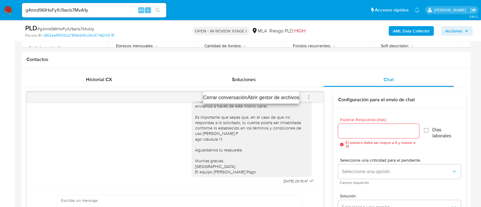
click at [239, 97] on li "Cerrar conversación" at bounding box center [225, 97] width 44 height 7
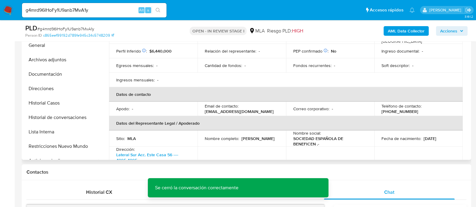
scroll to position [113, 0]
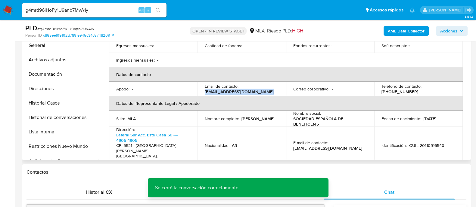
drag, startPoint x: 202, startPoint y: 80, endPoint x: 263, endPoint y: 79, distance: 61.1
click at [263, 82] on td "Email de contacto : cobranzas.hespanol@gmail.com" at bounding box center [241, 89] width 88 height 14
drag, startPoint x: 269, startPoint y: 82, endPoint x: 204, endPoint y: 83, distance: 65.0
click at [205, 84] on div "Email de contacto : cobranzas.hespanol@gmail.com" at bounding box center [242, 89] width 74 height 11
copy p "cobranzas.hespanol@gmail.com"
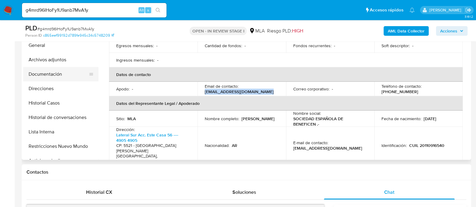
click at [39, 79] on button "Documentación" at bounding box center [58, 74] width 70 height 14
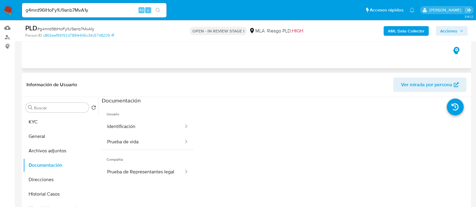
scroll to position [0, 0]
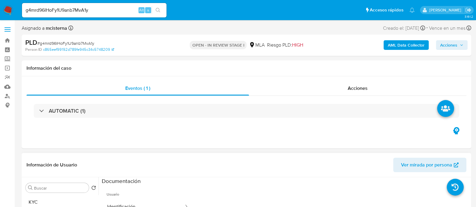
click at [415, 167] on span "Ver mirada por persona" at bounding box center [426, 165] width 51 height 14
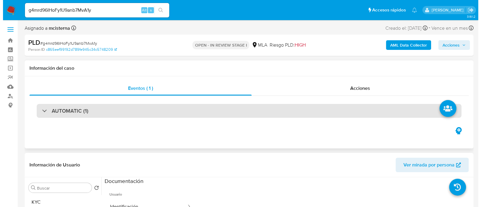
scroll to position [113, 0]
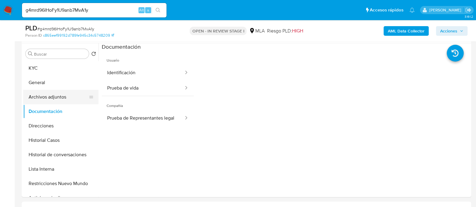
click at [59, 100] on button "Archivos adjuntos" at bounding box center [58, 97] width 70 height 14
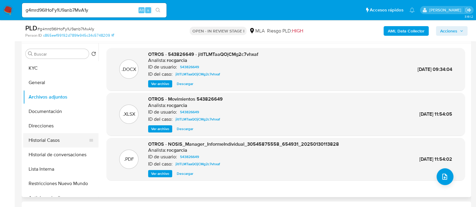
click at [74, 140] on button "Historial Casos" at bounding box center [58, 140] width 70 height 14
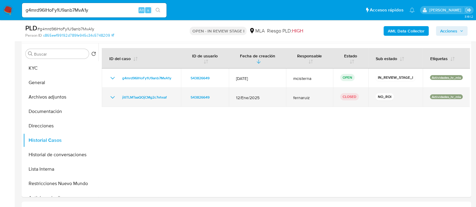
click at [111, 94] on icon "Mostrar/Ocultar" at bounding box center [112, 97] width 7 height 7
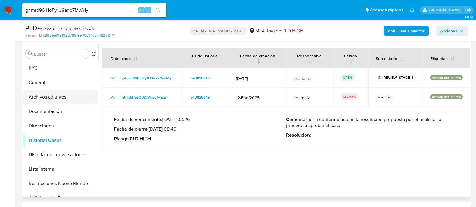
click at [42, 99] on button "Archivos adjuntos" at bounding box center [58, 97] width 70 height 14
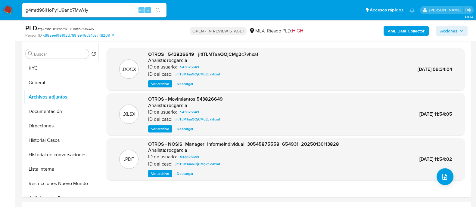
click at [401, 35] on b "AML Data Collector" at bounding box center [405, 31] width 37 height 10
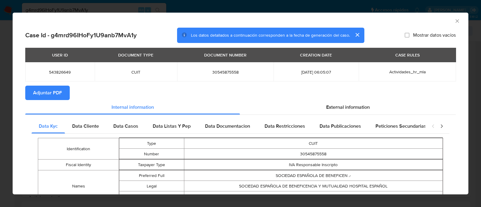
click at [49, 96] on span "Adjuntar PDF" at bounding box center [47, 92] width 29 height 13
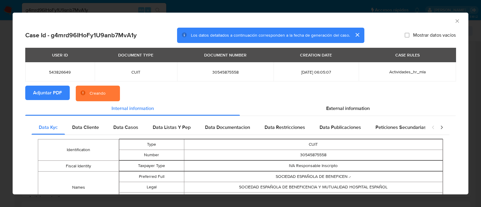
click at [218, 71] on span "30545875558" at bounding box center [225, 71] width 82 height 5
copy span "30545875558"
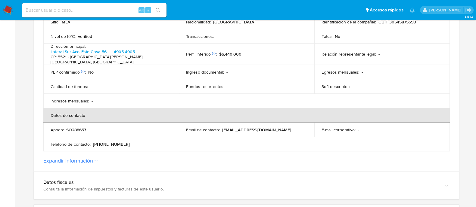
scroll to position [75, 0]
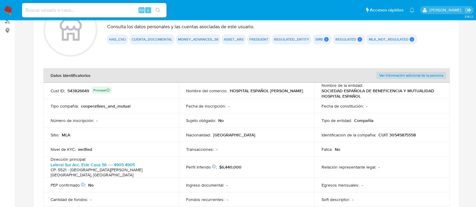
click at [77, 92] on div "543826649 Principal" at bounding box center [89, 91] width 44 height 8
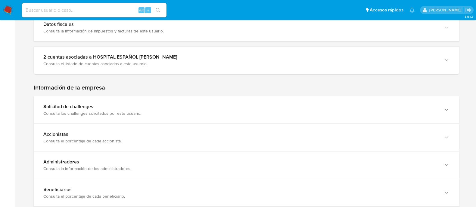
scroll to position [263, 0]
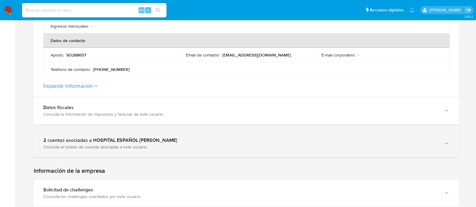
click at [111, 148] on div "2 cuentas asociadas a HOSPITAL ESPAÑOL DE MENDOZA Consulta el listado de cuenta…" at bounding box center [246, 143] width 425 height 27
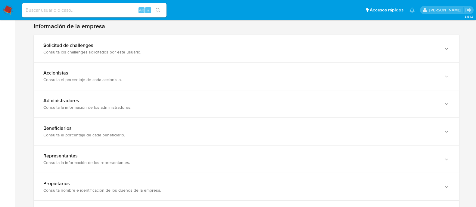
scroll to position [714, 0]
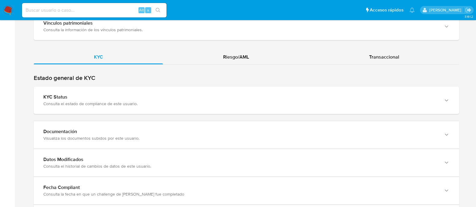
click at [98, 136] on div "Visualiza los documentos subidos por este usuario." at bounding box center [240, 138] width 394 height 5
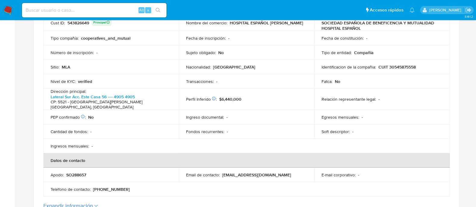
scroll to position [75, 0]
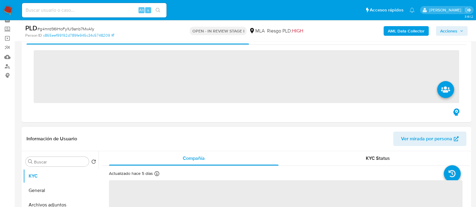
scroll to position [75, 0]
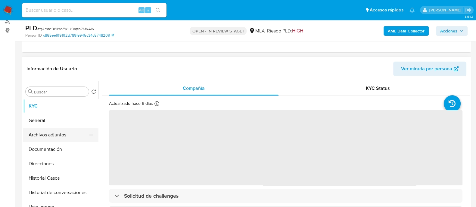
click at [72, 138] on button "Archivos adjuntos" at bounding box center [58, 135] width 70 height 14
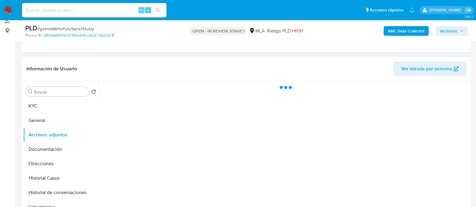
select select "10"
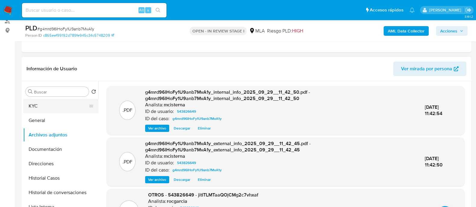
click at [55, 107] on button "KYC" at bounding box center [58, 106] width 70 height 14
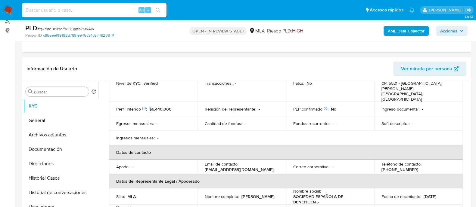
scroll to position [150, 0]
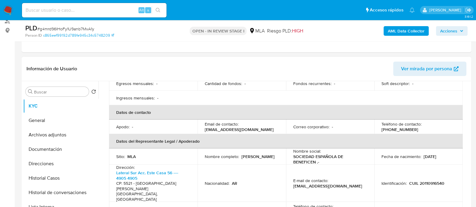
click at [418, 127] on p "[PHONE_NUMBER]" at bounding box center [399, 129] width 37 height 5
copy p "5947207"
drag, startPoint x: 202, startPoint y: 120, endPoint x: 271, endPoint y: 120, distance: 69.2
click at [271, 120] on td "Email de contacto : [EMAIL_ADDRESS][DOMAIN_NAME]" at bounding box center [241, 127] width 88 height 14
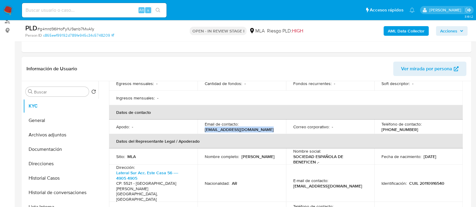
copy p "[EMAIL_ADDRESS][DOMAIN_NAME]"
click at [70, 132] on button "Archivos adjuntos" at bounding box center [58, 135] width 70 height 14
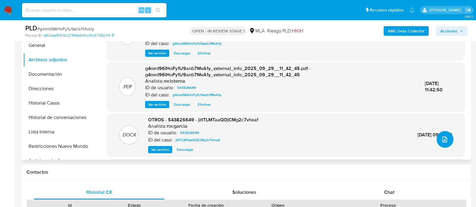
click at [436, 139] on button "upload-file" at bounding box center [444, 139] width 17 height 17
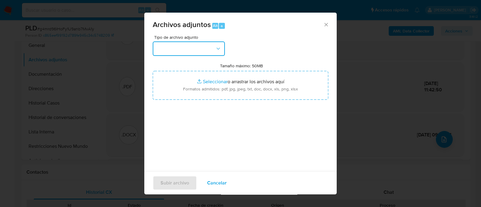
click at [186, 47] on button "button" at bounding box center [189, 49] width 72 height 14
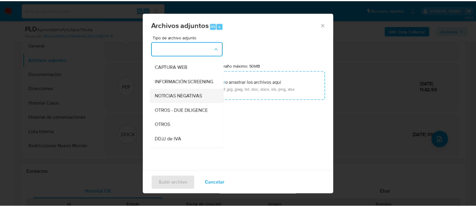
scroll to position [75, 0]
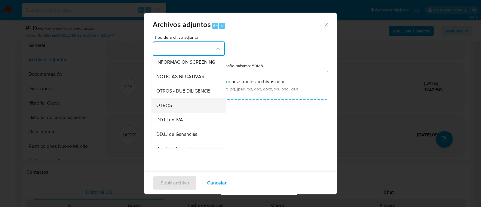
click at [191, 107] on div "OTROS" at bounding box center [186, 105] width 61 height 14
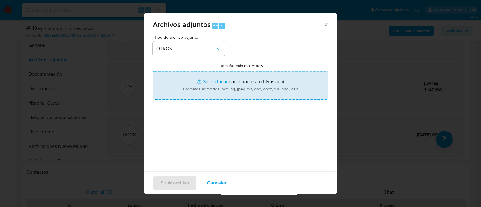
type input "C:\fakepath\Movimientos g4mrd96IHoFy1U9anb7MvA1y_2025_09_18_04_12_57.xlsx"
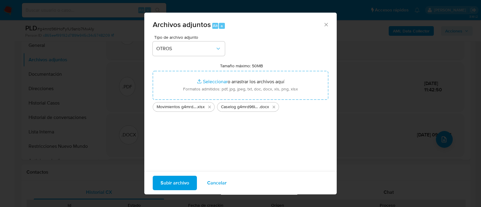
click at [181, 181] on span "Subir archivo" at bounding box center [175, 183] width 29 height 13
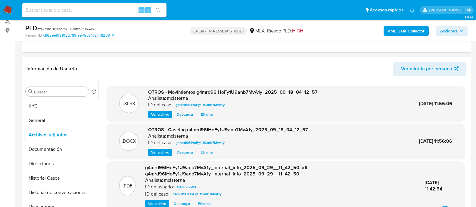
click at [454, 32] on span "Acciones" at bounding box center [448, 31] width 17 height 10
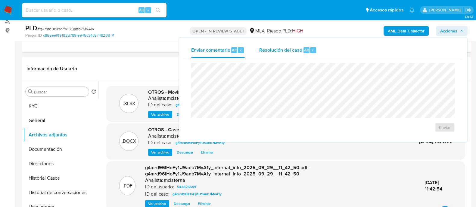
click at [296, 51] on span "Resolución del caso" at bounding box center [280, 49] width 43 height 7
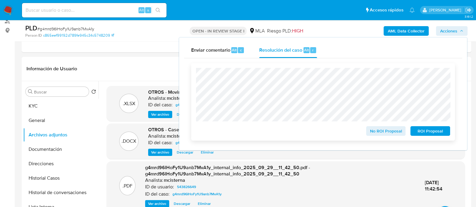
click at [367, 131] on button "No ROI Proposal" at bounding box center [386, 131] width 40 height 10
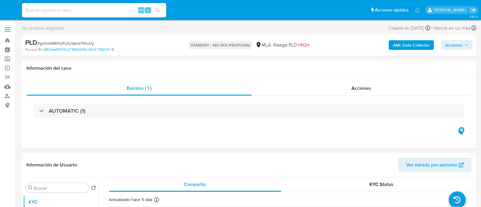
select select "10"
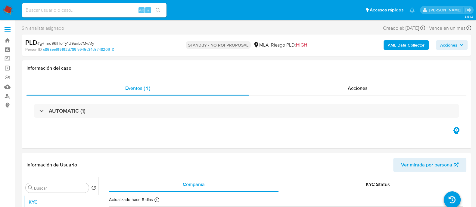
click at [110, 11] on input at bounding box center [94, 10] width 144 height 8
paste input "vnK88yqq9O3d11IQYJxkiJn3"
type input "vnK88yqq9O3d11IQYJxkiJn3"
click at [152, 11] on button "search-icon" at bounding box center [158, 10] width 12 height 8
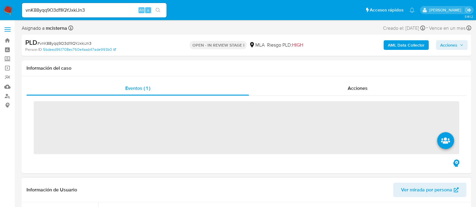
scroll to position [113, 0]
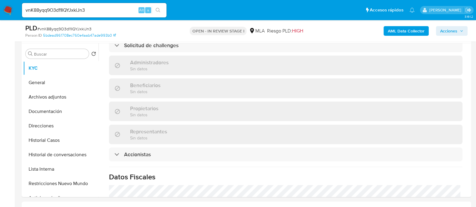
select select "10"
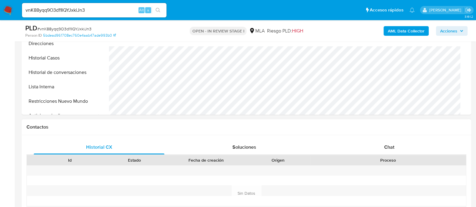
scroll to position [263, 0]
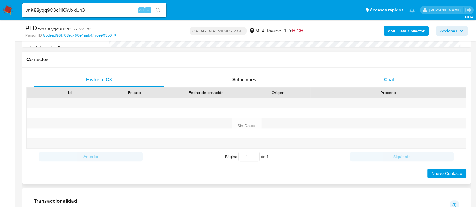
click at [380, 82] on div "Chat" at bounding box center [389, 79] width 131 height 14
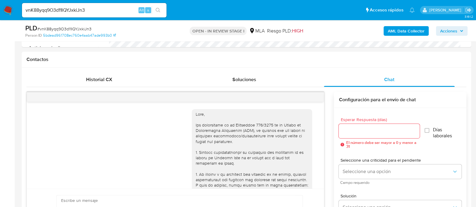
scroll to position [451, 0]
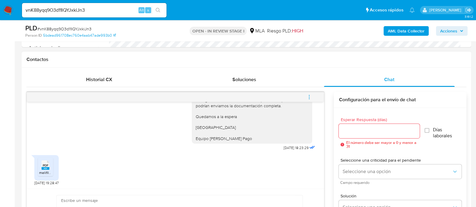
click at [38, 169] on li "PDF PDF melifile6945451500561046624.pdf" at bounding box center [45, 167] width 15 height 19
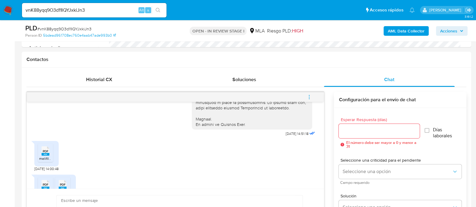
scroll to position [301, 0]
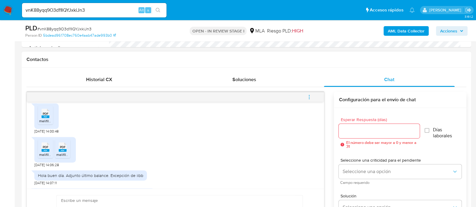
click at [45, 119] on icon "PDF" at bounding box center [46, 113] width 8 height 11
click at [45, 157] on span "melifile2738482738495980802.pdf" at bounding box center [67, 154] width 57 height 5
click at [65, 152] on icon "PDF" at bounding box center [63, 147] width 8 height 11
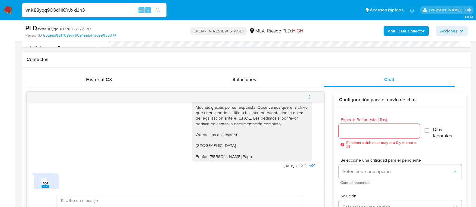
scroll to position [414, 0]
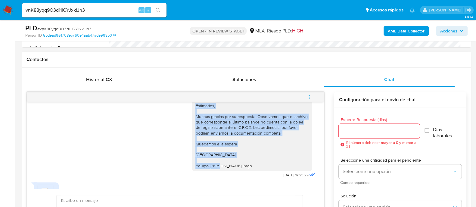
drag, startPoint x: 219, startPoint y: 132, endPoint x: 240, endPoint y: 174, distance: 47.1
click at [240, 171] on div "Estimados, Muchas gracias por su respuesta. Observamos que el archivo que corre…" at bounding box center [252, 136] width 120 height 70
copy div "Estimados, Muchas gracias por su respuesta. Observamos que el archivo que corre…"
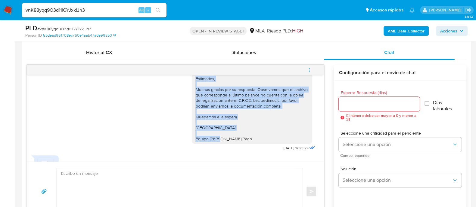
scroll to position [300, 0]
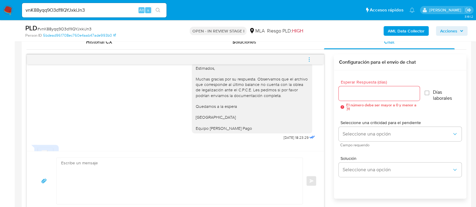
click at [198, 190] on textarea at bounding box center [178, 181] width 234 height 46
paste textarea "Estimados, Muchas gracias por su respuesta. Observamos que el archivo que corre…"
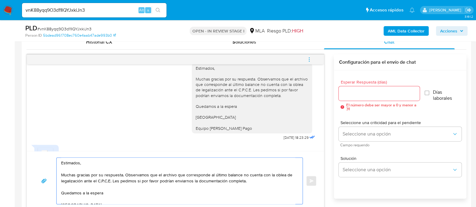
scroll to position [311, 0]
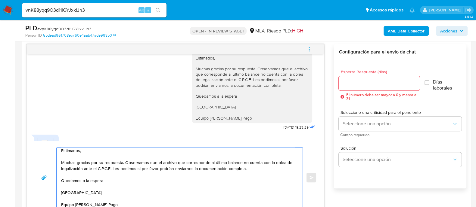
drag, startPoint x: 258, startPoint y: 163, endPoint x: 60, endPoint y: 163, distance: 197.9
click at [60, 163] on div "Estimados, Muchas gracias por su respuesta. Observamos que el archivo que corre…" at bounding box center [178, 178] width 243 height 60
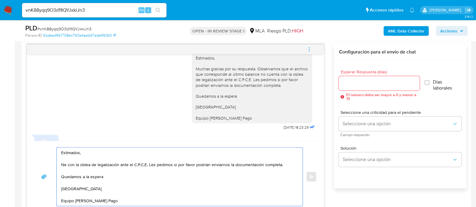
scroll to position [0, 0]
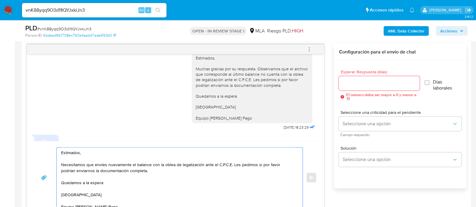
drag, startPoint x: 220, startPoint y: 171, endPoint x: 232, endPoint y: 162, distance: 15.2
click at [232, 162] on textarea "Estimados, Necesitamos que envíes nuevamente el balance con la oblea de legaliz…" at bounding box center [178, 178] width 234 height 60
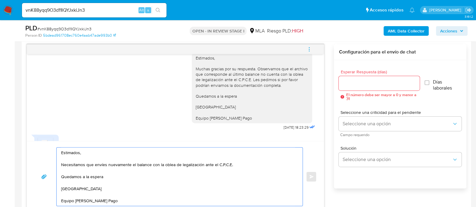
click at [177, 163] on textarea "Estimados, Necesitamos que envíes nuevamente el balance con la oblea de legaliz…" at bounding box center [178, 177] width 234 height 58
click at [236, 166] on textarea "Estimados, Necesitamos que envíes nuevamente el balance con la oblea de legaliz…" at bounding box center [178, 177] width 234 height 58
type textarea "Estimados, Necesitamos que envíes nuevamente el balance con la oblea de legaliz…"
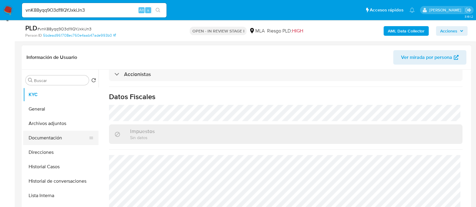
scroll to position [85, 0]
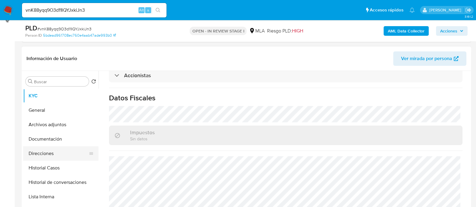
click at [71, 159] on button "Direcciones" at bounding box center [58, 153] width 70 height 14
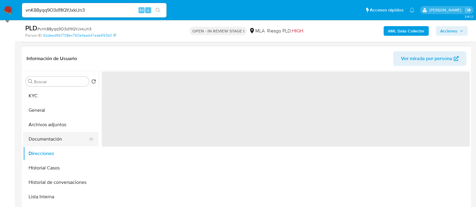
scroll to position [0, 0]
click at [71, 144] on button "Documentación" at bounding box center [58, 139] width 70 height 14
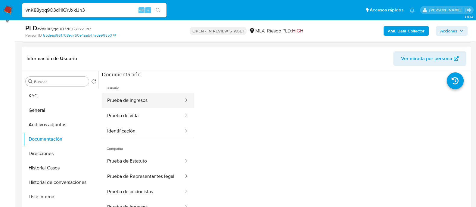
click at [132, 99] on button "Prueba de ingresos" at bounding box center [143, 100] width 82 height 15
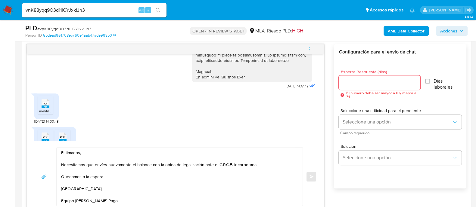
scroll to position [263, 0]
click at [355, 87] on div at bounding box center [378, 82] width 81 height 14
click at [354, 84] on input "Esperar Respuesta (días)" at bounding box center [378, 83] width 81 height 8
type input "1"
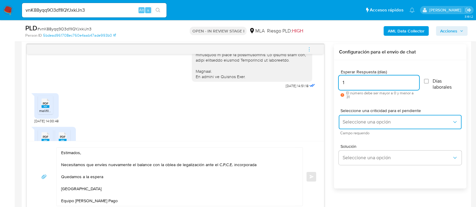
click at [365, 122] on span "Seleccione una opción" at bounding box center [396, 122] width 109 height 6
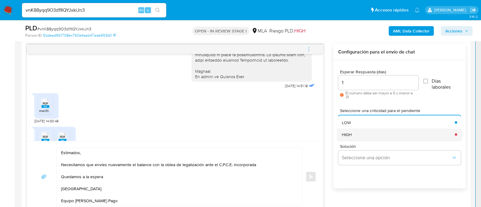
click at [360, 132] on div "HIGH" at bounding box center [396, 134] width 109 height 12
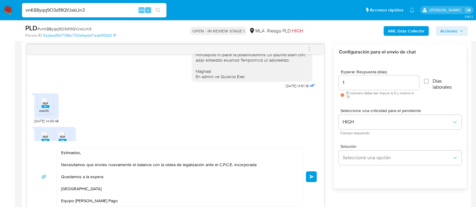
click at [307, 181] on button "Enviar" at bounding box center [311, 176] width 11 height 11
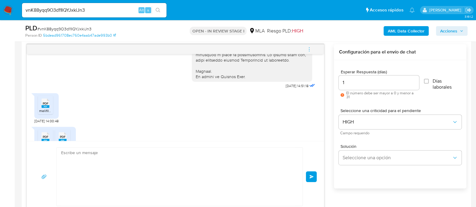
scroll to position [523, 0]
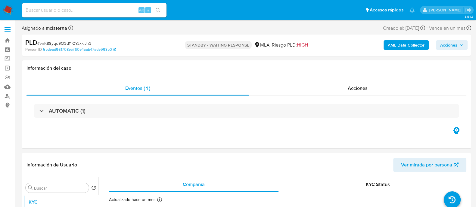
select select "10"
click at [119, 14] on div "Alt s" at bounding box center [94, 10] width 144 height 14
click at [122, 13] on input at bounding box center [94, 10] width 144 height 8
paste input "ooDsKrWj5OlLsAOoRJRDG6HI"
type input "ooDsKrWj5OlLsAOoRJRDG6HI"
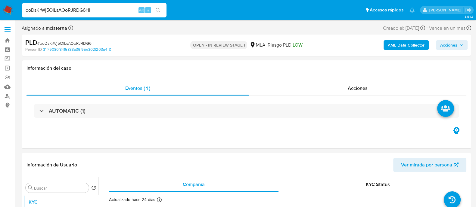
select select "10"
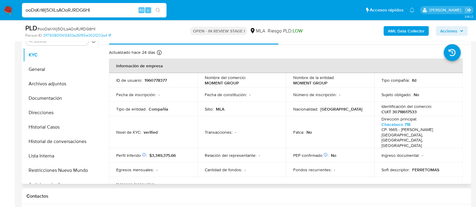
scroll to position [150, 0]
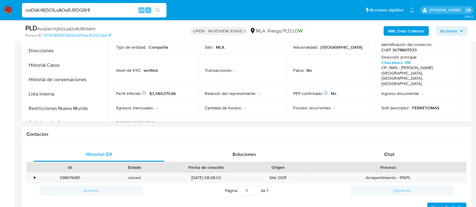
click at [387, 162] on div "Proceso" at bounding box center [388, 167] width 156 height 10
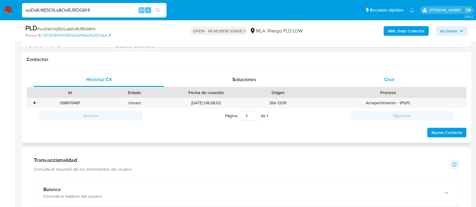
click at [399, 77] on div "Chat" at bounding box center [389, 79] width 131 height 14
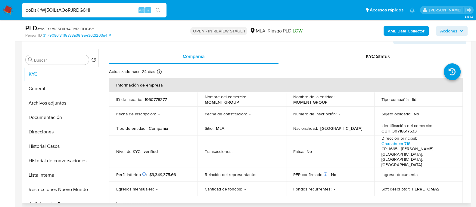
scroll to position [113, 0]
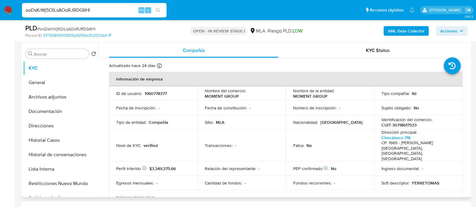
click at [151, 92] on p "1960778377" at bounding box center [155, 93] width 22 height 5
copy p "1960778377"
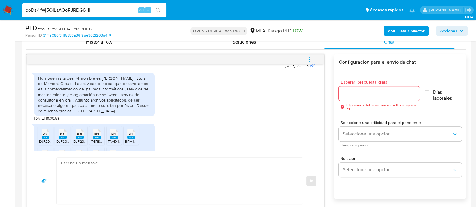
scroll to position [427, 0]
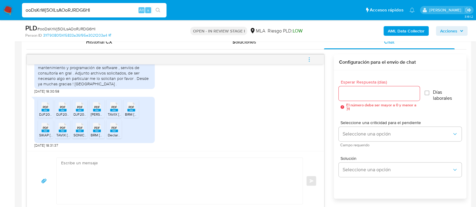
click at [44, 108] on span "PDF" at bounding box center [46, 107] width 6 height 4
click at [62, 109] on rect at bounding box center [63, 110] width 8 height 3
click at [77, 110] on rect at bounding box center [80, 110] width 8 height 3
click at [95, 112] on span "[PERSON_NAME] de DDJJ y Pagos.pdfjukiio931presentacion (1).pdf" at bounding box center [144, 114] width 107 height 5
click at [115, 113] on span "TAVIX [DATE].pdf" at bounding box center [121, 114] width 27 height 5
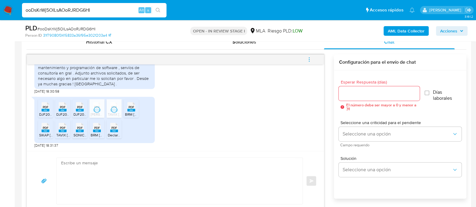
drag, startPoint x: 135, startPoint y: 114, endPoint x: 119, endPoint y: 122, distance: 18.3
click at [135, 114] on span "BRM [DATE] FECHA 2.pdf" at bounding box center [145, 114] width 41 height 5
click at [113, 129] on span "PDF" at bounding box center [114, 128] width 6 height 4
drag, startPoint x: 93, startPoint y: 131, endPoint x: 87, endPoint y: 131, distance: 5.4
click at [93, 131] on icon "PDF" at bounding box center [97, 127] width 8 height 11
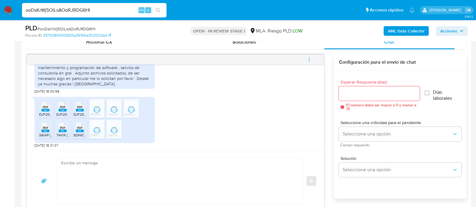
click at [82, 131] on rect at bounding box center [80, 131] width 8 height 3
click at [59, 134] on span "TAVIX [DATE] FECHA 2.pdf" at bounding box center [77, 135] width 43 height 5
click at [39, 135] on span "SIKAP [DATE] FECHA 2.pdf" at bounding box center [60, 135] width 43 height 5
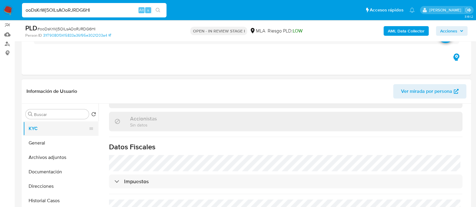
scroll to position [37, 0]
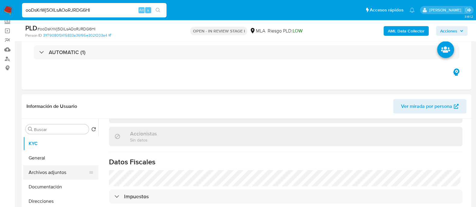
click at [67, 168] on button "Archivos adjuntos" at bounding box center [58, 172] width 70 height 14
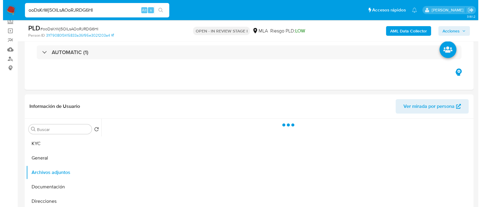
scroll to position [75, 0]
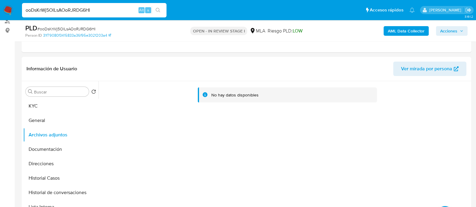
click at [394, 33] on b "AML Data Collector" at bounding box center [405, 31] width 37 height 10
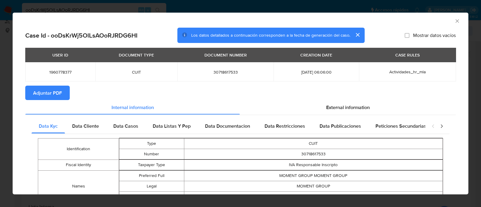
click at [65, 97] on button "Adjuntar PDF" at bounding box center [47, 93] width 45 height 14
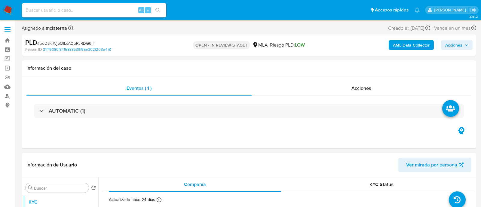
select select "10"
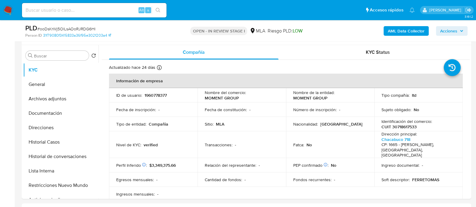
scroll to position [113, 0]
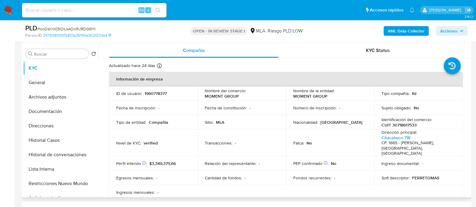
click at [165, 95] on p "1960778377" at bounding box center [155, 93] width 22 height 5
copy p "1960778377"
